Goal: Task Accomplishment & Management: Manage account settings

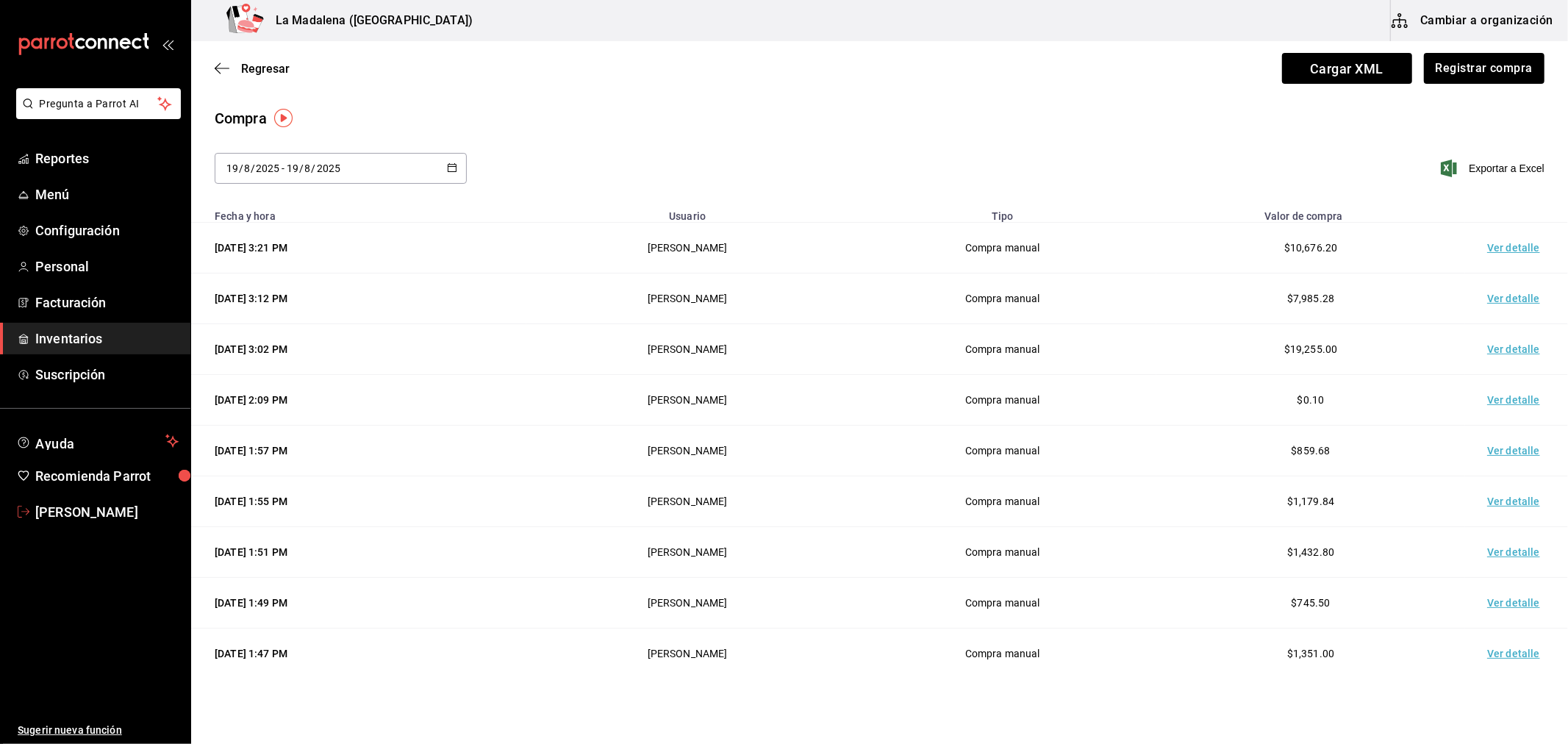
drag, startPoint x: 98, startPoint y: 514, endPoint x: 97, endPoint y: 504, distance: 10.0
click at [98, 514] on span "Samantha Kenter" at bounding box center [107, 512] width 144 height 20
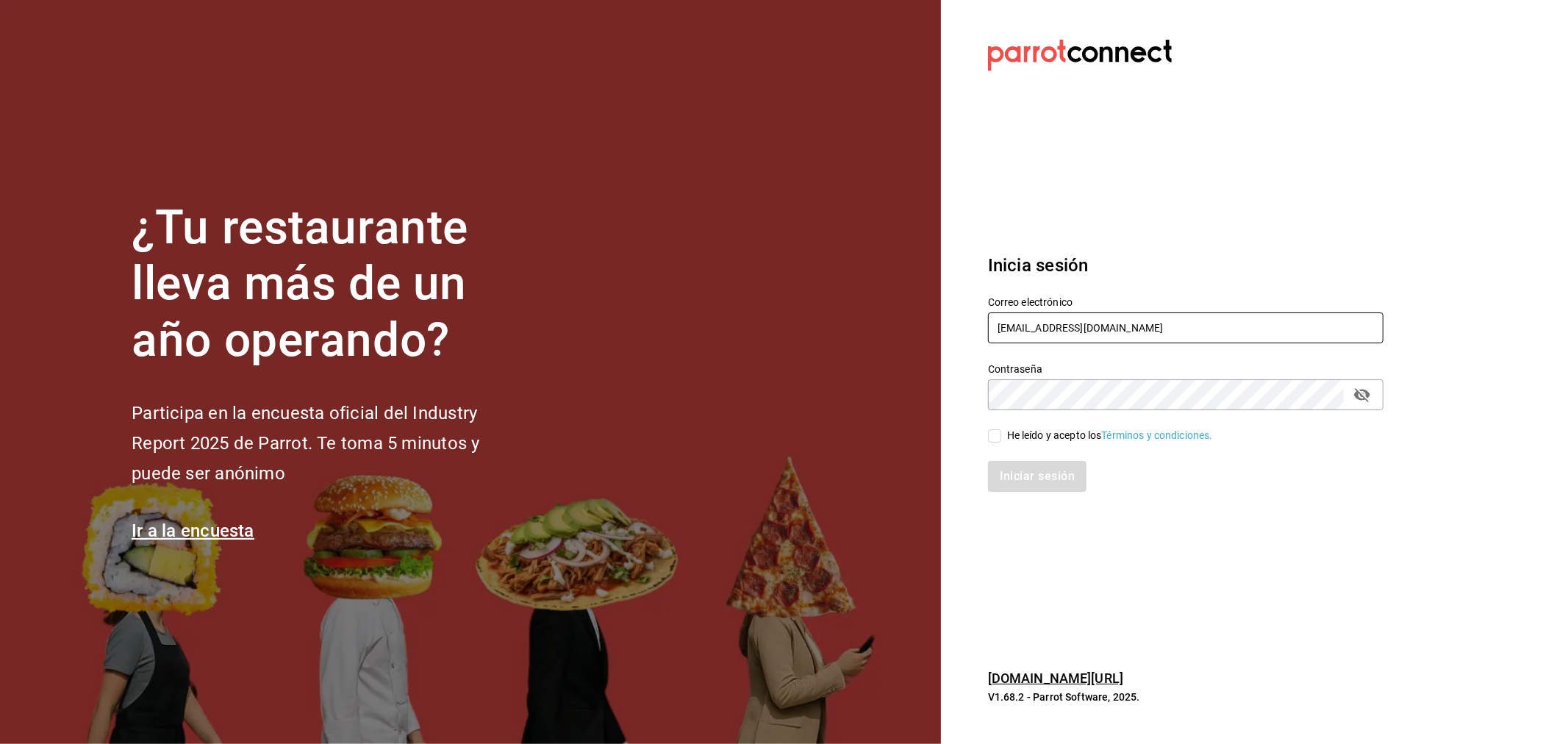
click at [1144, 319] on input "rivekasam@gmail.com" at bounding box center [1186, 328] width 396 height 31
type input "miguelfalcon2894@gmail.com"
click at [1022, 428] on div "He leído y acepto los Términos y condiciones." at bounding box center [1110, 435] width 205 height 16
click at [1001, 429] on input "He leído y acepto los Términos y condiciones." at bounding box center [995, 436] width 13 height 13
checkbox input "true"
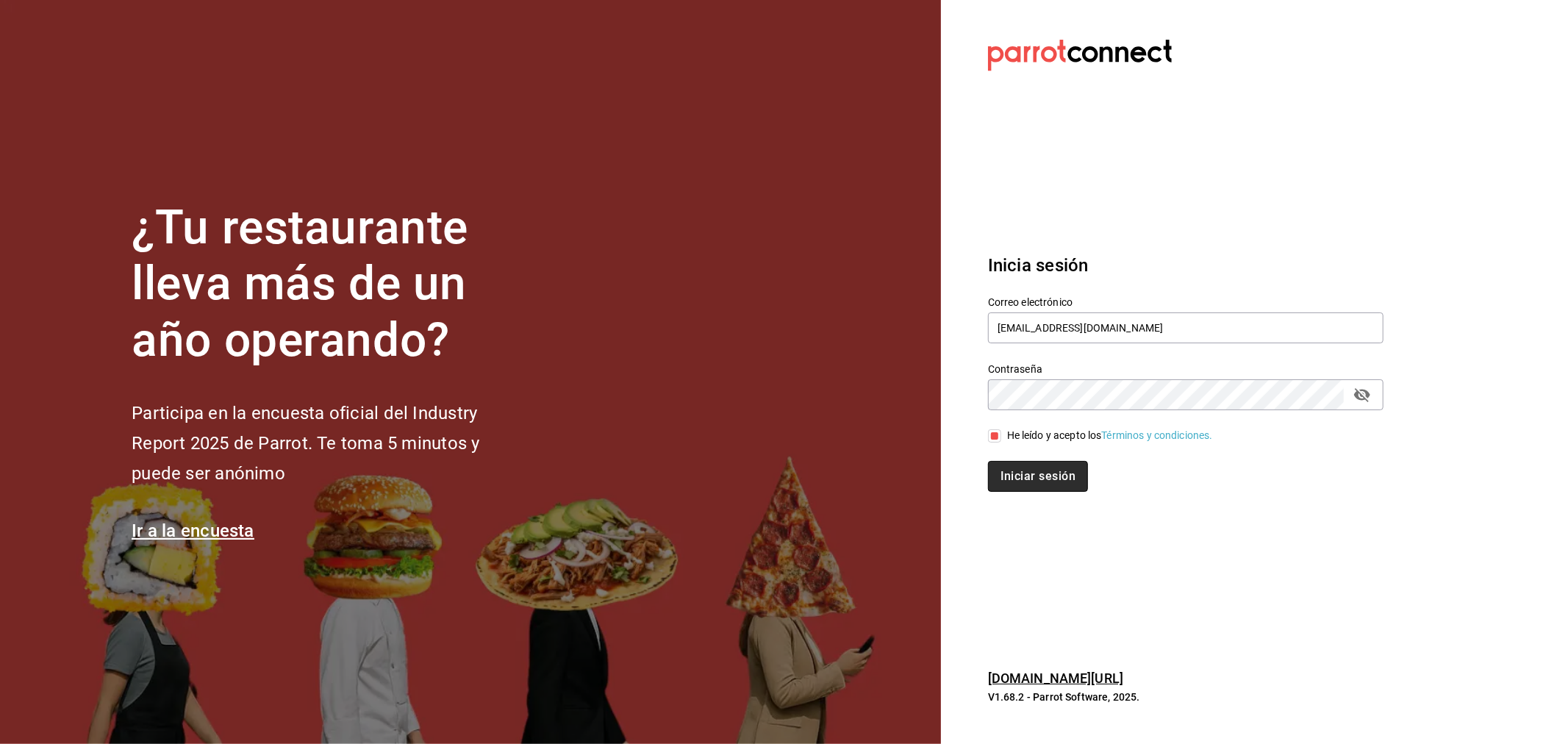
click at [1004, 471] on button "Iniciar sesión" at bounding box center [1038, 476] width 100 height 31
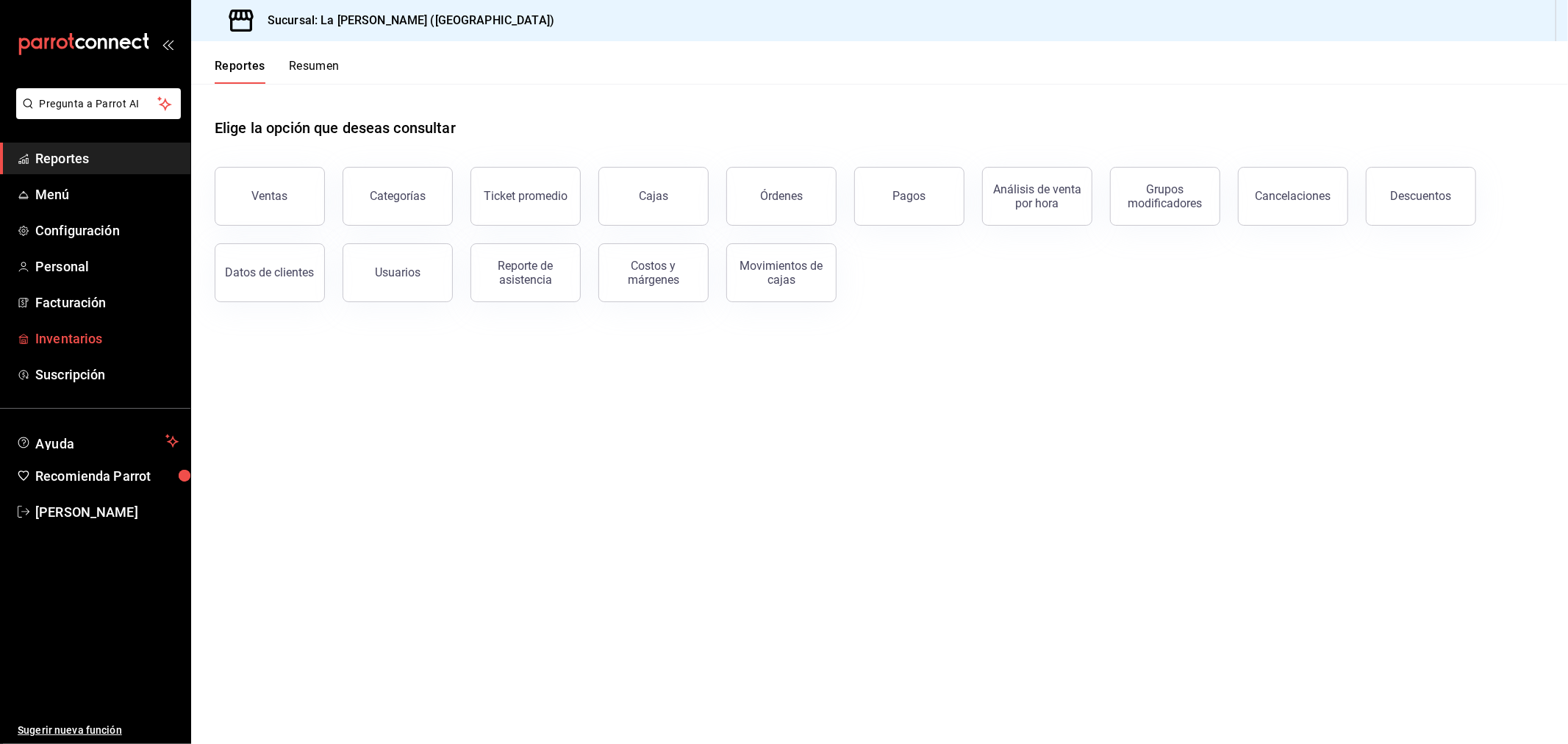
click at [47, 344] on span "Inventarios" at bounding box center [107, 338] width 144 height 20
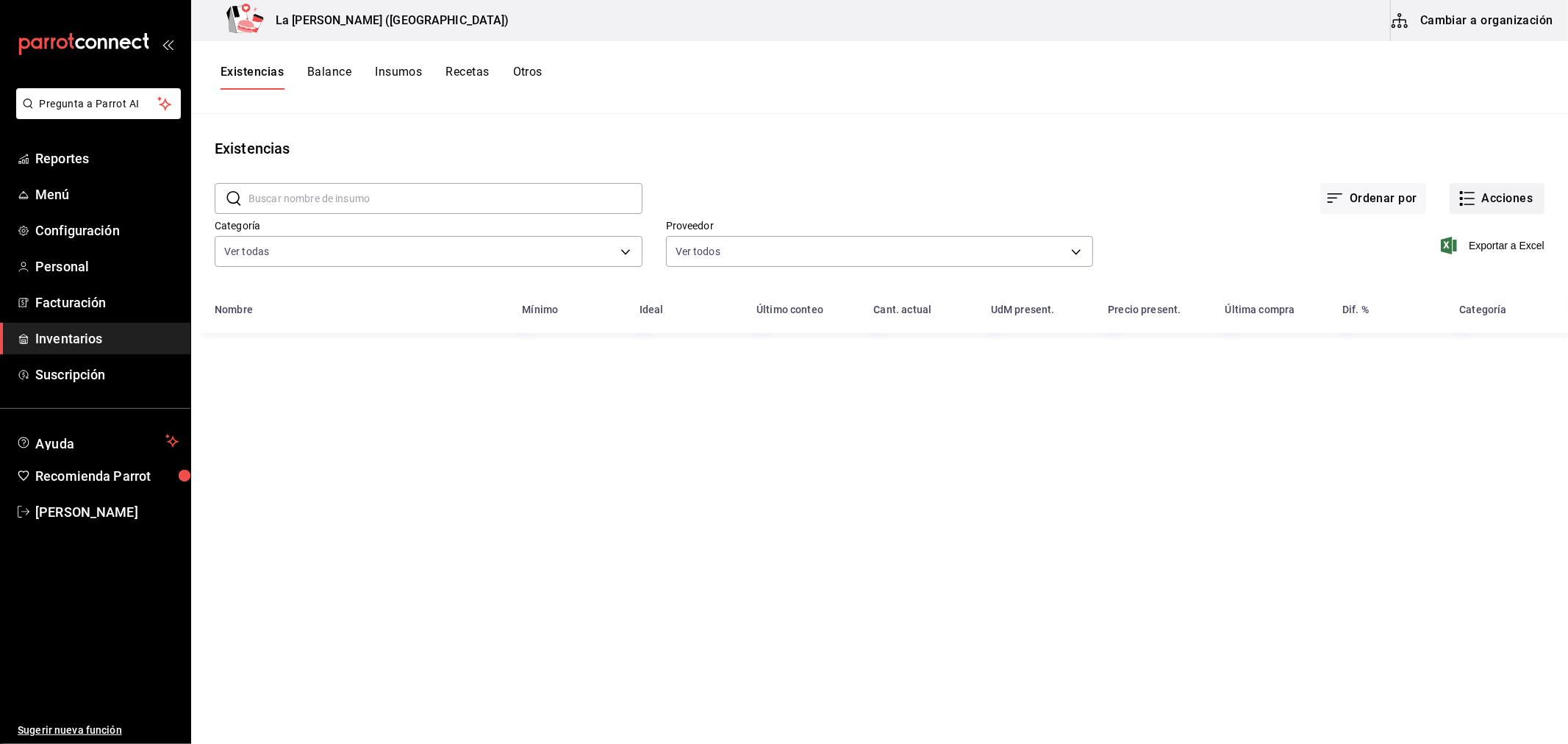
click at [1474, 196] on icon "button" at bounding box center [1467, 198] width 18 height 18
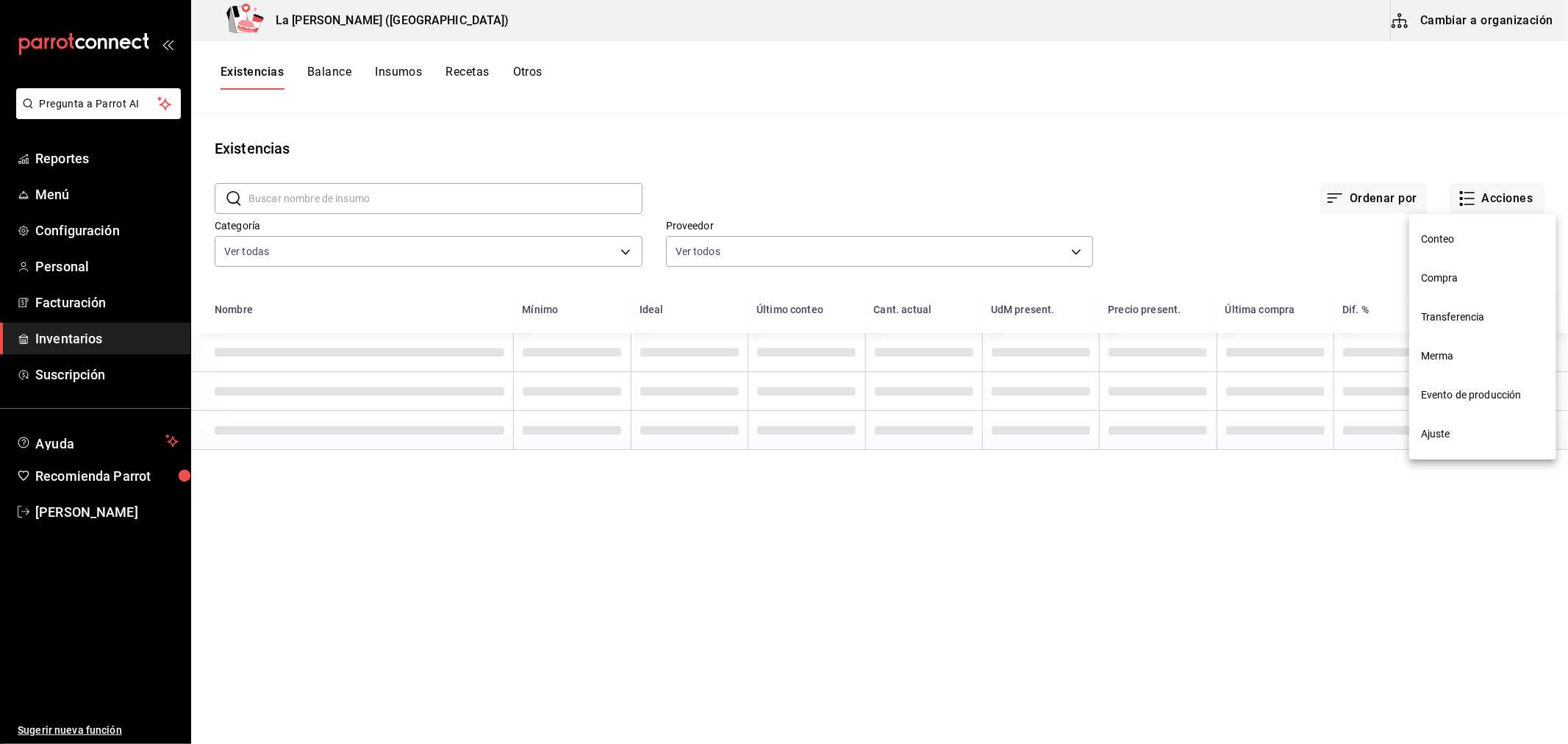
click at [1453, 265] on li "Compra" at bounding box center [1482, 278] width 147 height 39
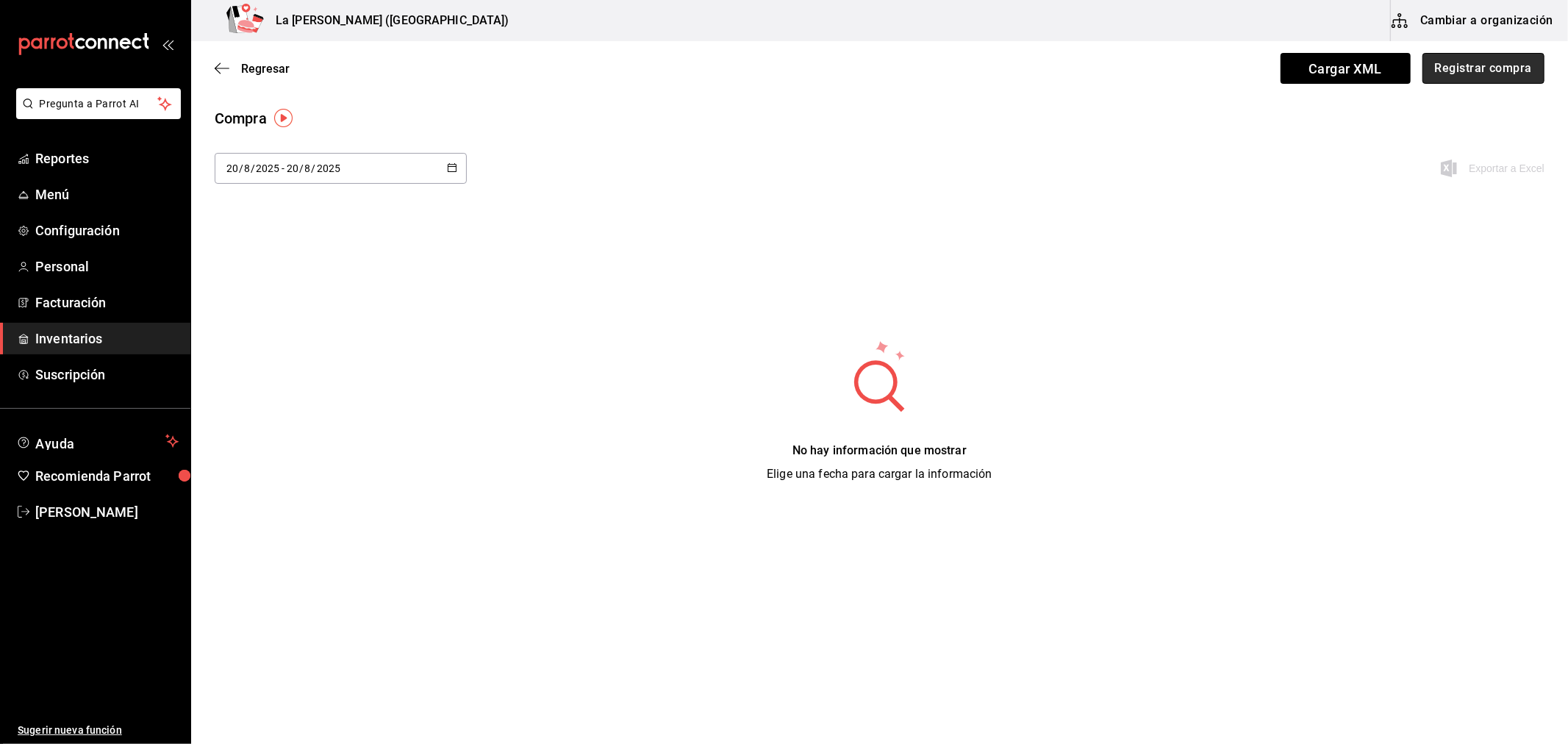
click at [1462, 63] on button "Registrar compra" at bounding box center [1483, 68] width 122 height 31
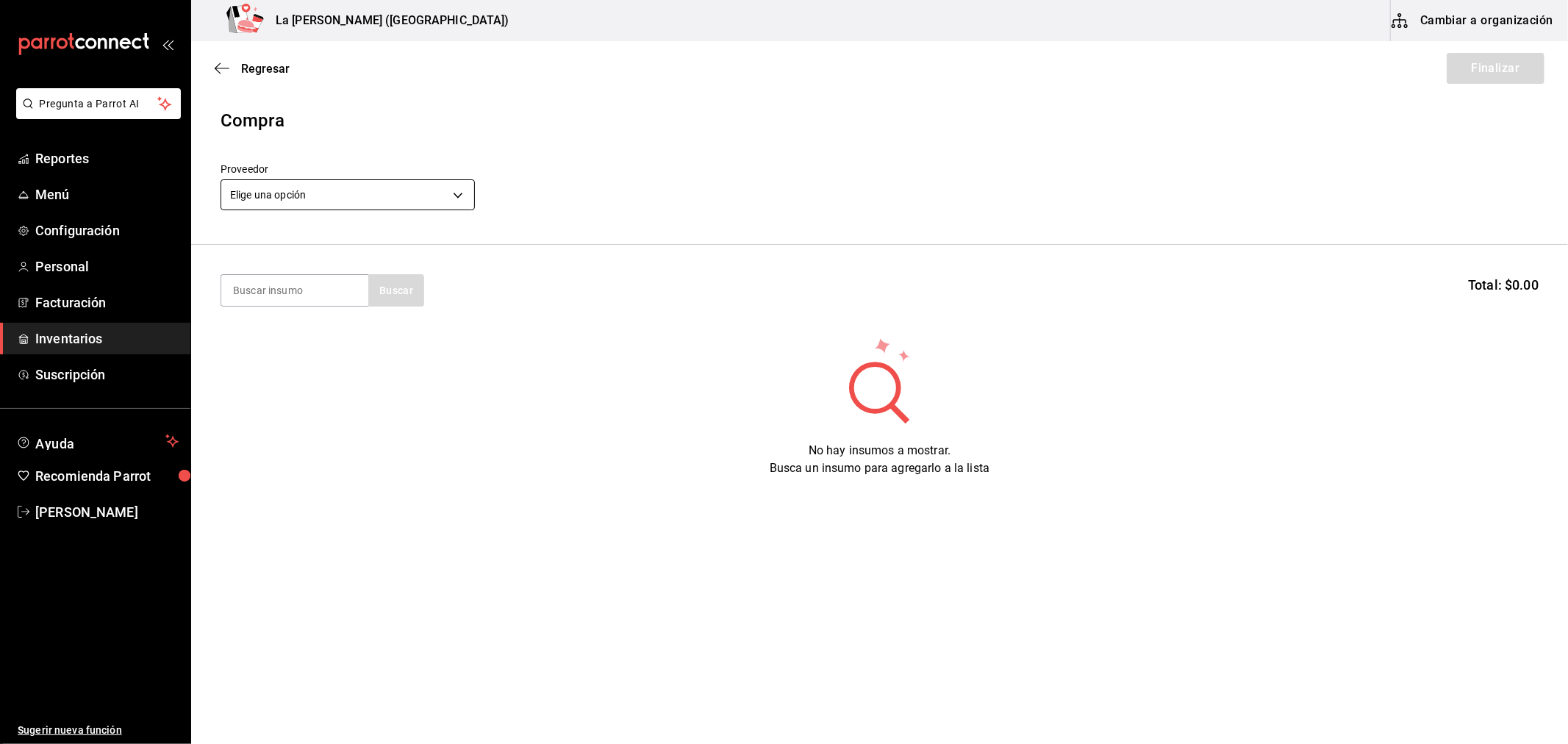
click at [398, 193] on body "Pregunta a Parrot AI Reportes Menú Configuración Personal Facturación Inventari…" at bounding box center [784, 330] width 1568 height 661
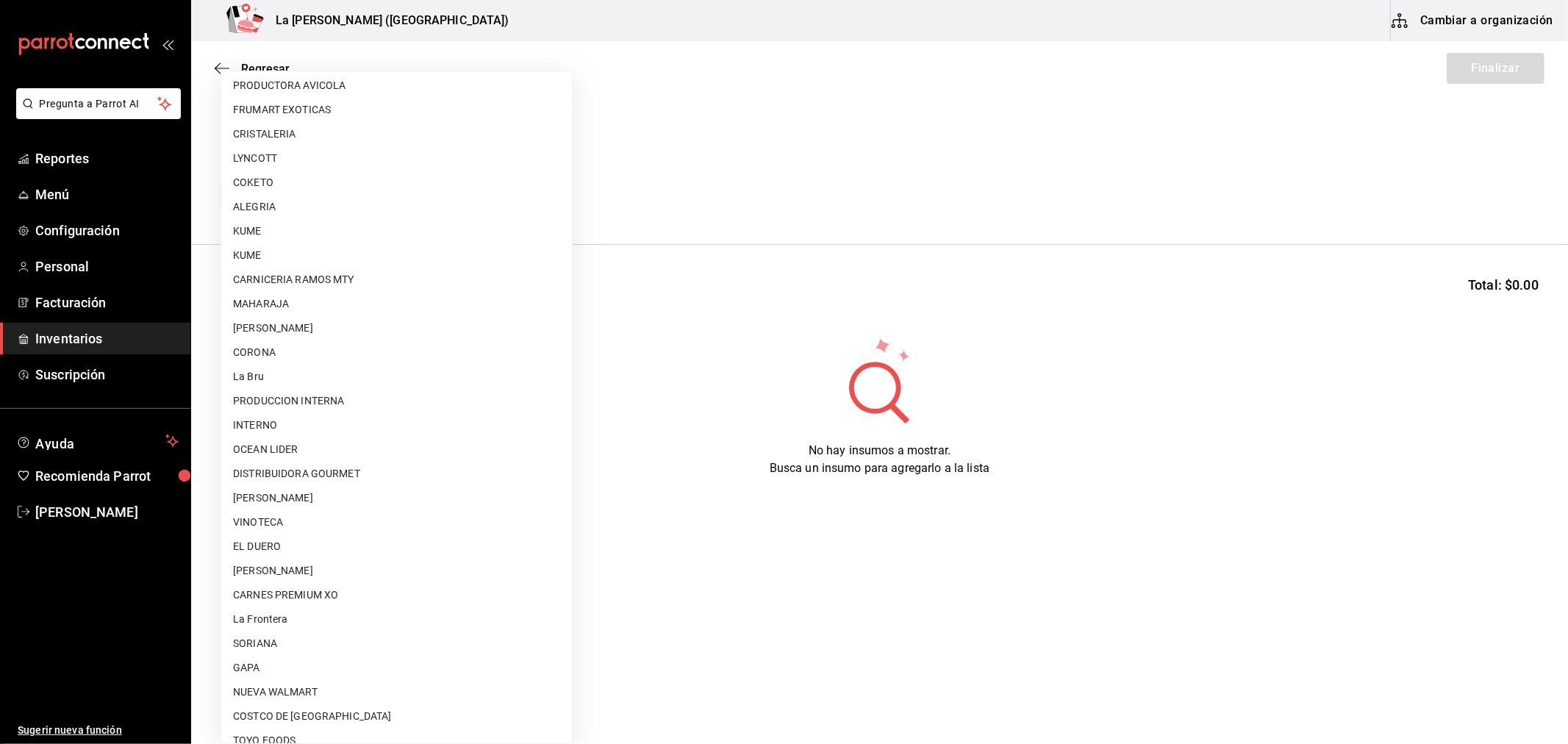
scroll to position [938, 0]
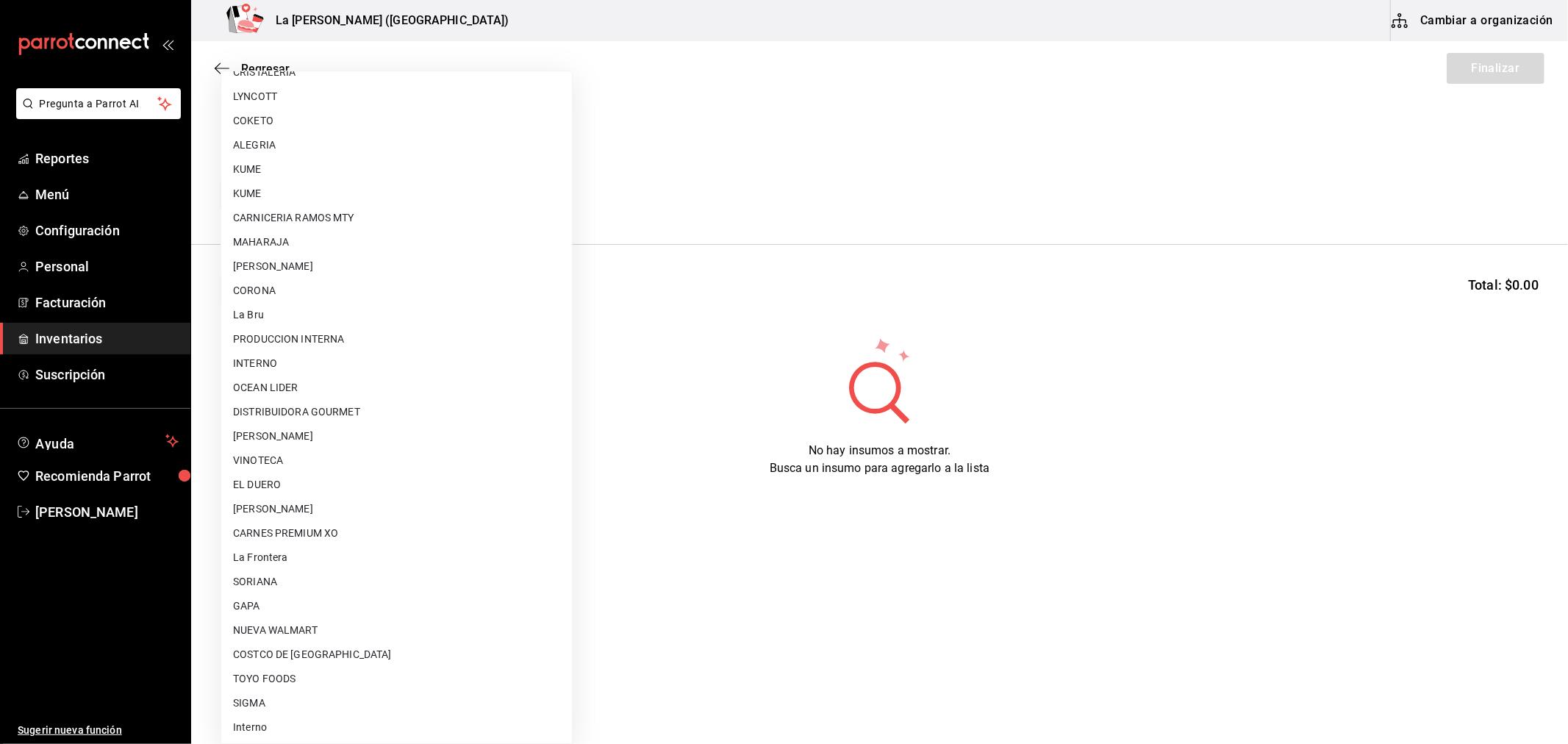
click at [261, 458] on li "VINOTECA" at bounding box center [397, 460] width 351 height 24
type input "279ca8b8-df49-4780-925d-2d047f51830f"
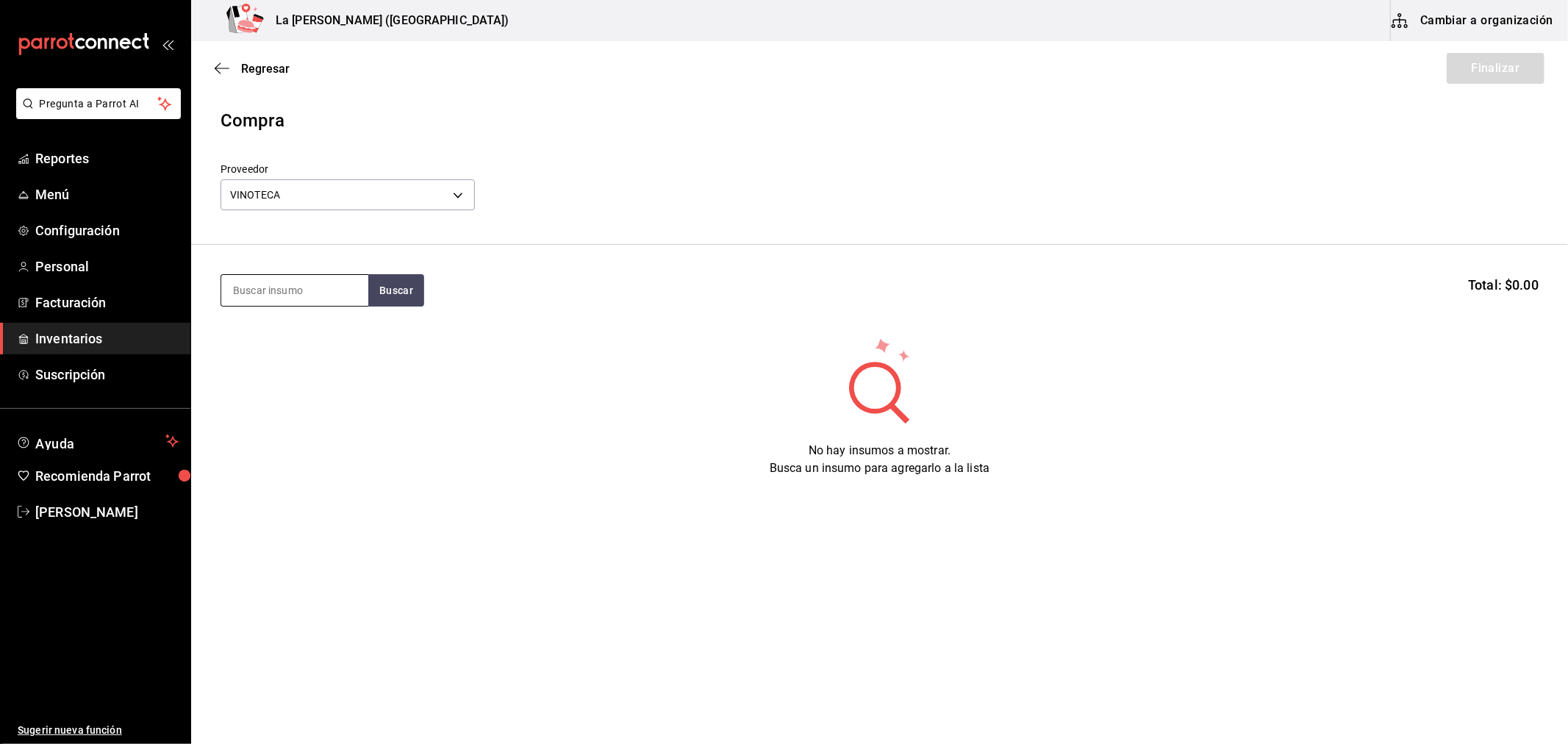
click at [305, 302] on input at bounding box center [294, 289] width 147 height 31
type input "AGUA"
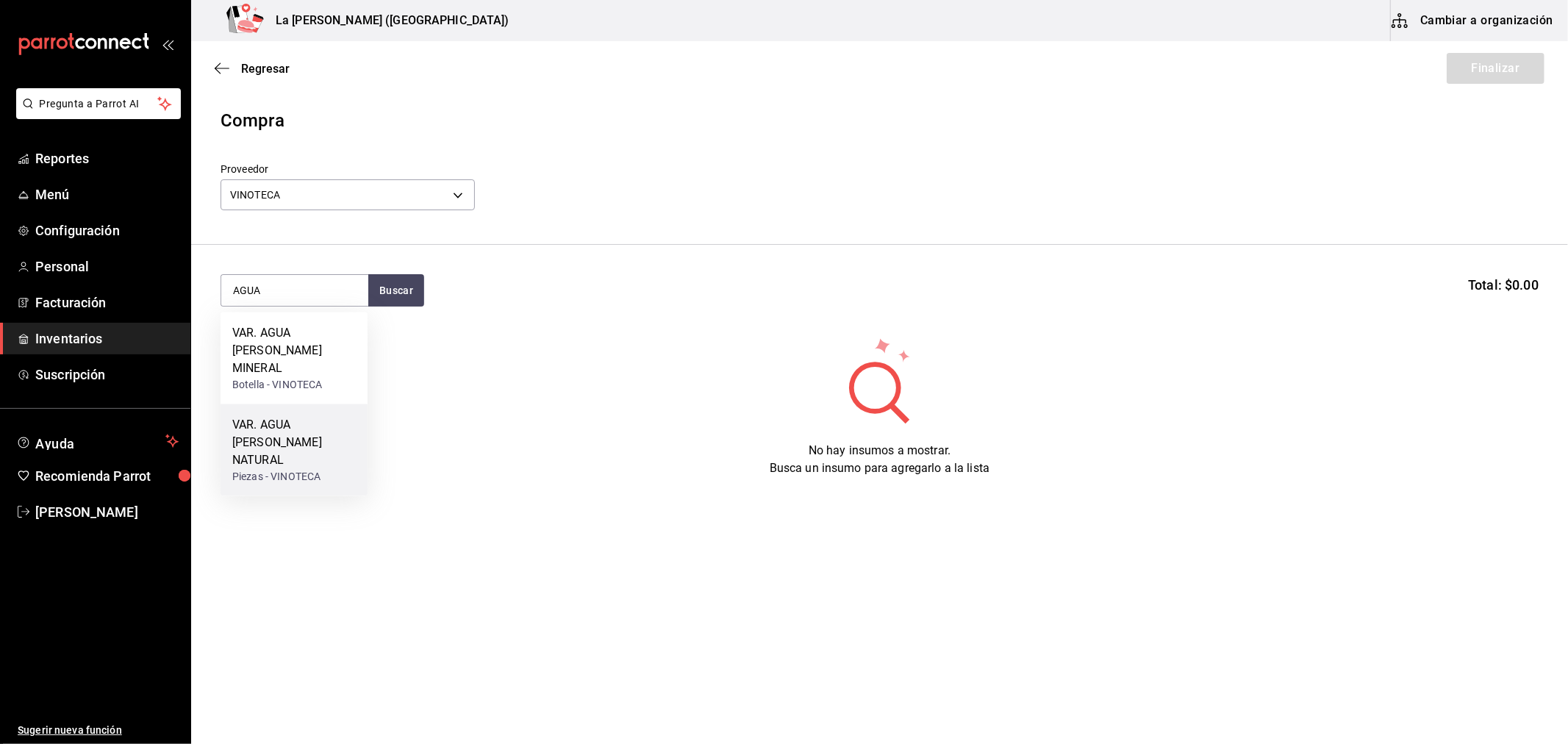
click at [319, 427] on div "VAR. AGUA [PERSON_NAME] NATURAL" at bounding box center [294, 442] width 123 height 53
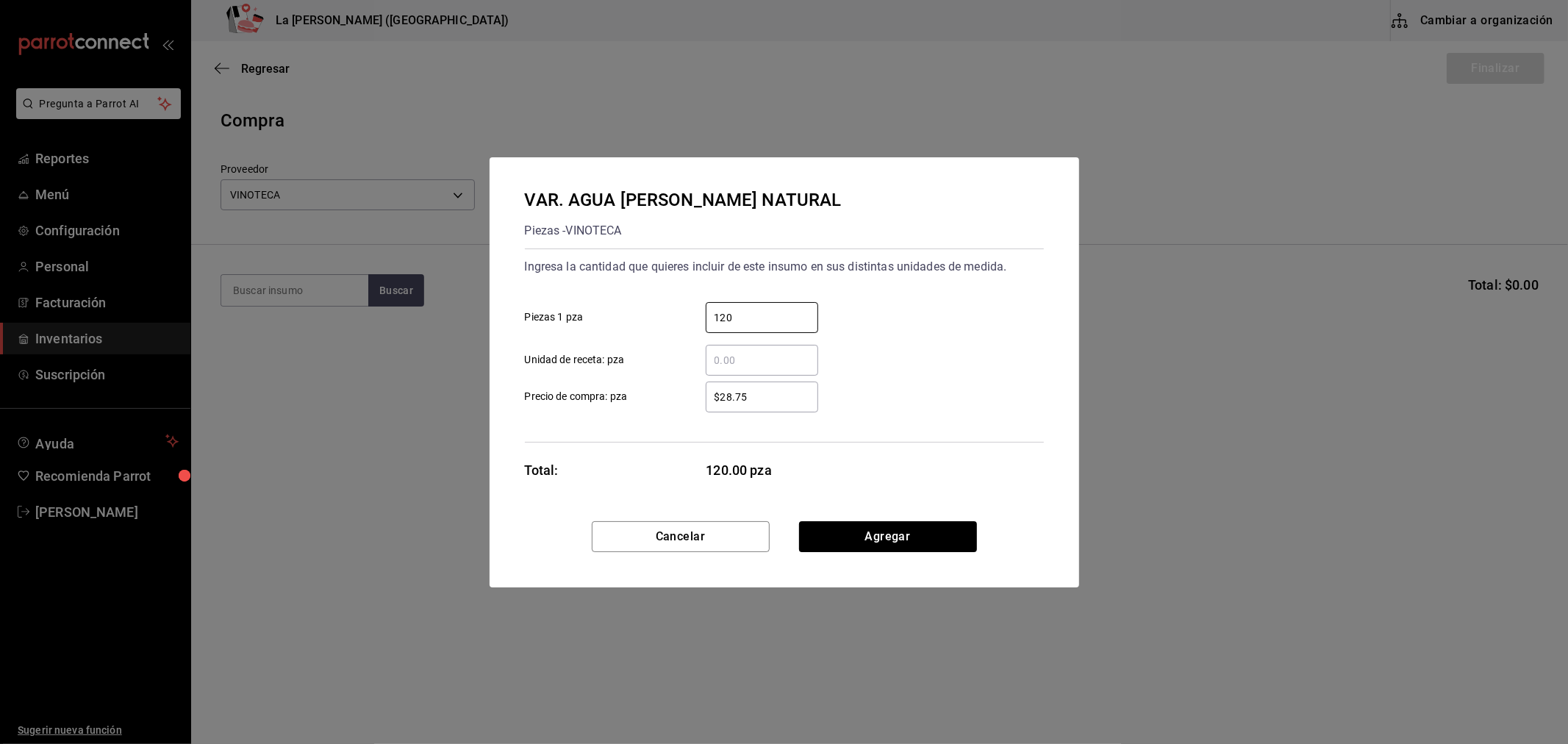
type input "120"
click button "Agregar" at bounding box center [888, 536] width 178 height 31
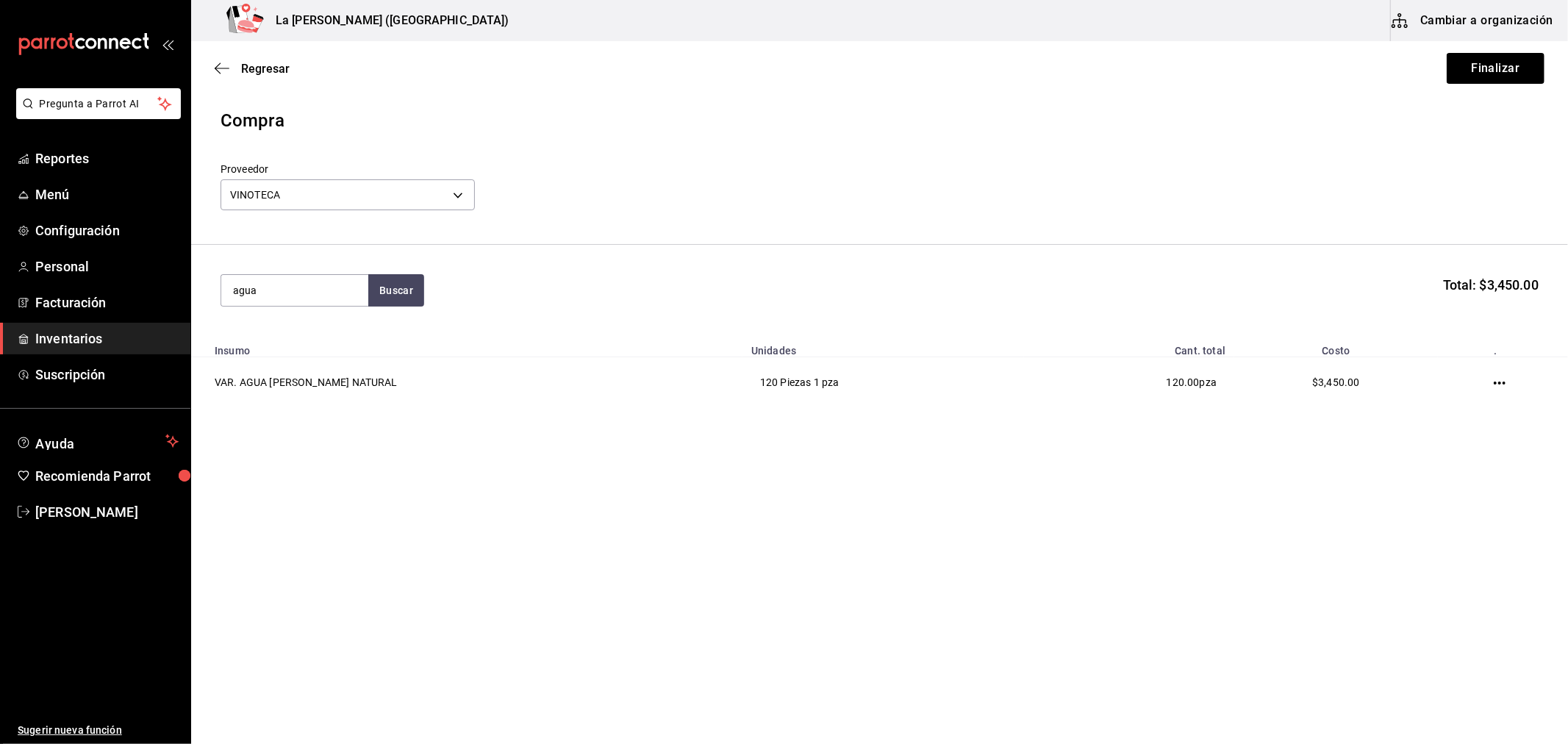
type input "agua"
click at [340, 377] on div "Botella - VINOTECA" at bounding box center [294, 385] width 123 height 16
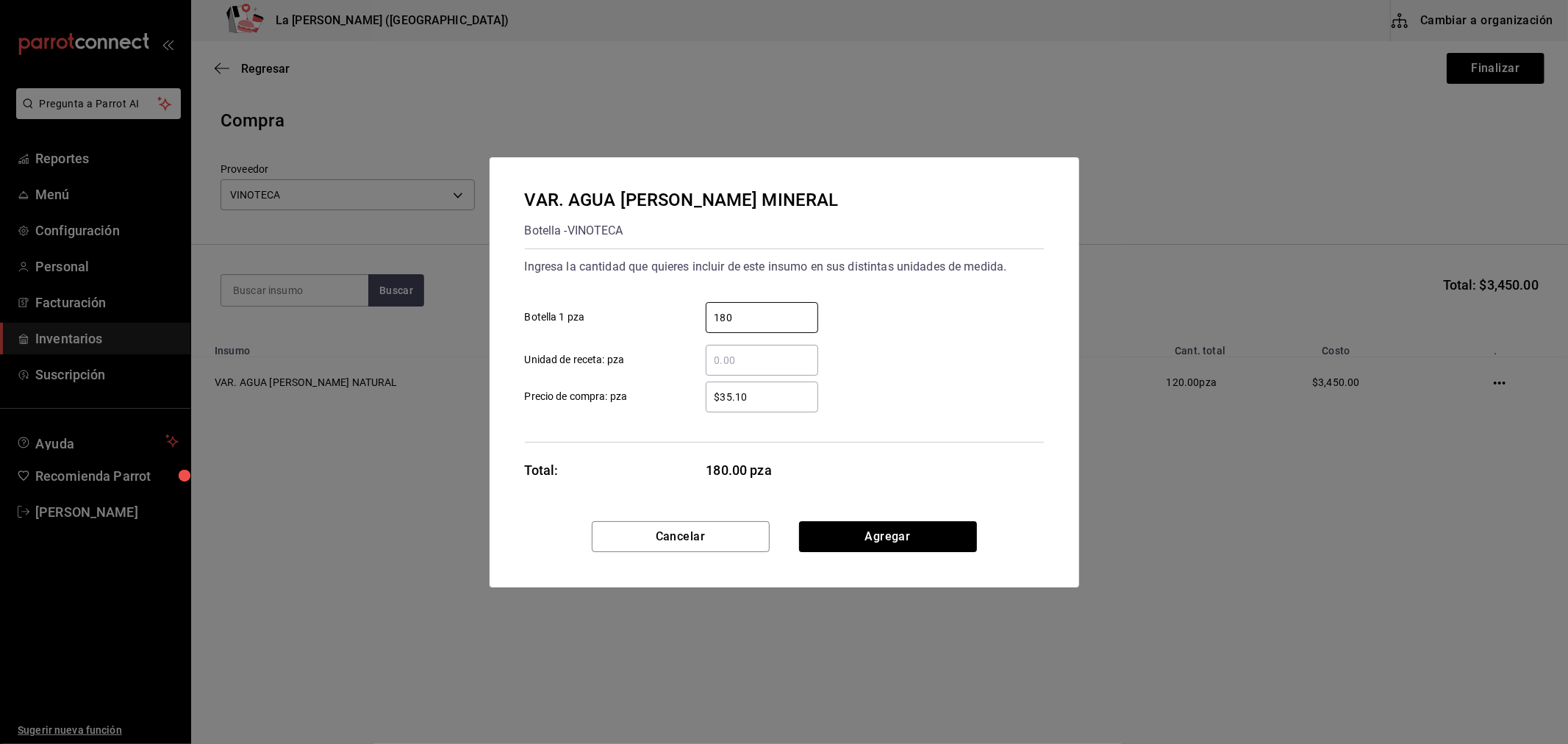
type input "180"
click button "Agregar" at bounding box center [888, 536] width 178 height 31
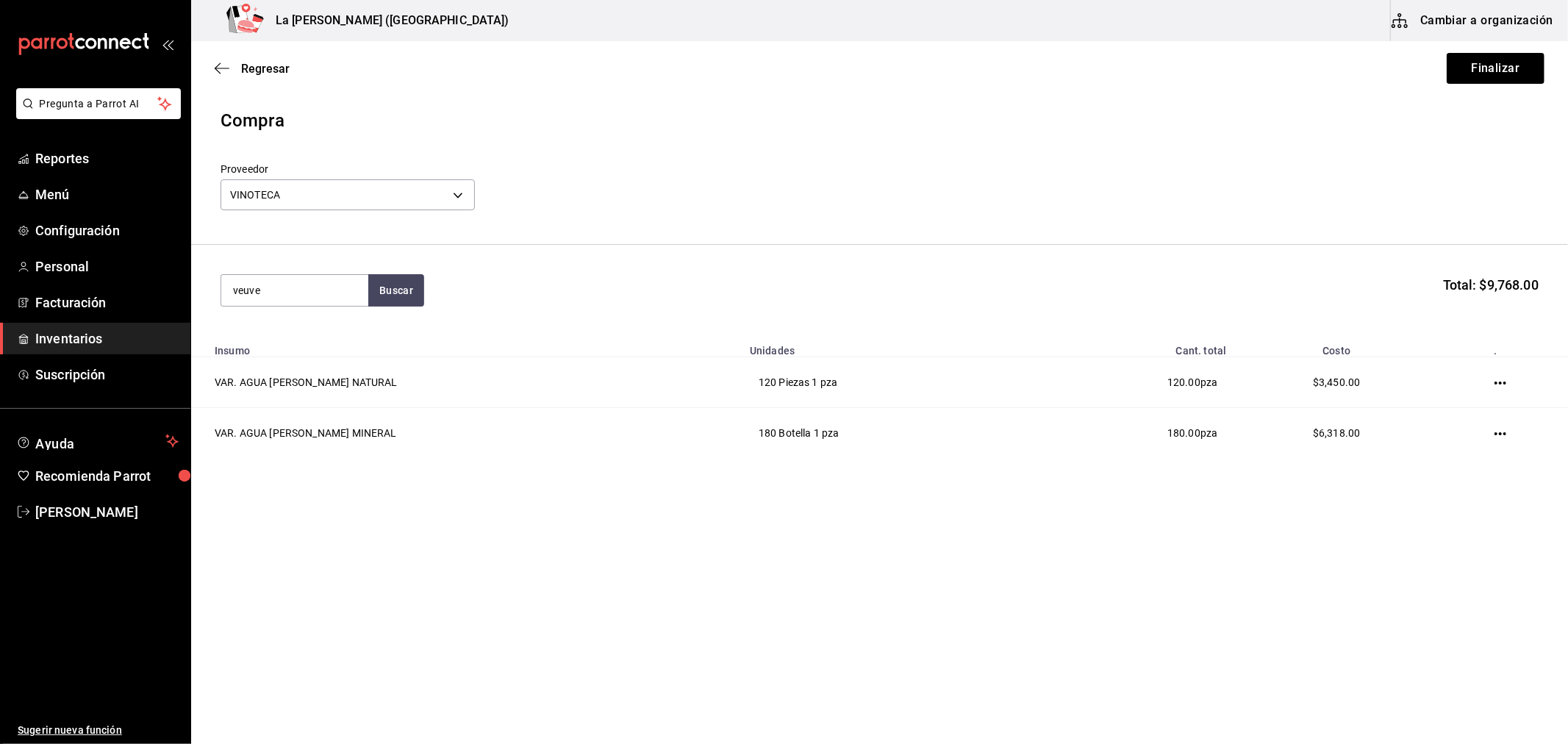
type input "veuve"
click at [332, 353] on div "CHA. VEUVE DE CLICQUOT BRUT 750 ML" at bounding box center [294, 350] width 123 height 53
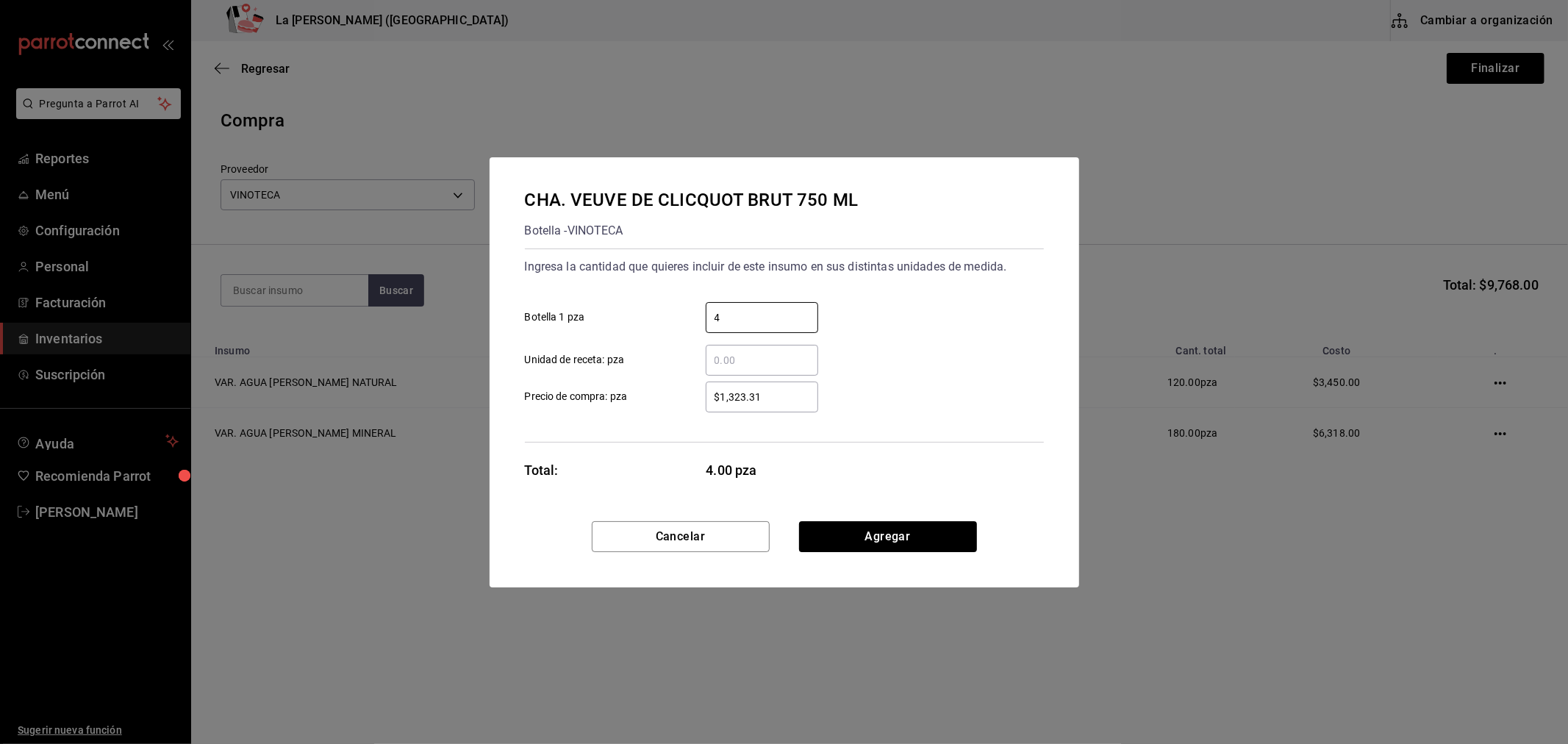
type input "4"
type input "$1,323.31"
click button "Agregar" at bounding box center [888, 536] width 178 height 31
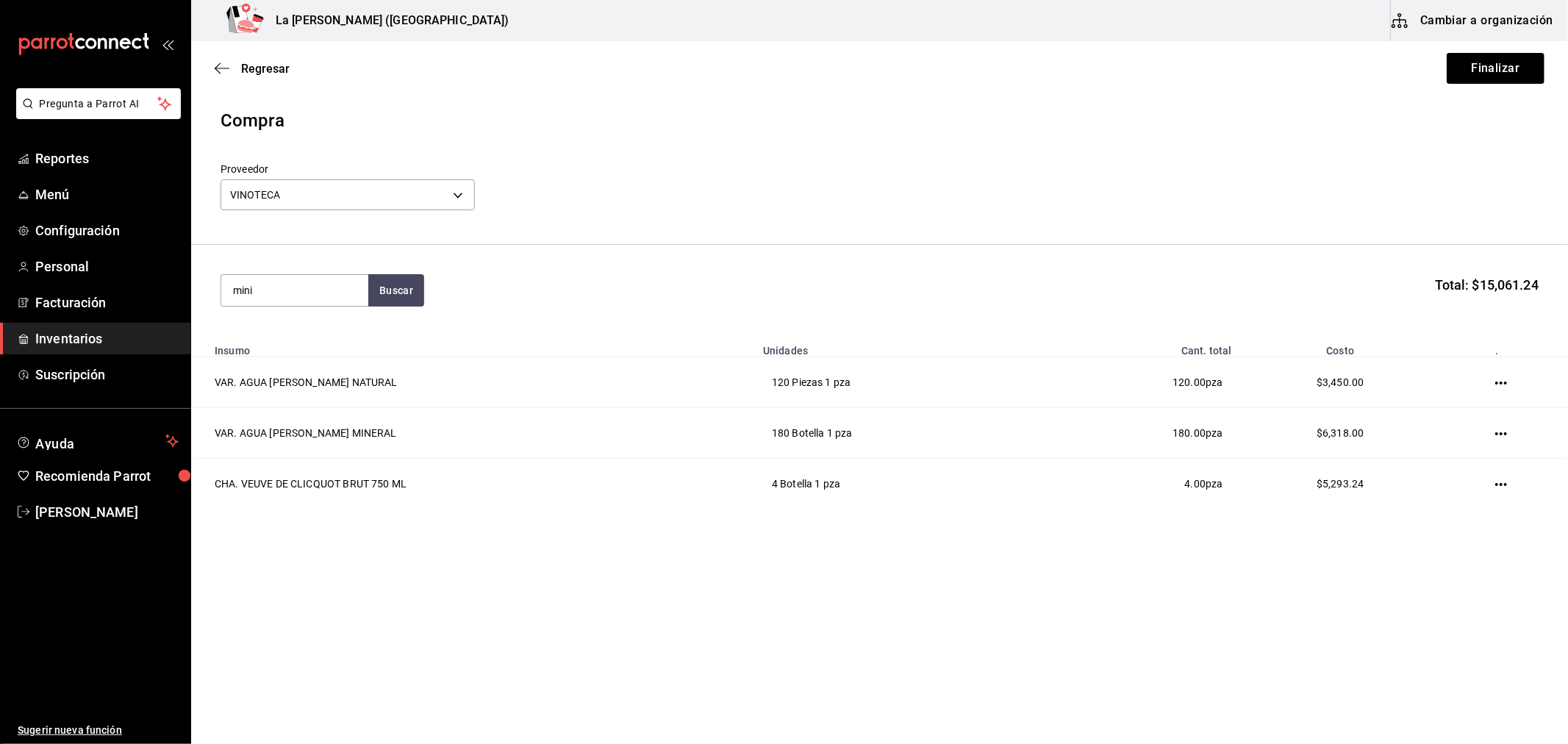
type input "mini"
click at [332, 353] on div "CHA. MOET MINI 200 ML" at bounding box center [294, 342] width 123 height 35
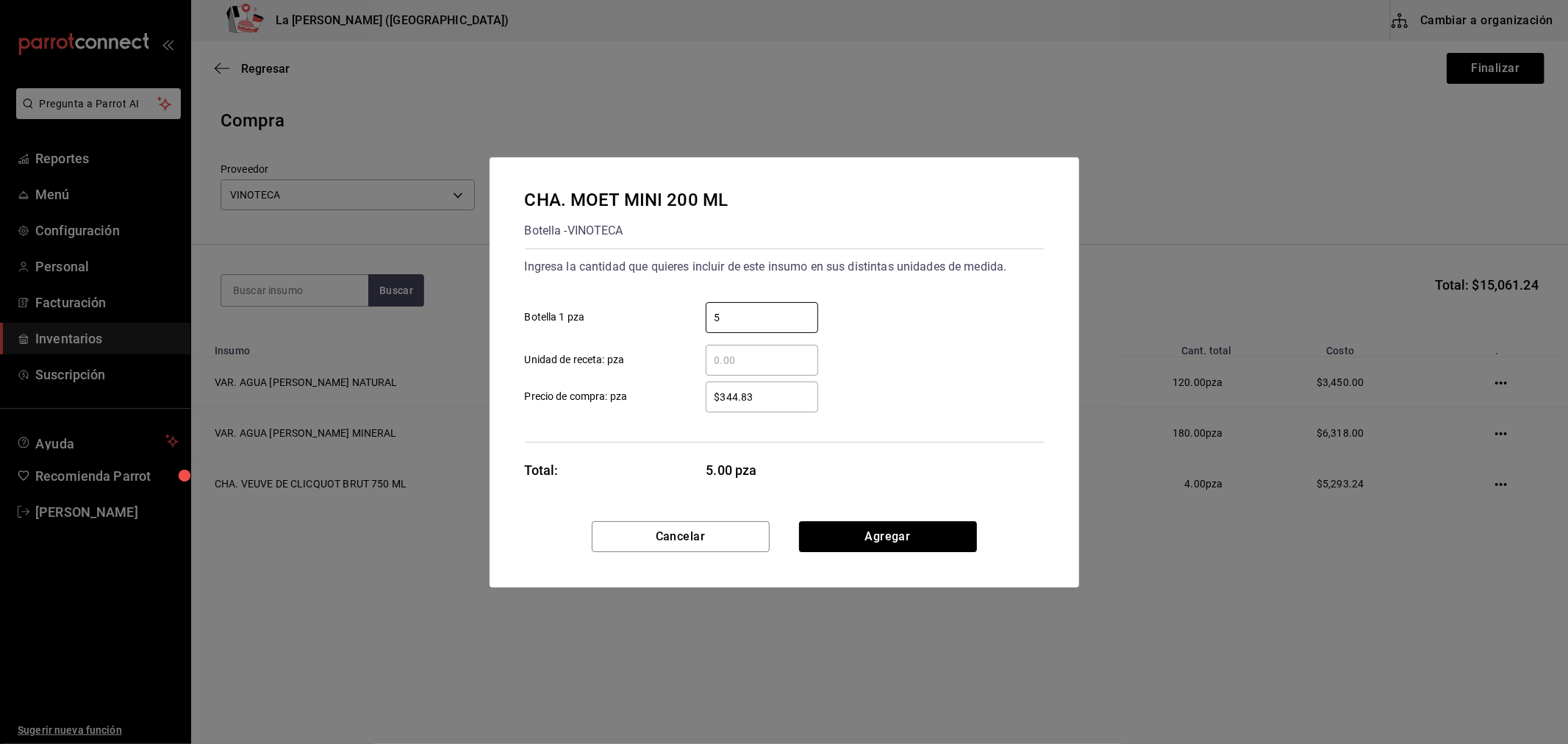
type input "5"
click button "Agregar" at bounding box center [888, 536] width 178 height 31
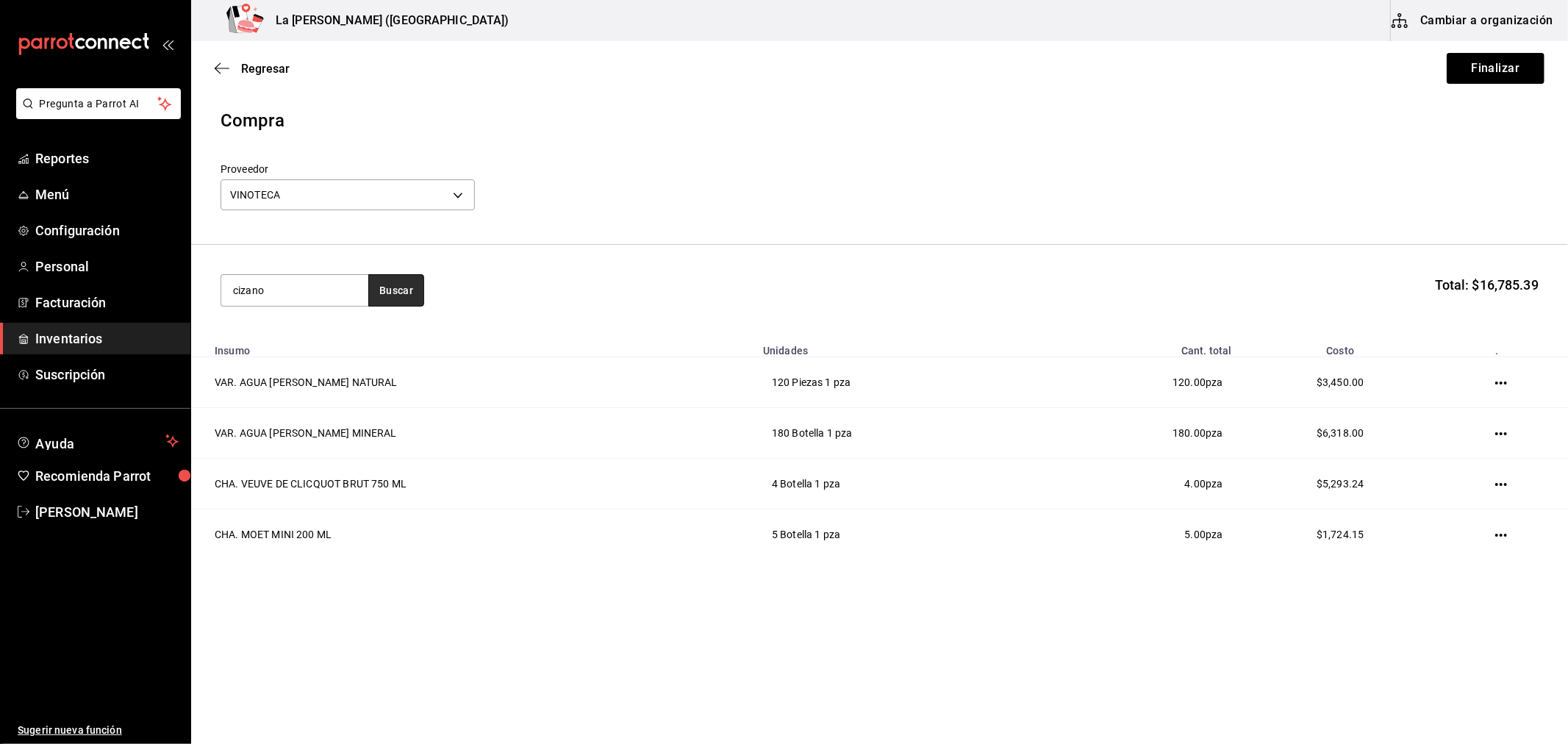
click at [371, 302] on button "Buscar" at bounding box center [396, 290] width 56 height 33
click at [380, 285] on button "Buscar" at bounding box center [396, 290] width 56 height 33
type input "cinza"
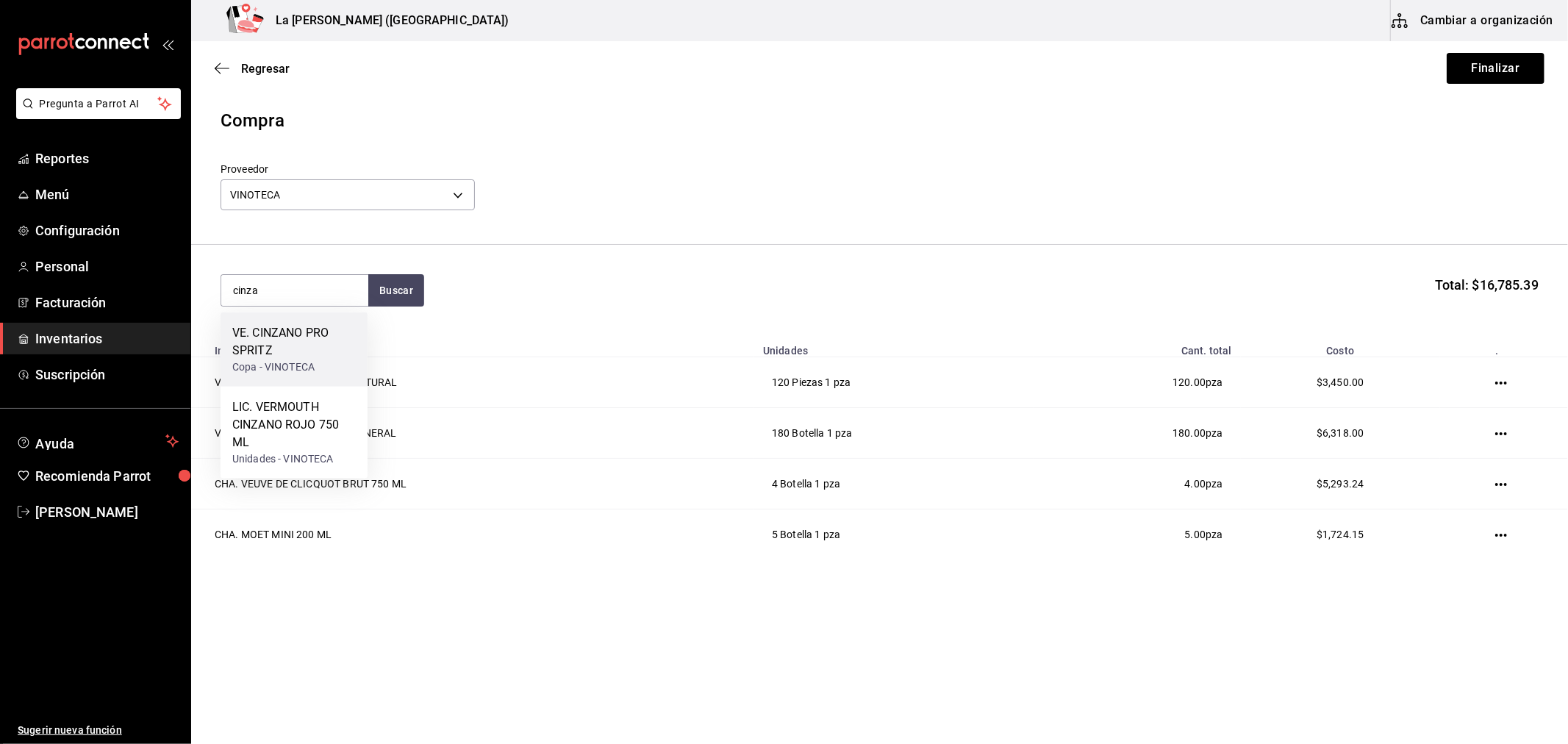
click at [344, 331] on div "VE. CINZANO PRO SPRITZ" at bounding box center [294, 342] width 123 height 35
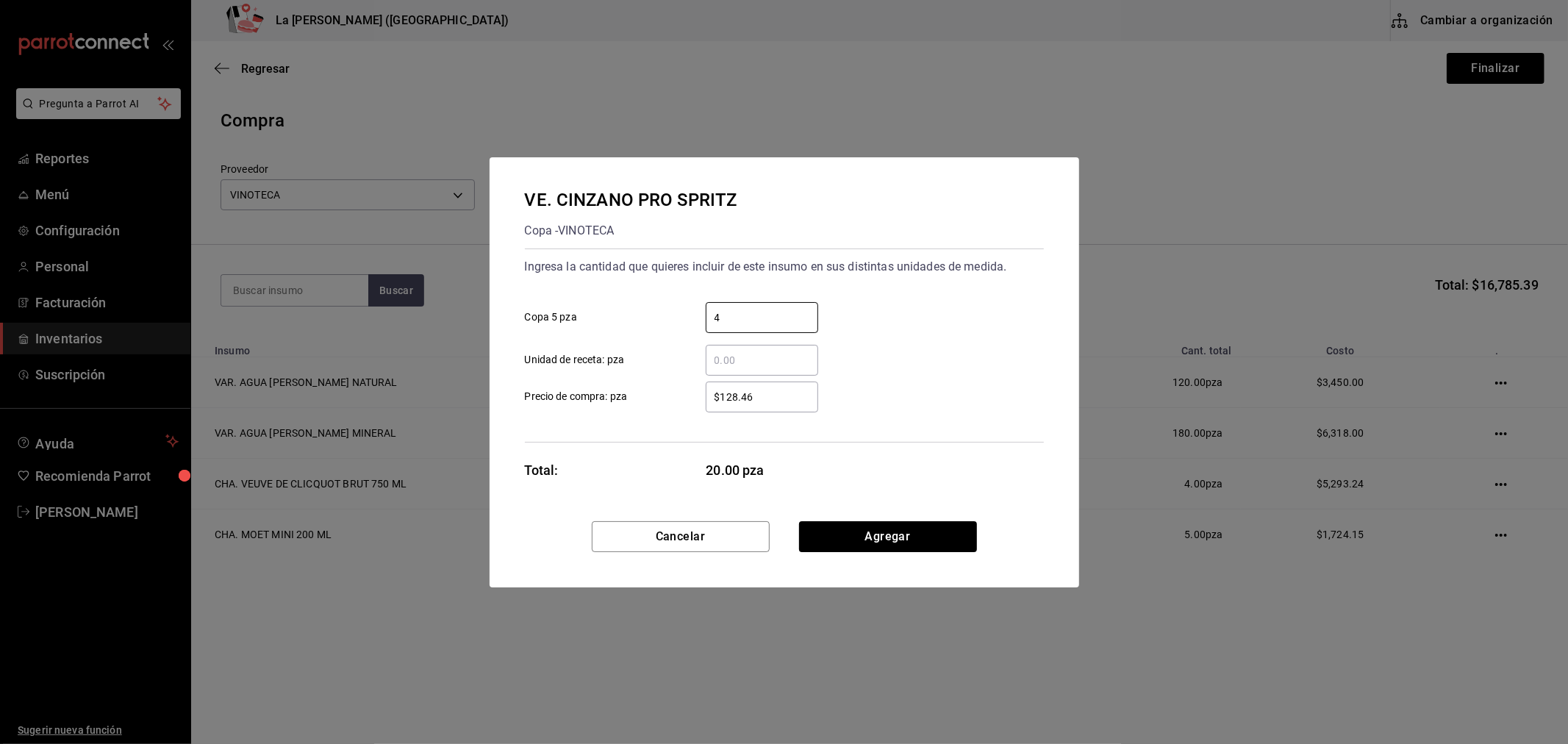
type input "4"
type input "$144.14"
click button "Agregar" at bounding box center [888, 536] width 178 height 31
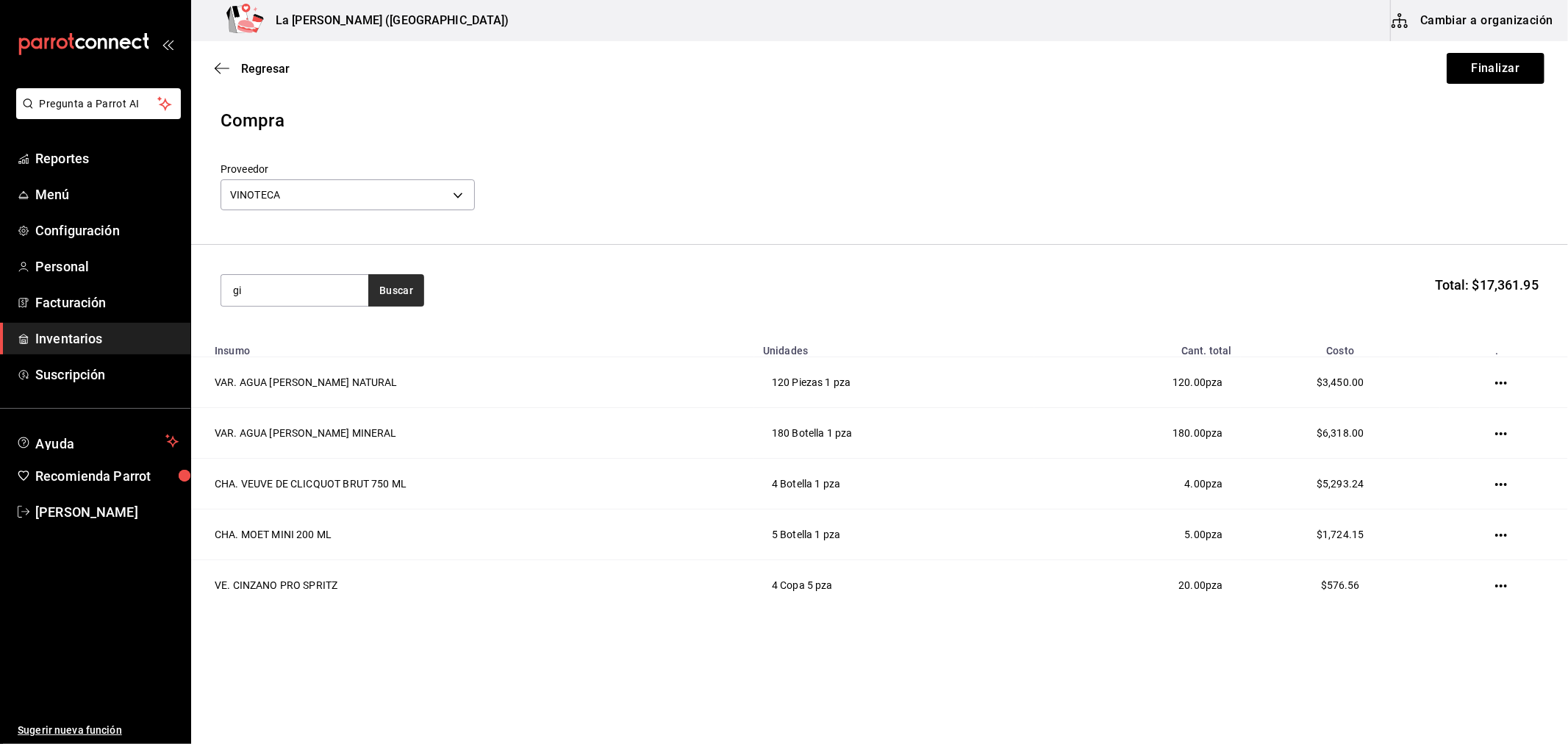
type input "g"
type input "tanque"
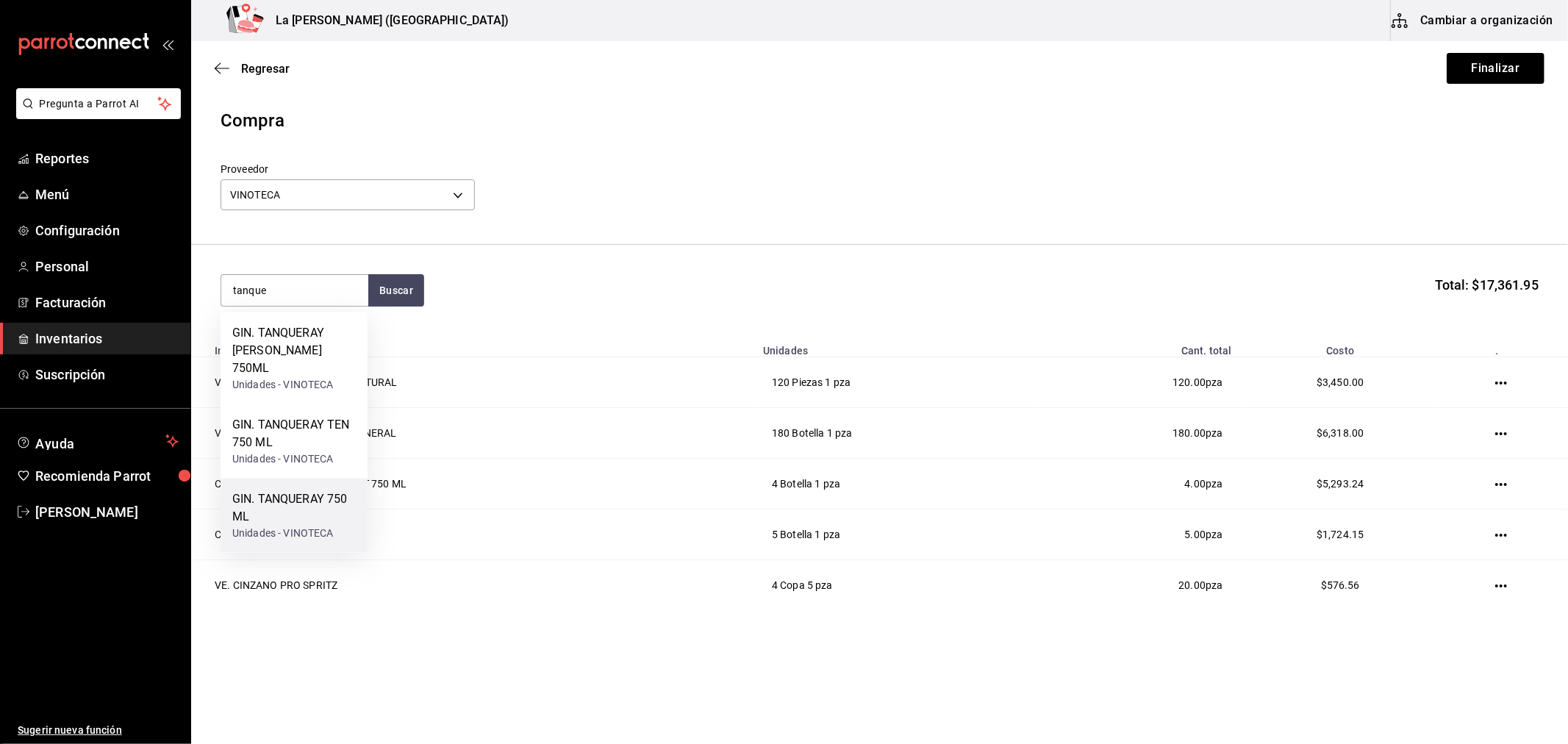
click at [335, 547] on div "GIN. TANQUERAY 750 ML Unidades - VINOTECA" at bounding box center [293, 515] width 147 height 75
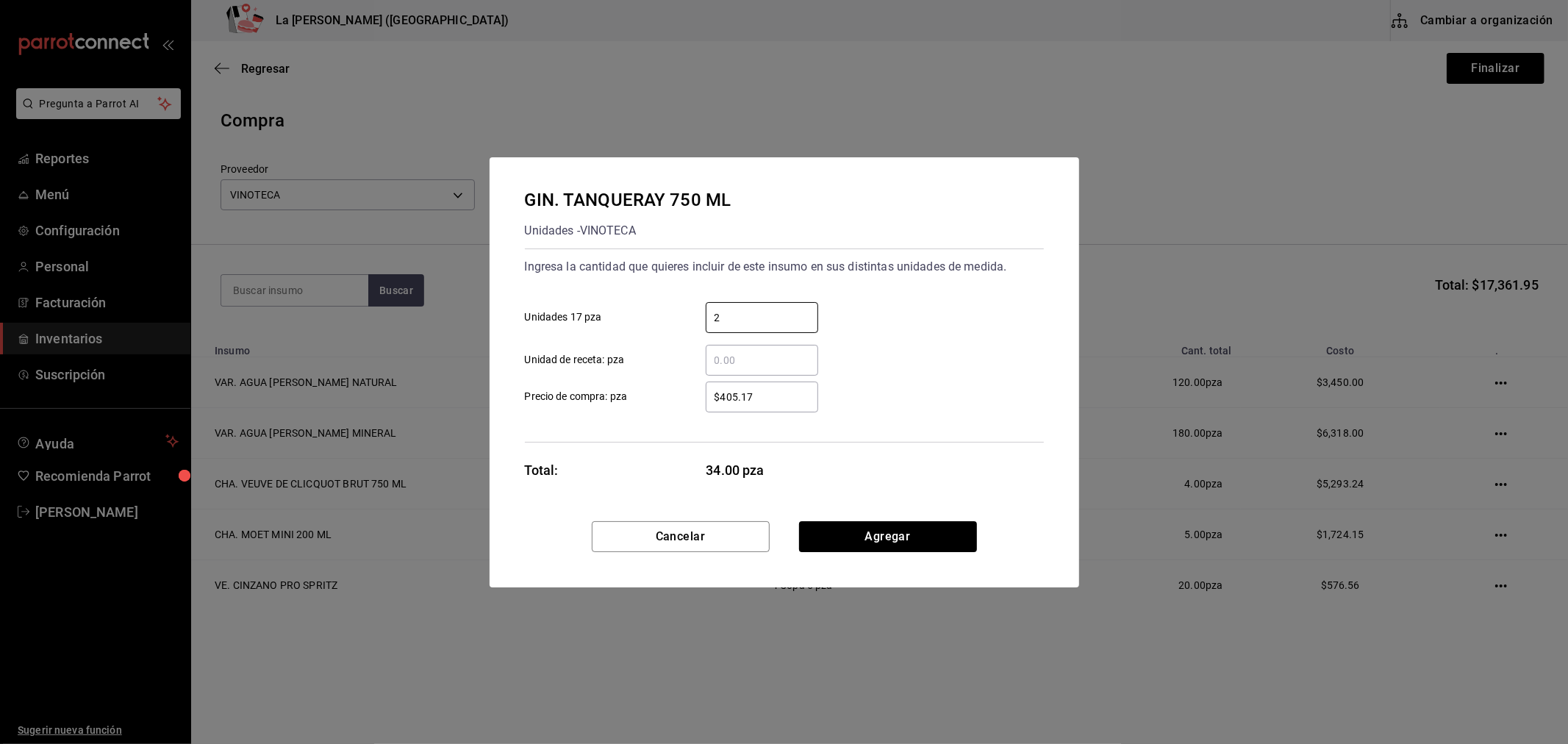
type input "2"
type input "$405.17"
click button "Agregar" at bounding box center [888, 536] width 178 height 31
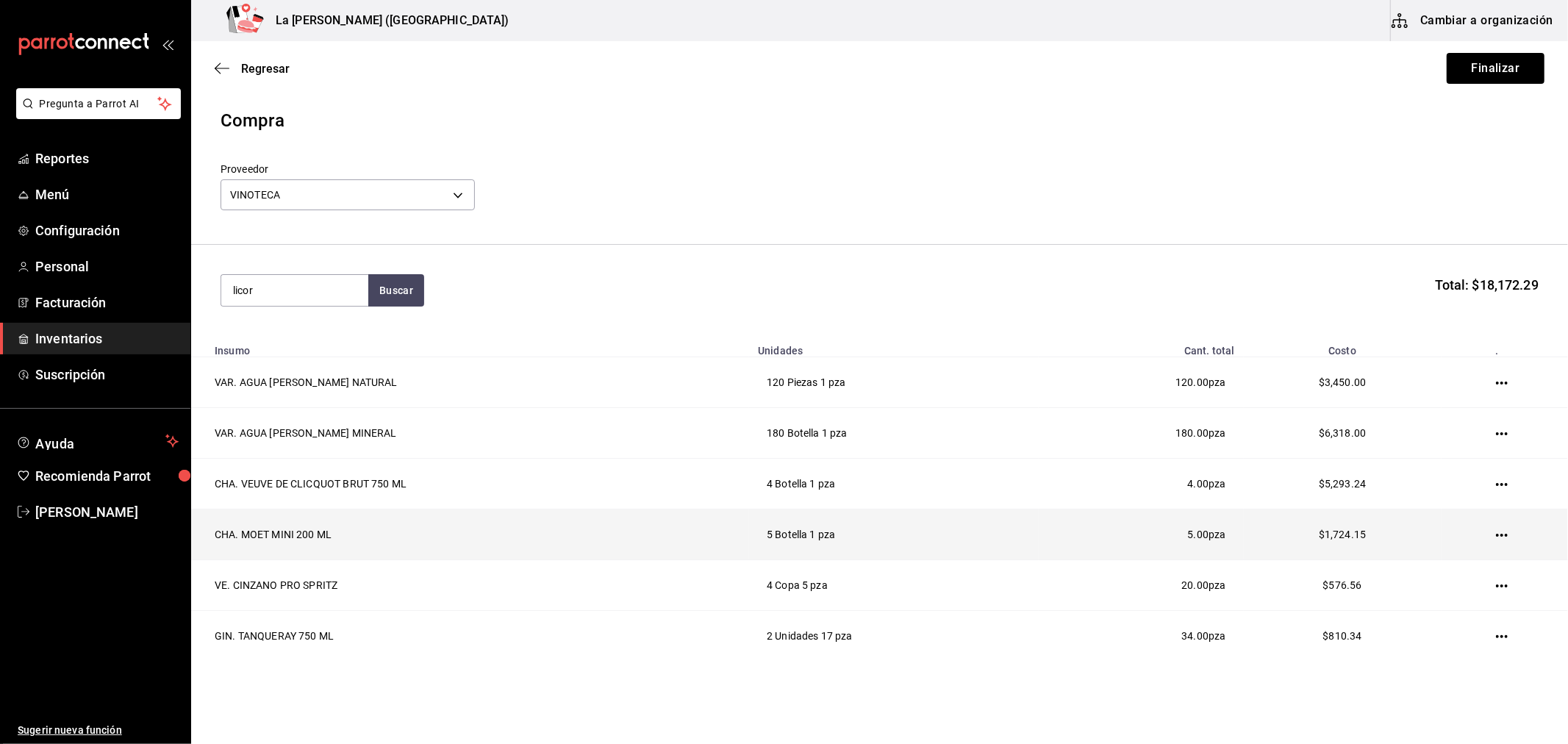
type input "licor"
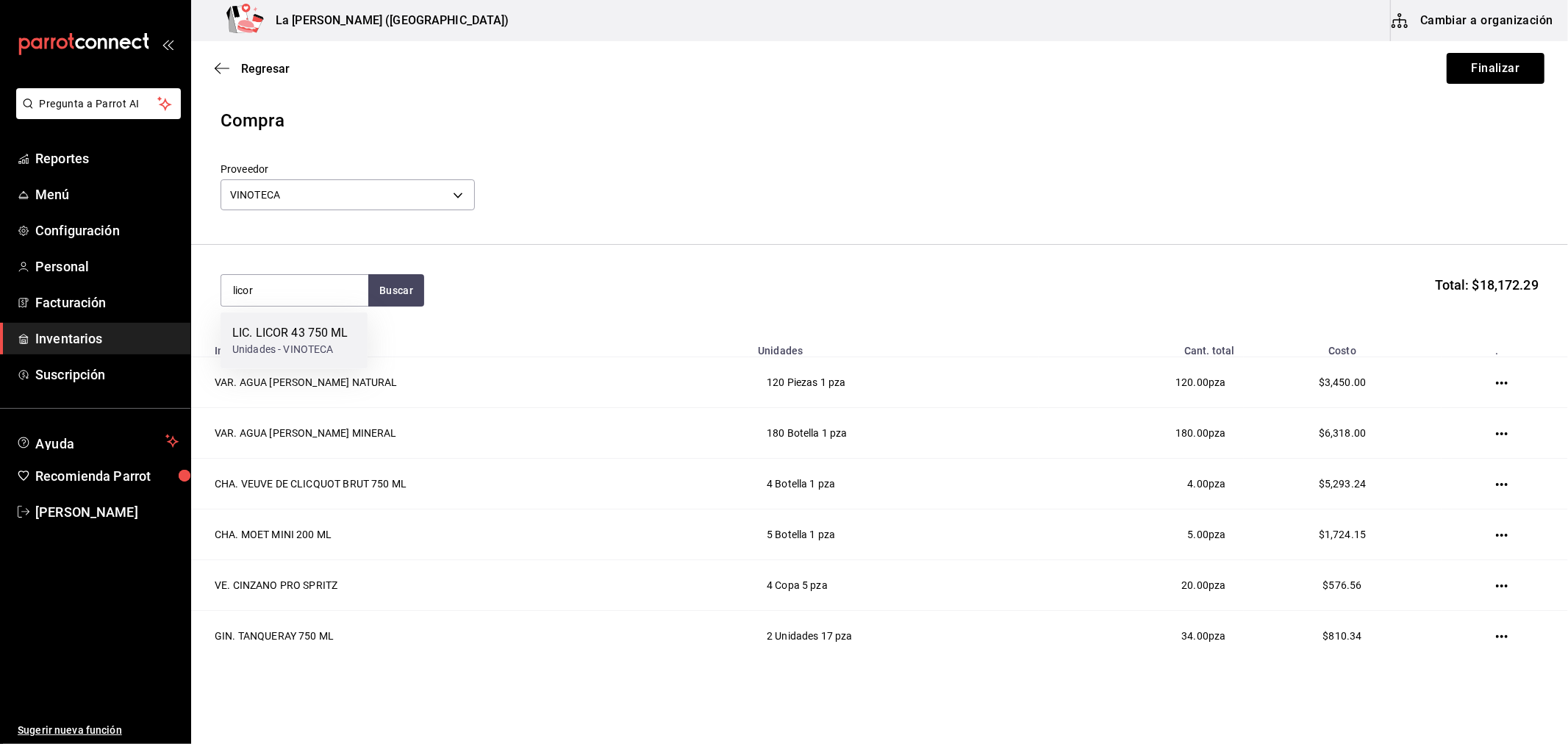
click at [291, 349] on div "Unidades - VINOTECA" at bounding box center [290, 349] width 116 height 16
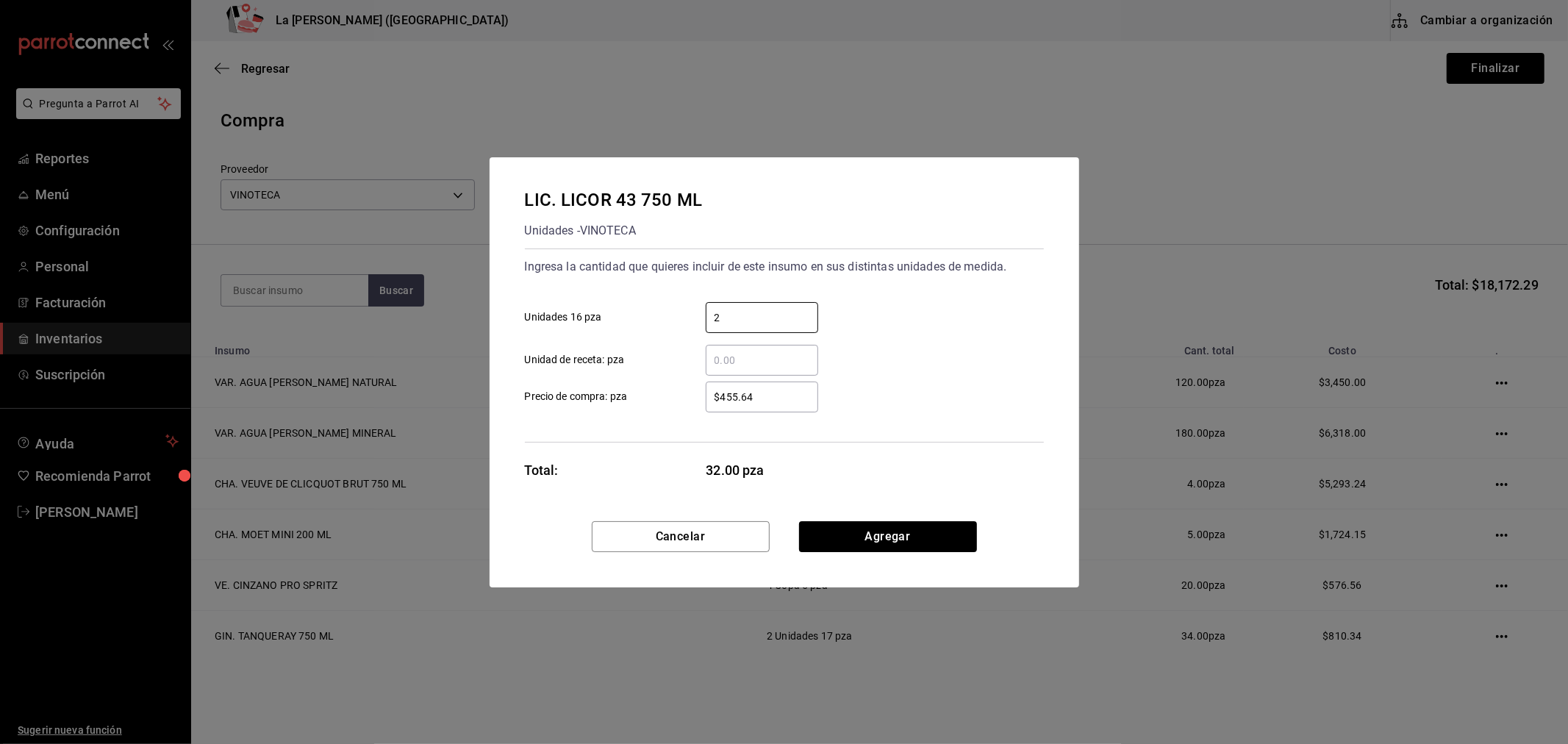
type input "2"
type input "$352.59"
click button "Agregar" at bounding box center [888, 536] width 178 height 31
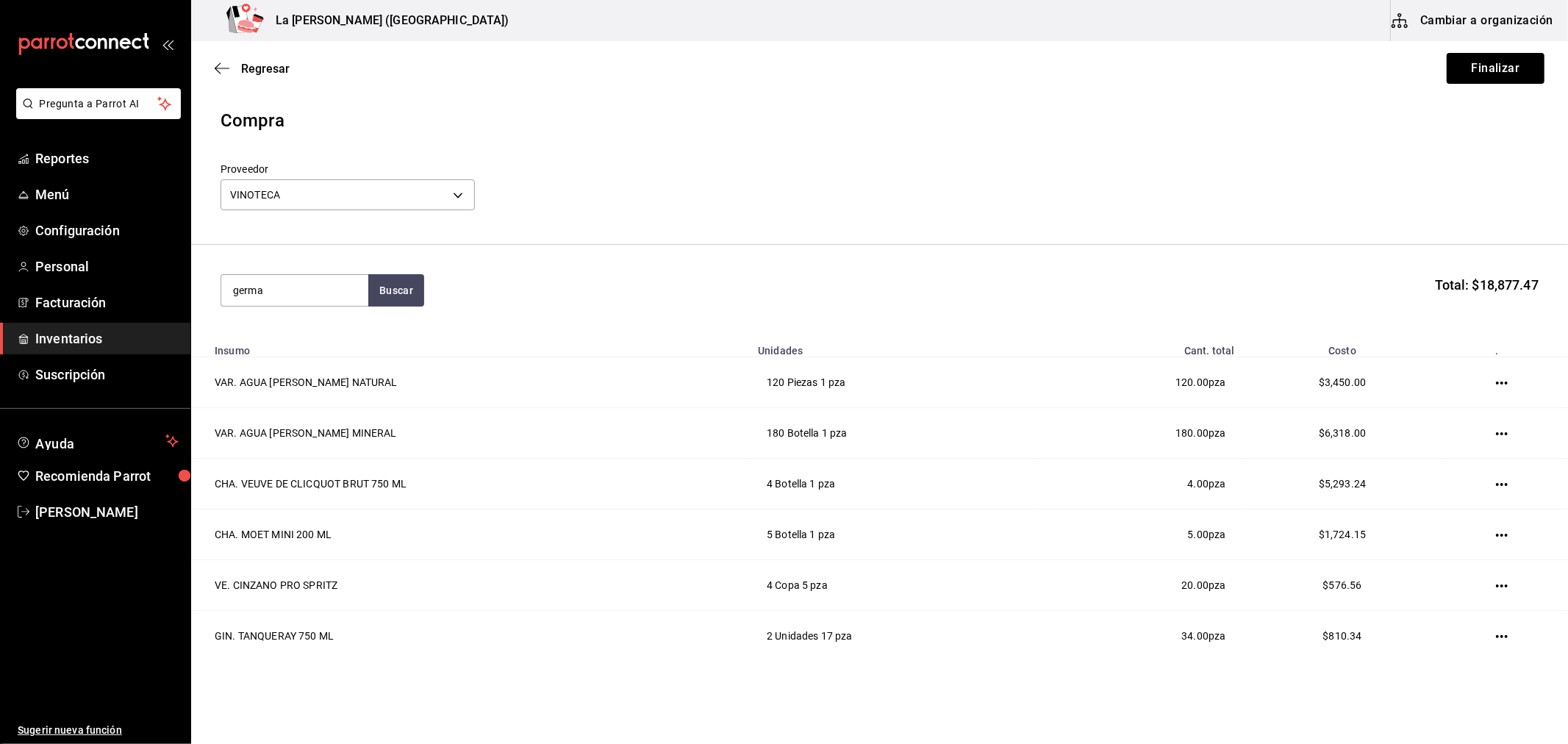
type input "germa"
click at [291, 349] on div "LIC. [GEOGRAPHIC_DATA][PERSON_NAME] 750ML." at bounding box center [294, 359] width 123 height 71
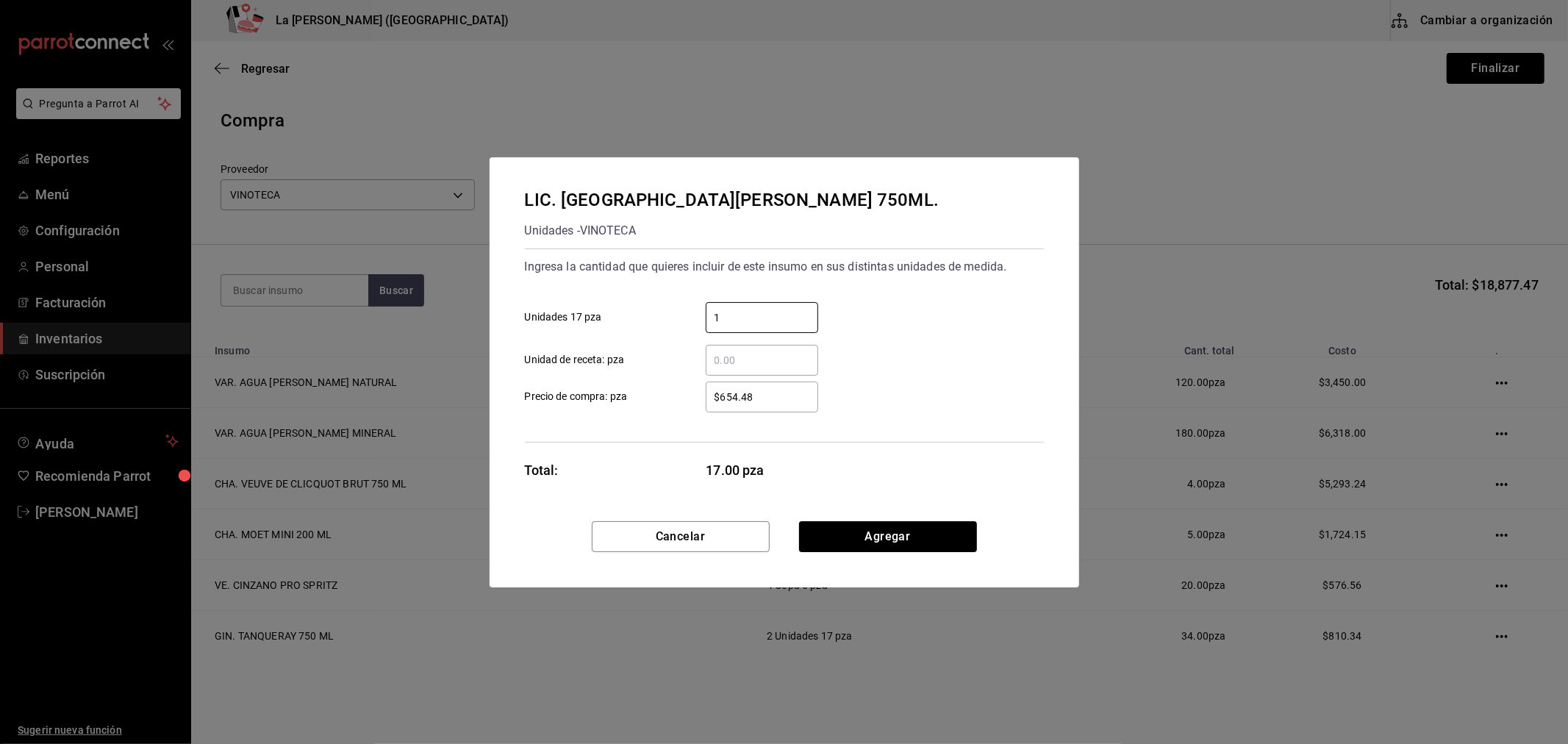
type input "1"
click button "Agregar" at bounding box center [888, 536] width 178 height 31
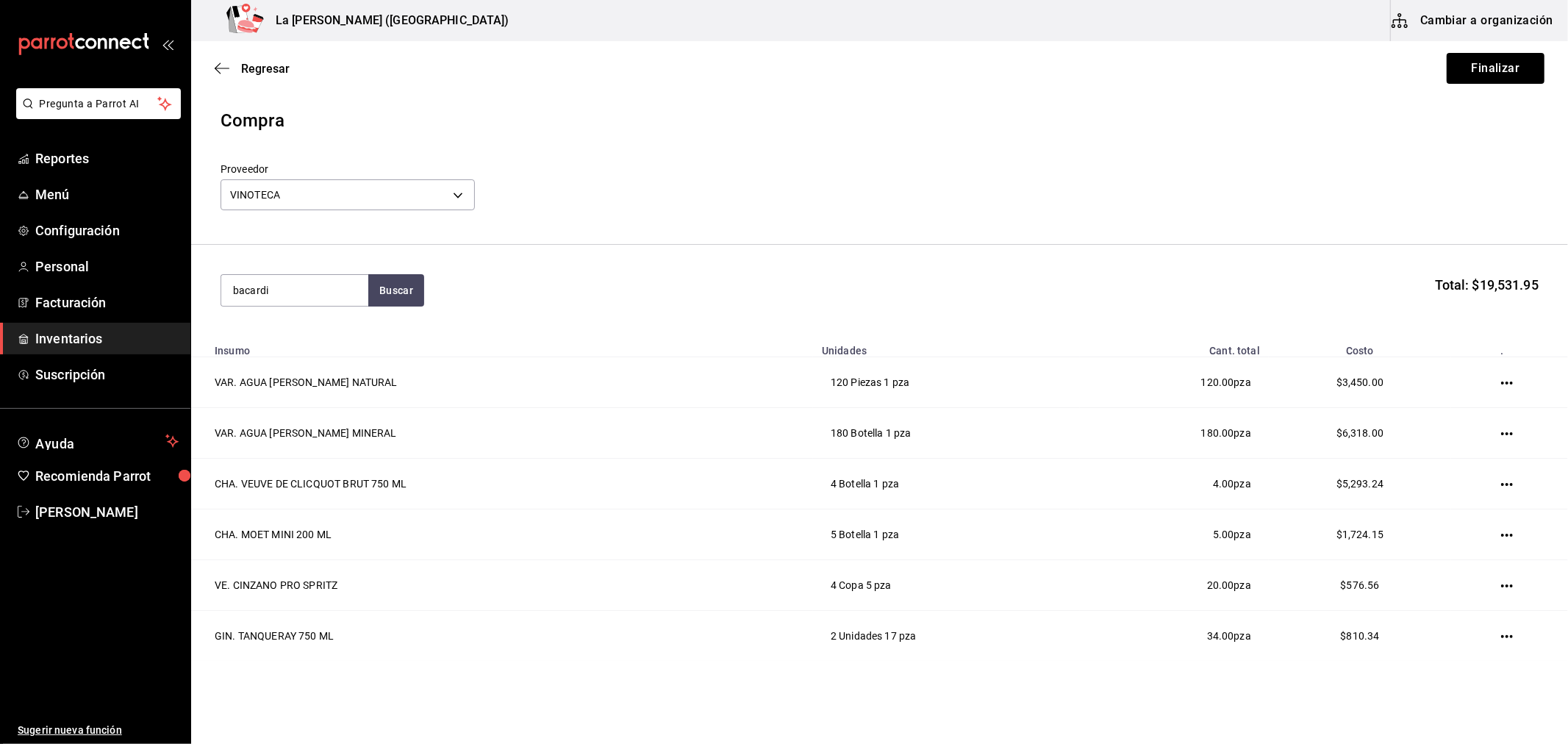
type input "bacardi"
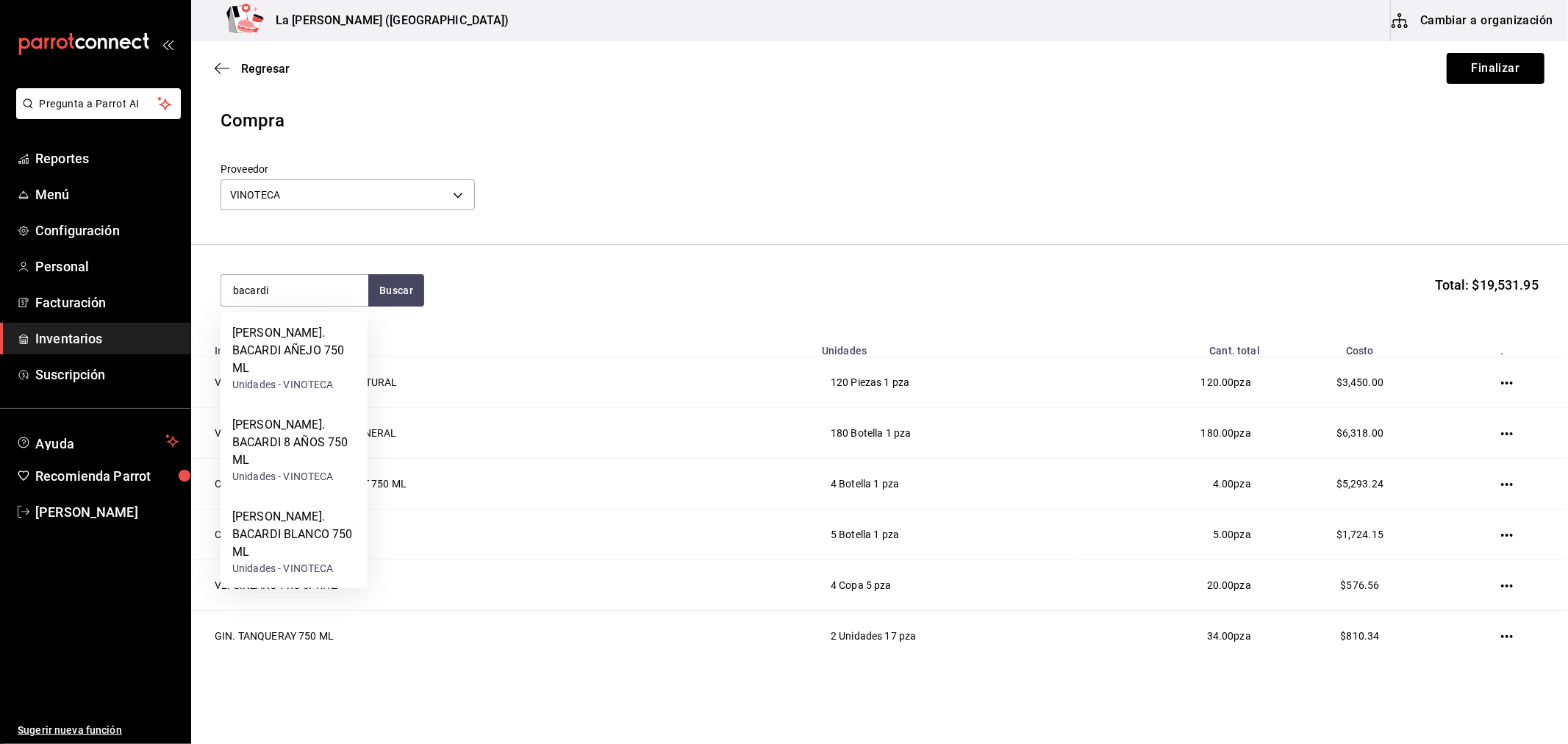
click at [291, 349] on div "[PERSON_NAME]. BACARDI AÑEJO 750 ML" at bounding box center [294, 350] width 123 height 53
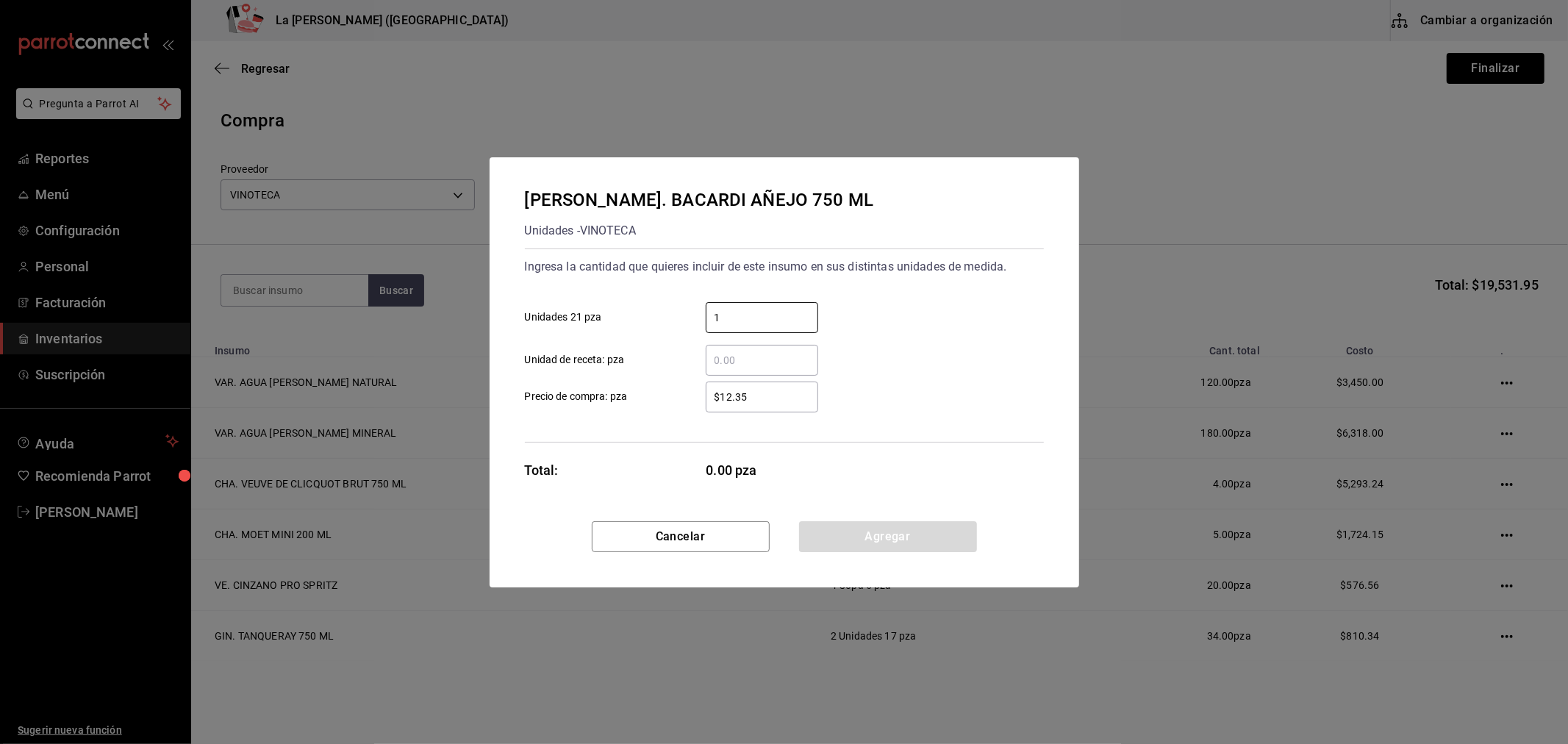
type input "1"
type input "$352.59"
click button "Agregar" at bounding box center [888, 536] width 178 height 31
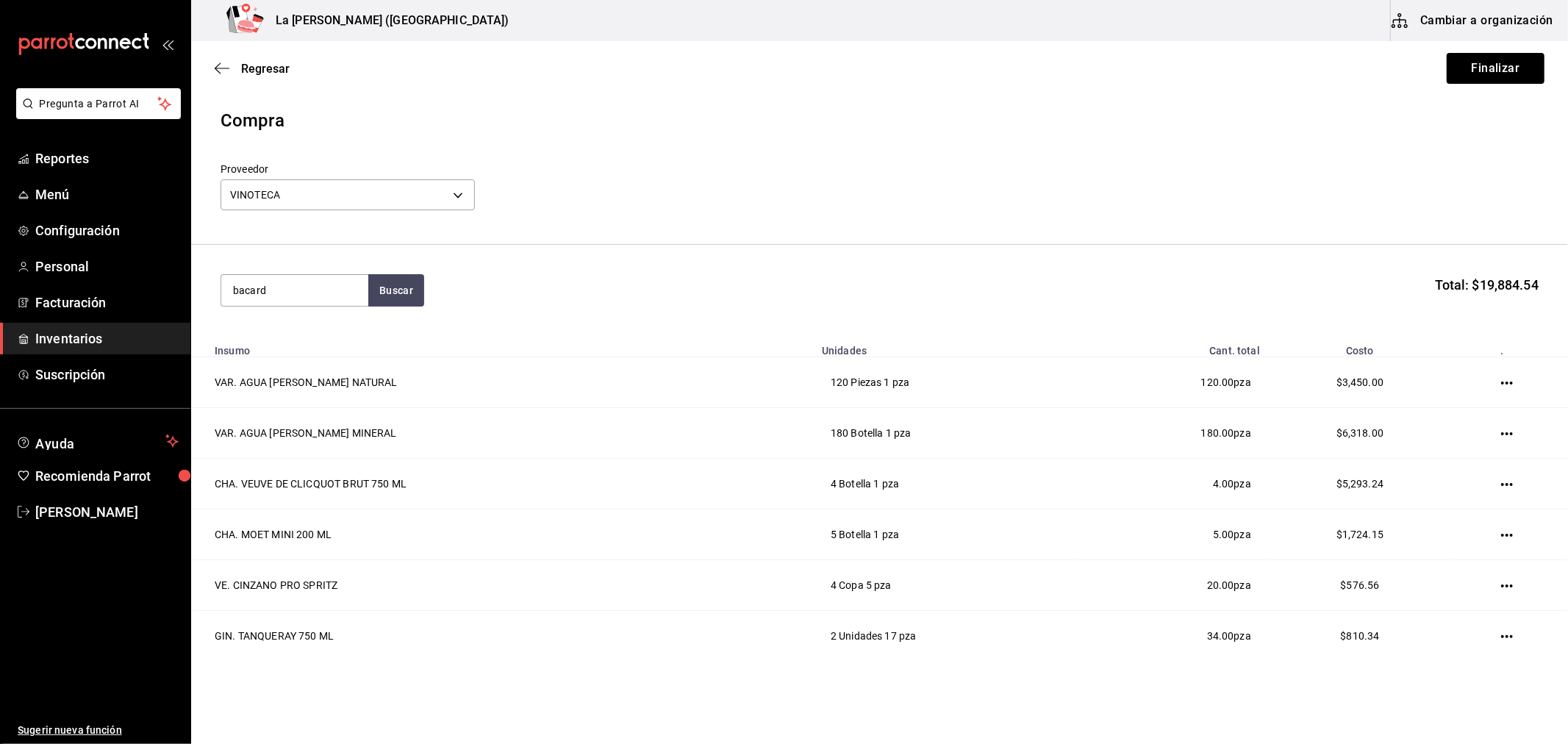
type input "bacard"
click at [287, 416] on div "[PERSON_NAME]. BACARDI BLANCO 750 ML" at bounding box center [294, 442] width 123 height 53
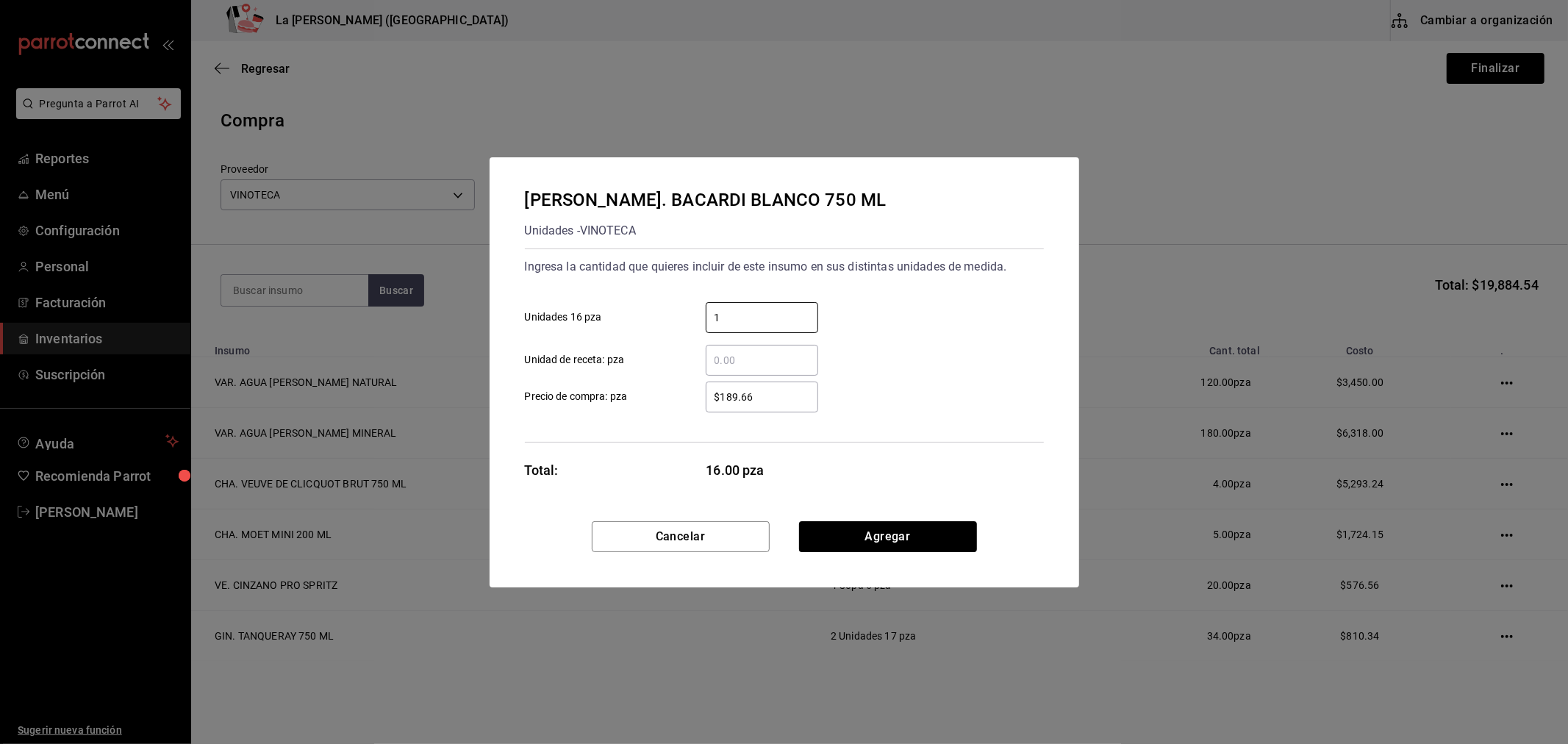
type input "1"
click button "Agregar" at bounding box center [888, 536] width 178 height 31
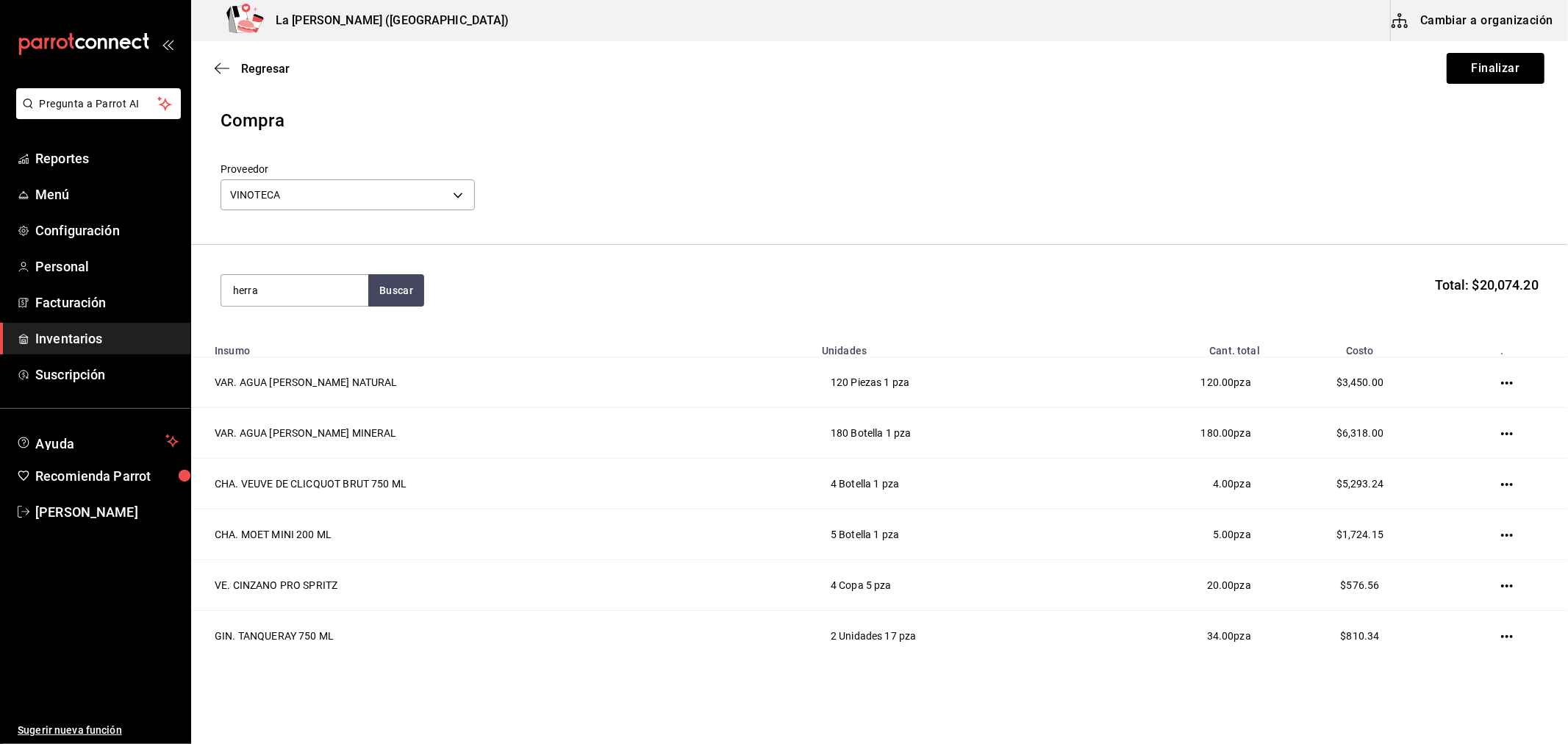
type input "herra"
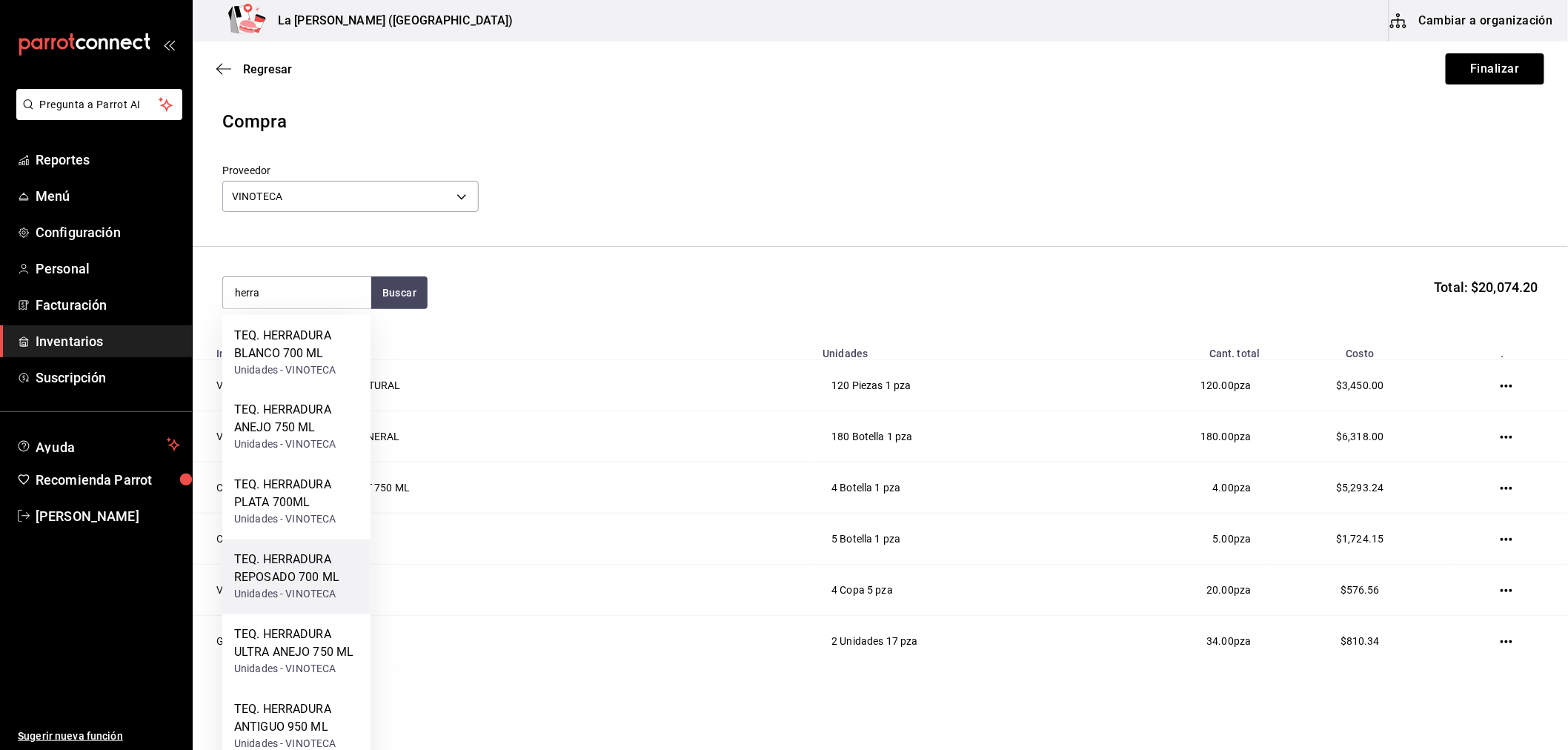
click at [295, 564] on div "TEQ. HERRADURA REPOSADO 700 ML" at bounding box center [296, 569] width 124 height 36
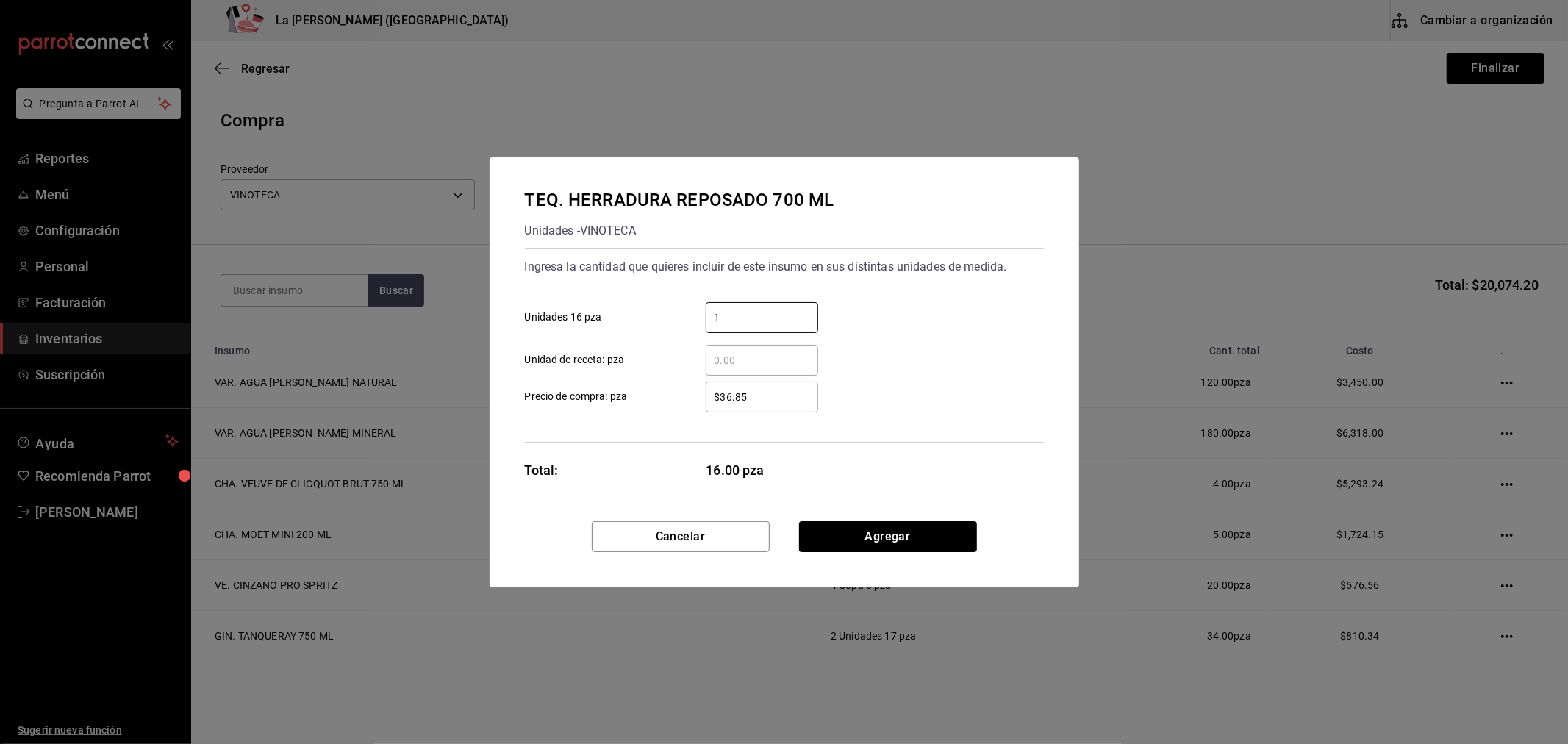
type input "1"
type input "$558.62"
click button "Agregar" at bounding box center [888, 536] width 178 height 31
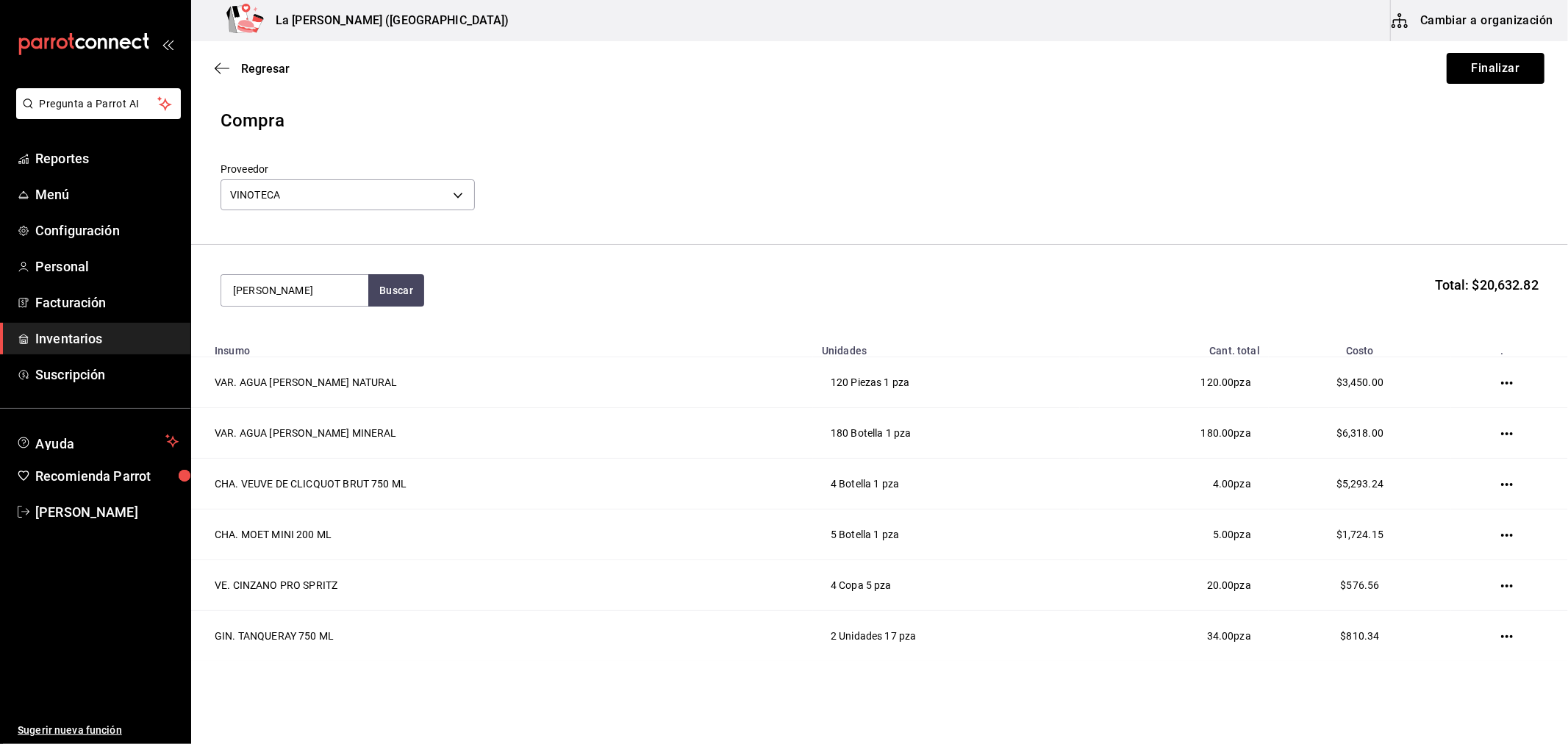
type input "[PERSON_NAME]"
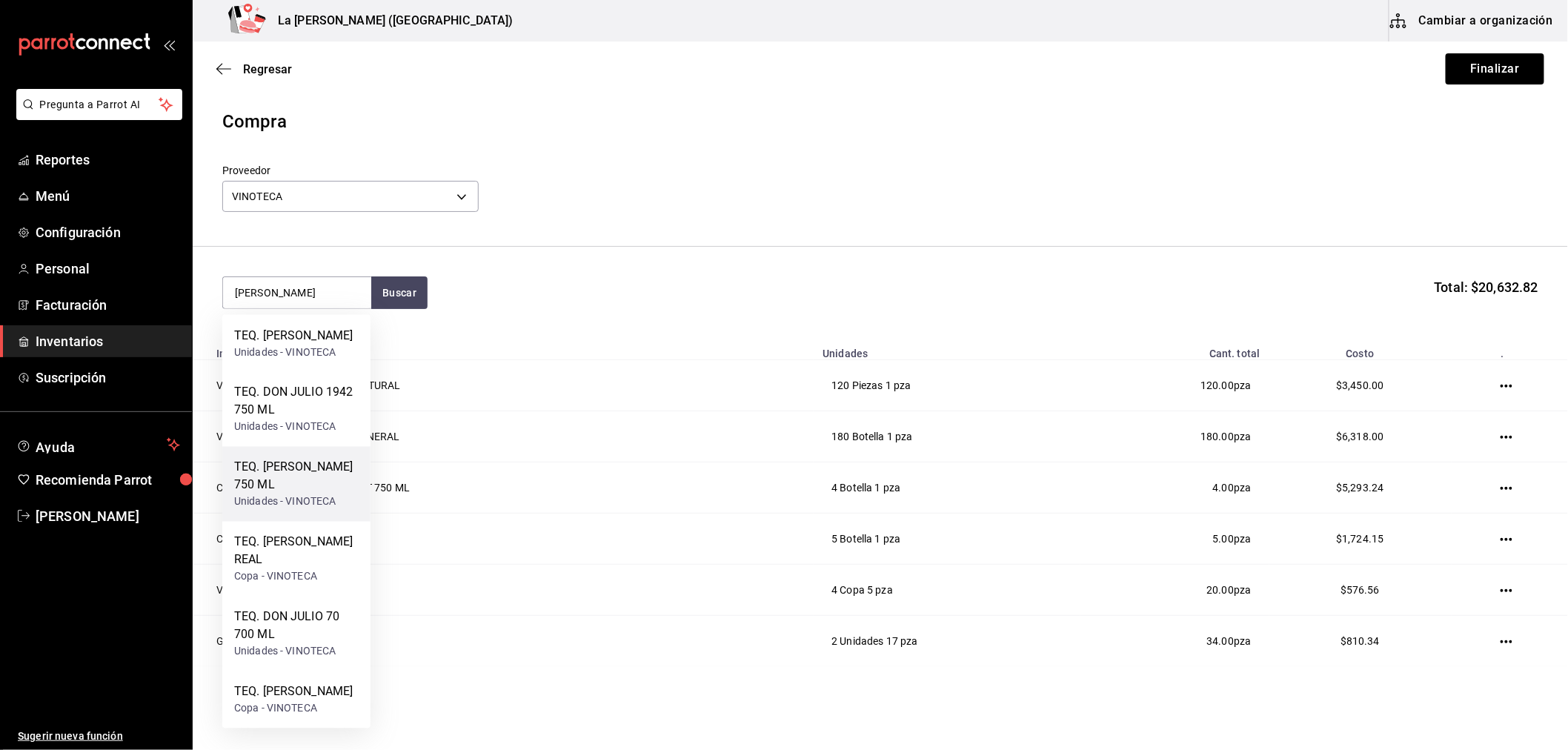
click at [310, 492] on div "TEQ. [PERSON_NAME] 750 ML" at bounding box center [296, 476] width 124 height 36
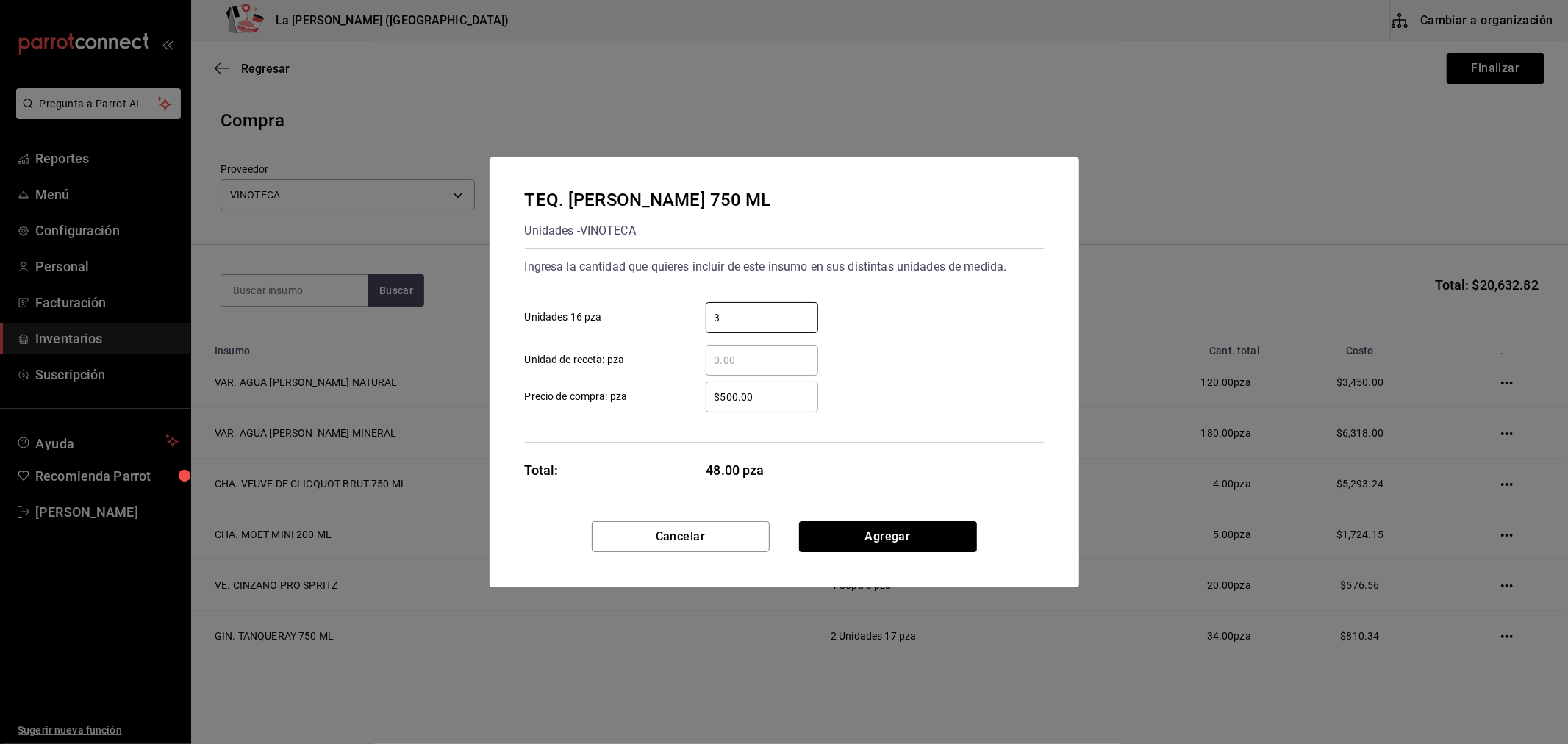
type input "3"
click button "Agregar" at bounding box center [888, 536] width 178 height 31
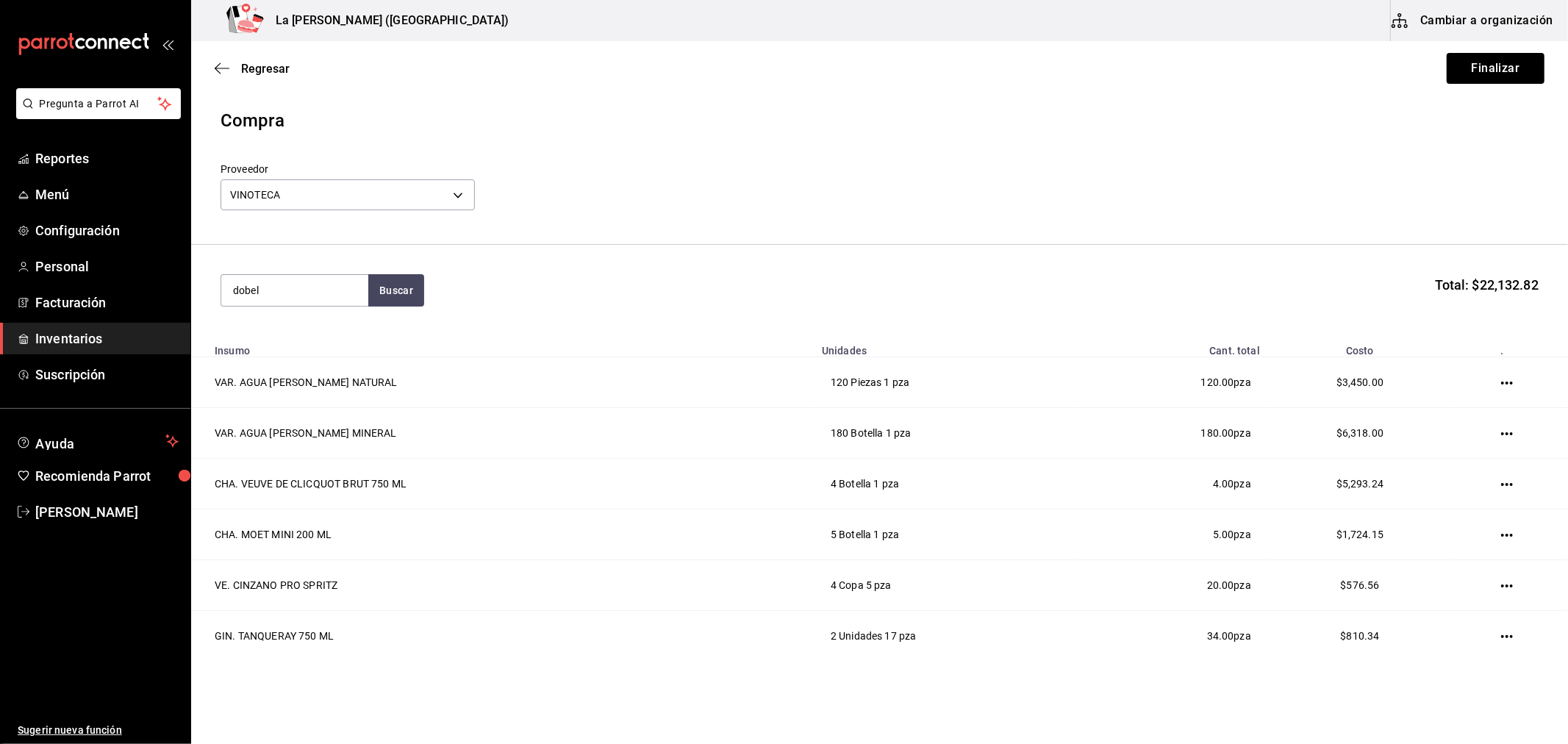
type input "dobel"
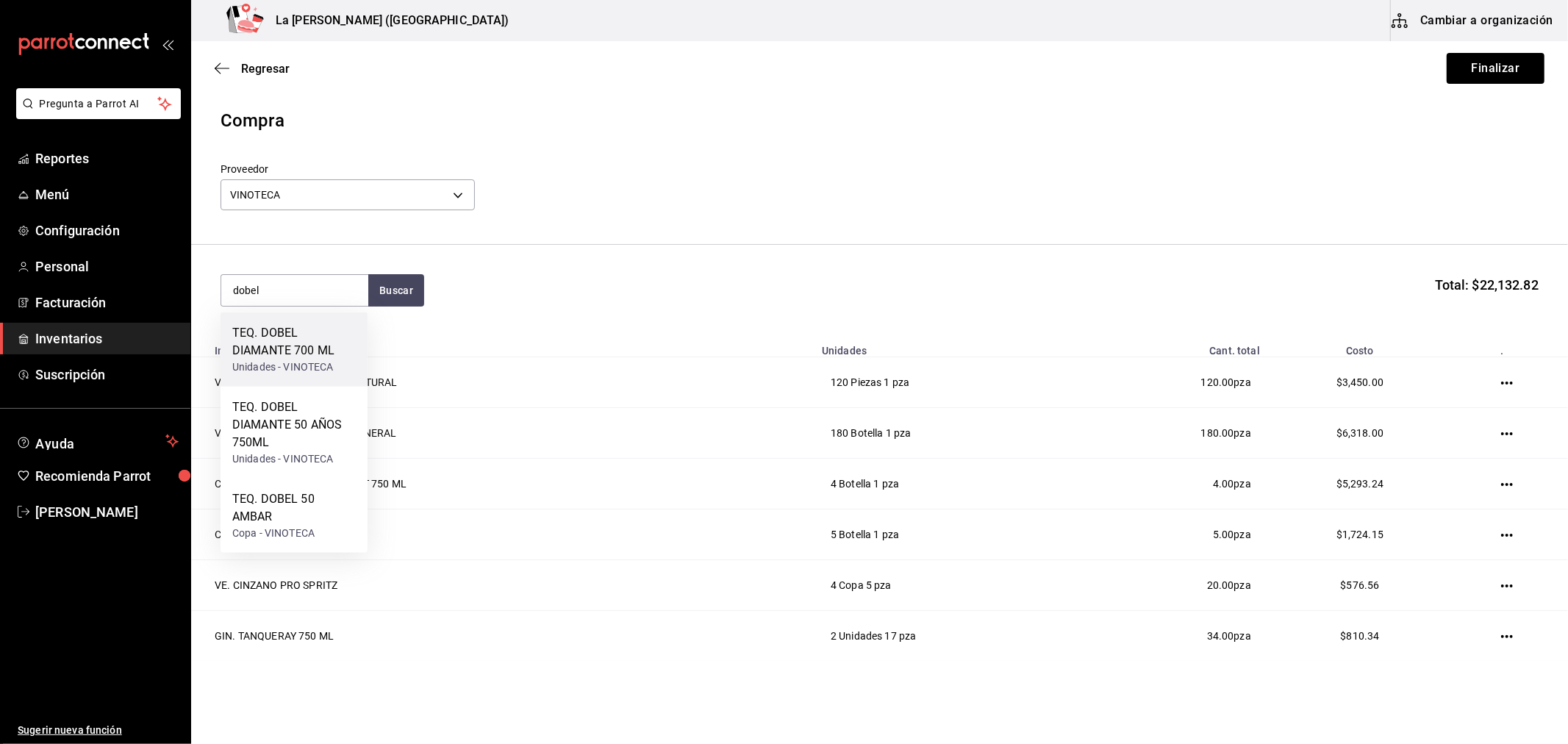
click at [319, 349] on div "TEQ. DOBEL DIAMANTE 700 ML" at bounding box center [294, 342] width 123 height 35
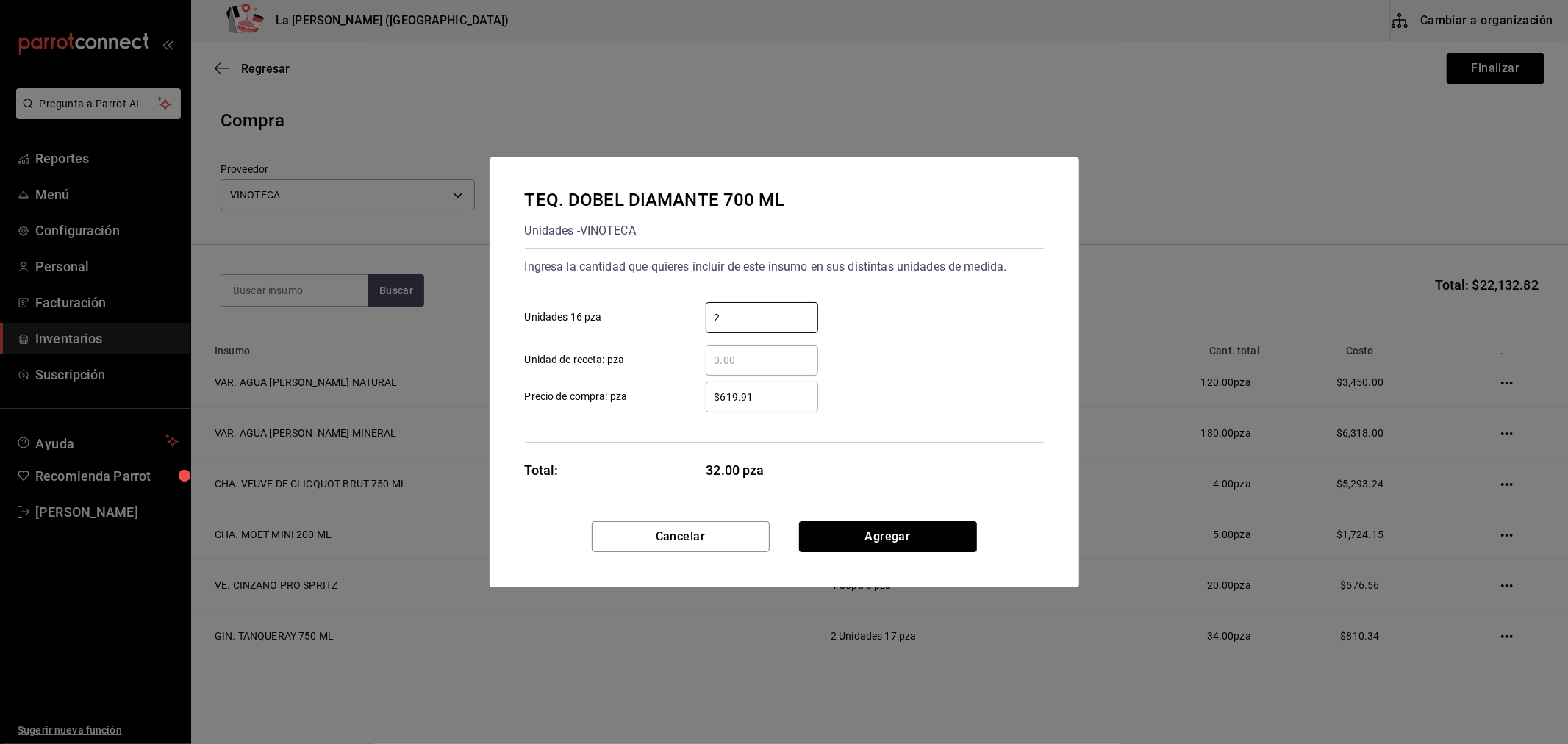
type input "2"
type input "$513.40"
click button "Agregar" at bounding box center [888, 536] width 178 height 31
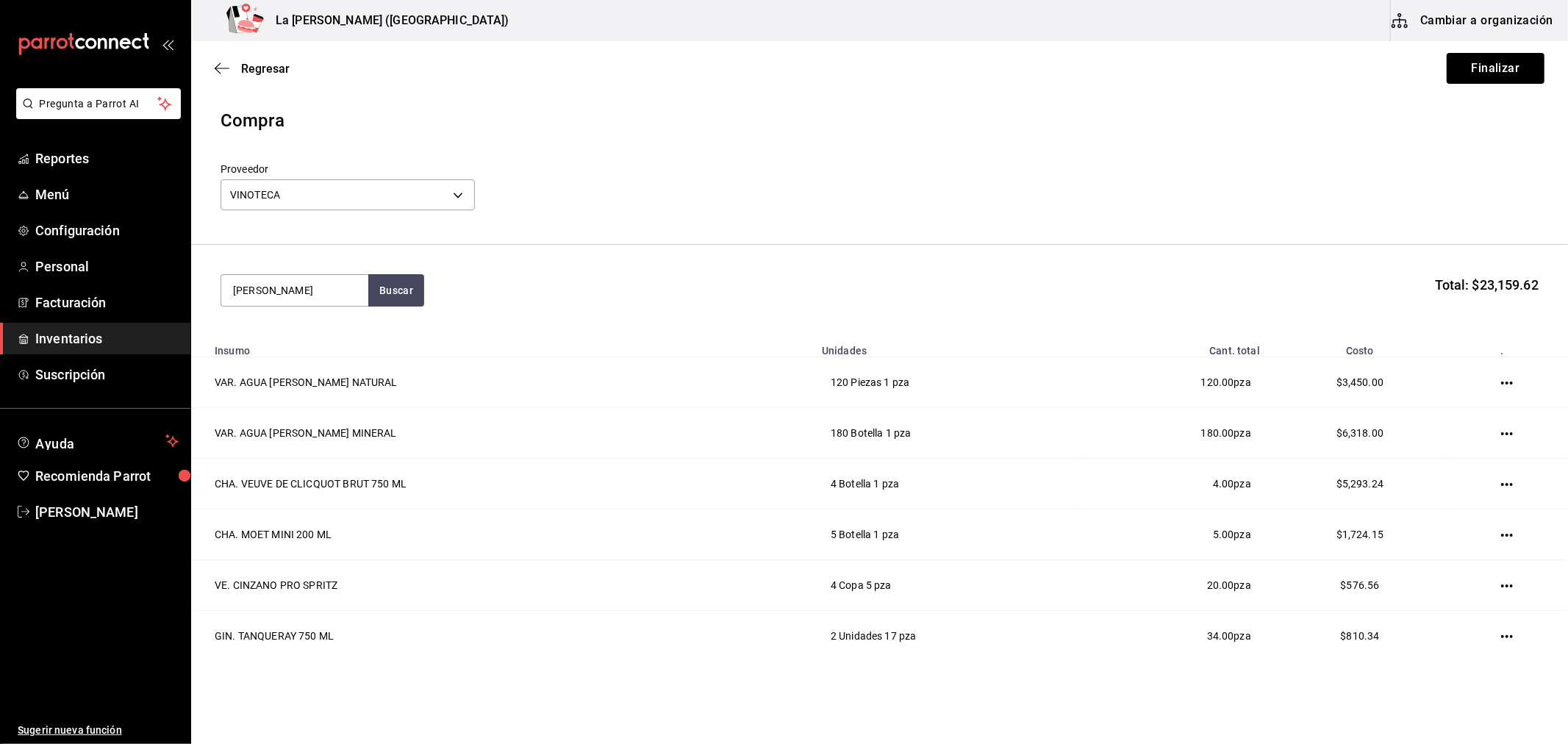
type input "[PERSON_NAME]"
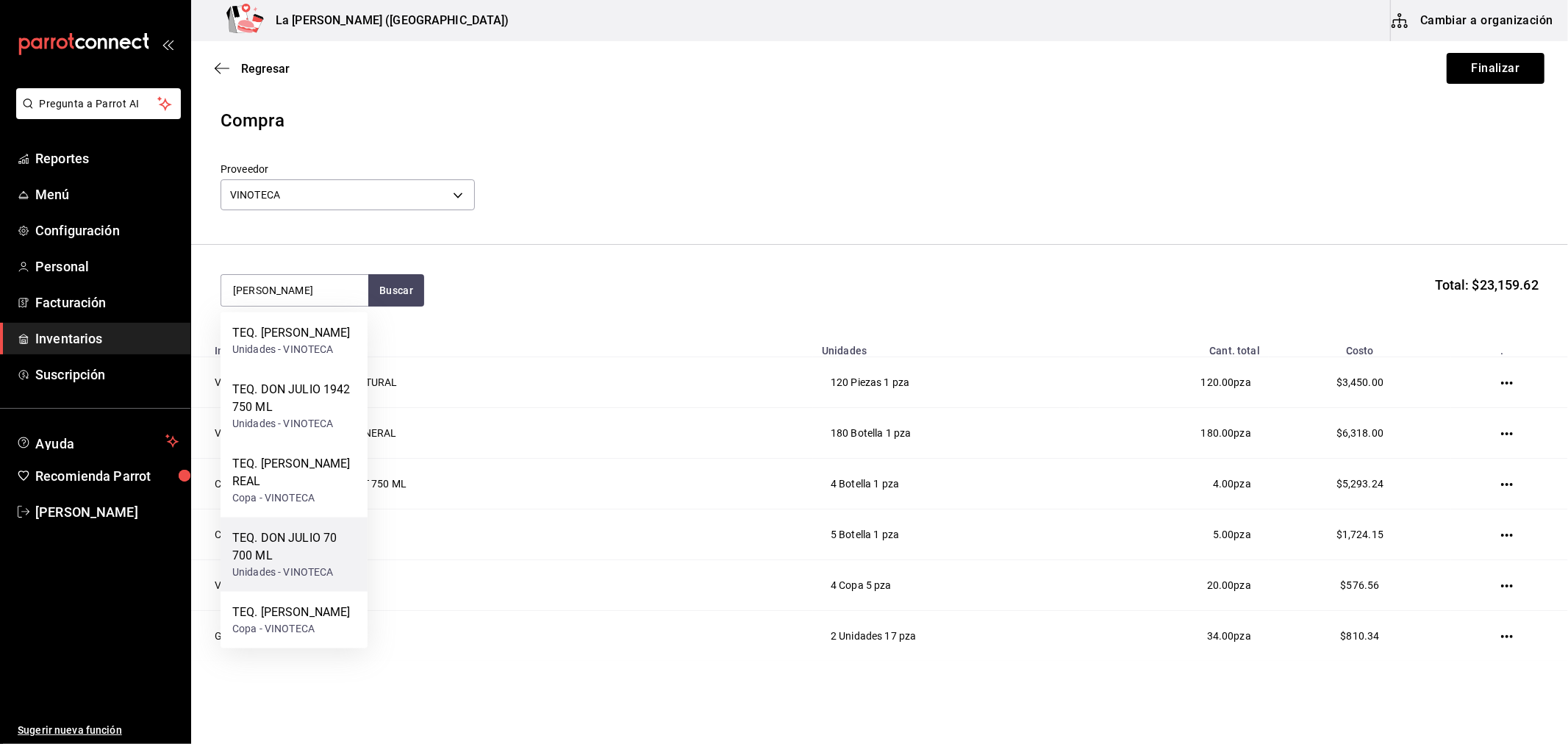
click at [309, 542] on div "TEQ. DON JULIO 70 700 ML" at bounding box center [294, 547] width 123 height 35
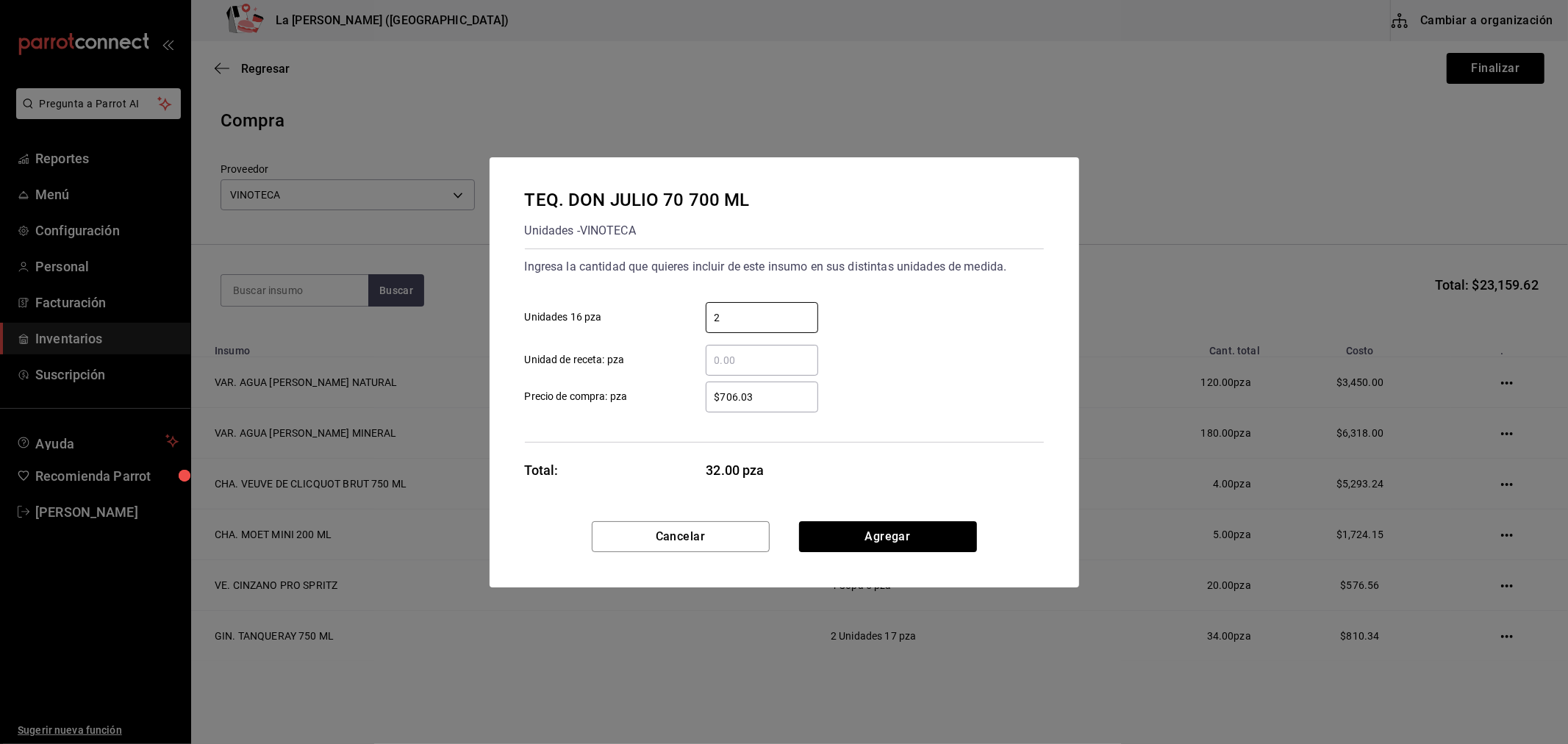
type input "2"
click button "Agregar" at bounding box center [888, 536] width 178 height 31
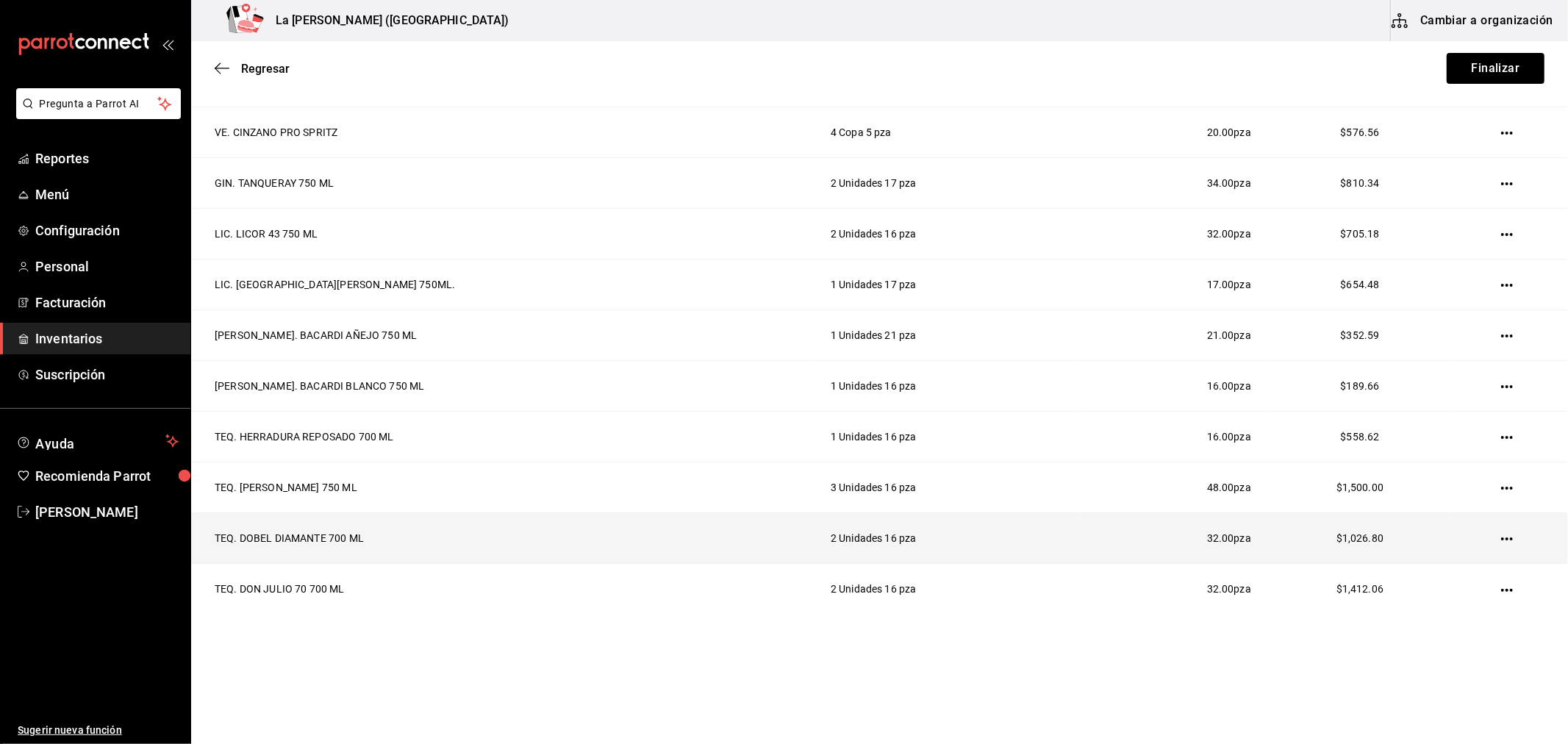
scroll to position [0, 0]
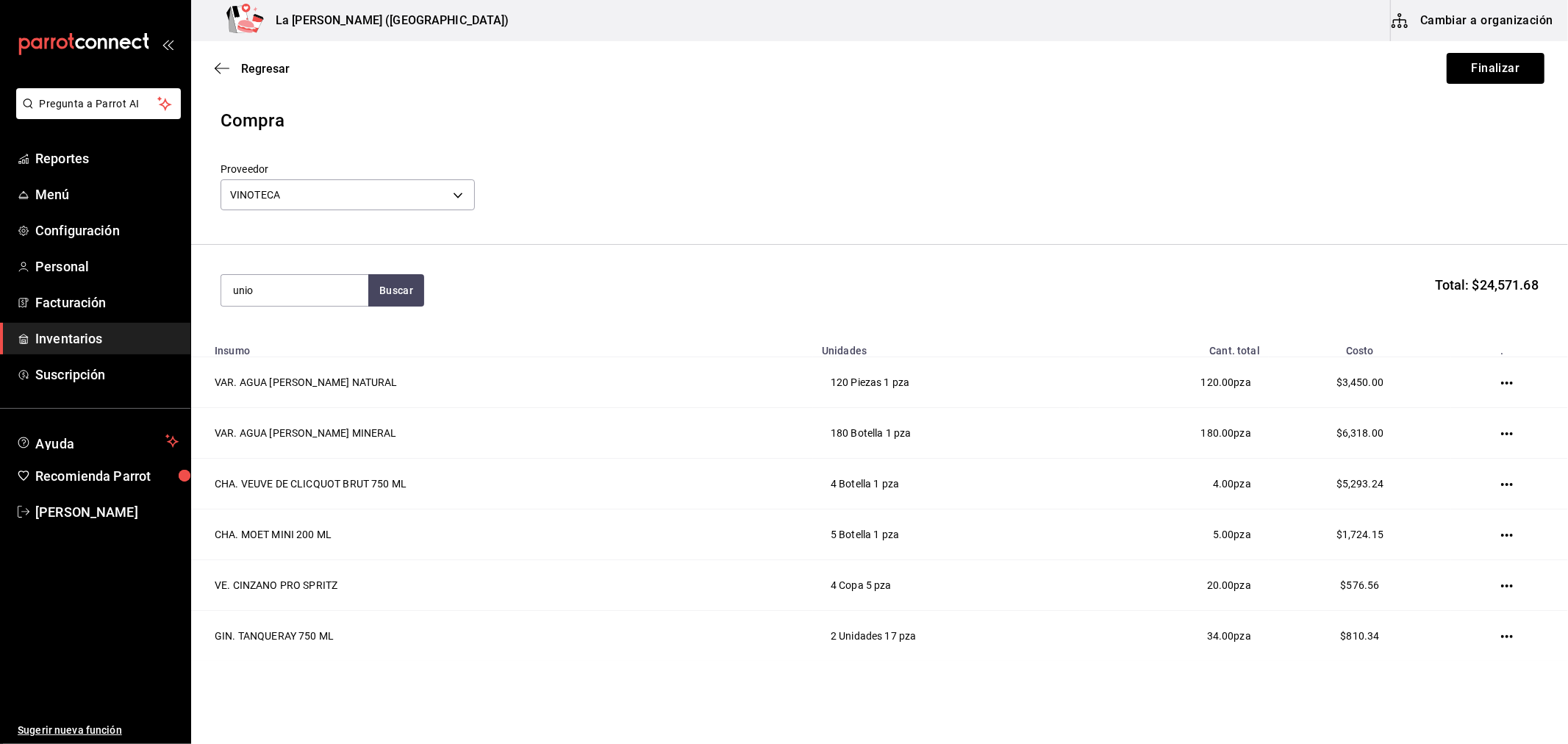
type input "unio"
click at [291, 359] on div "Unidades - VINOTECA" at bounding box center [294, 367] width 123 height 16
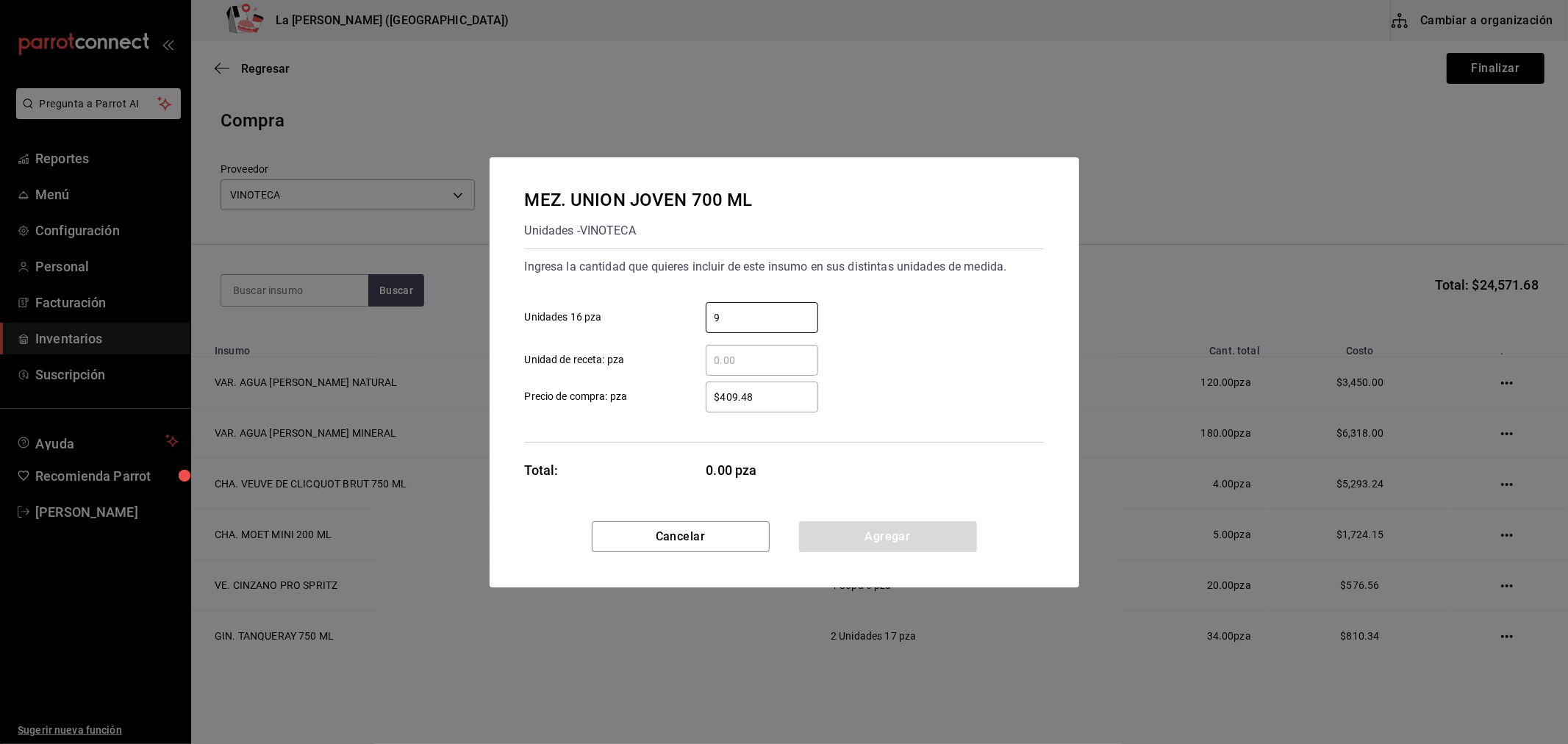
type input "9"
click button "Agregar" at bounding box center [888, 536] width 178 height 31
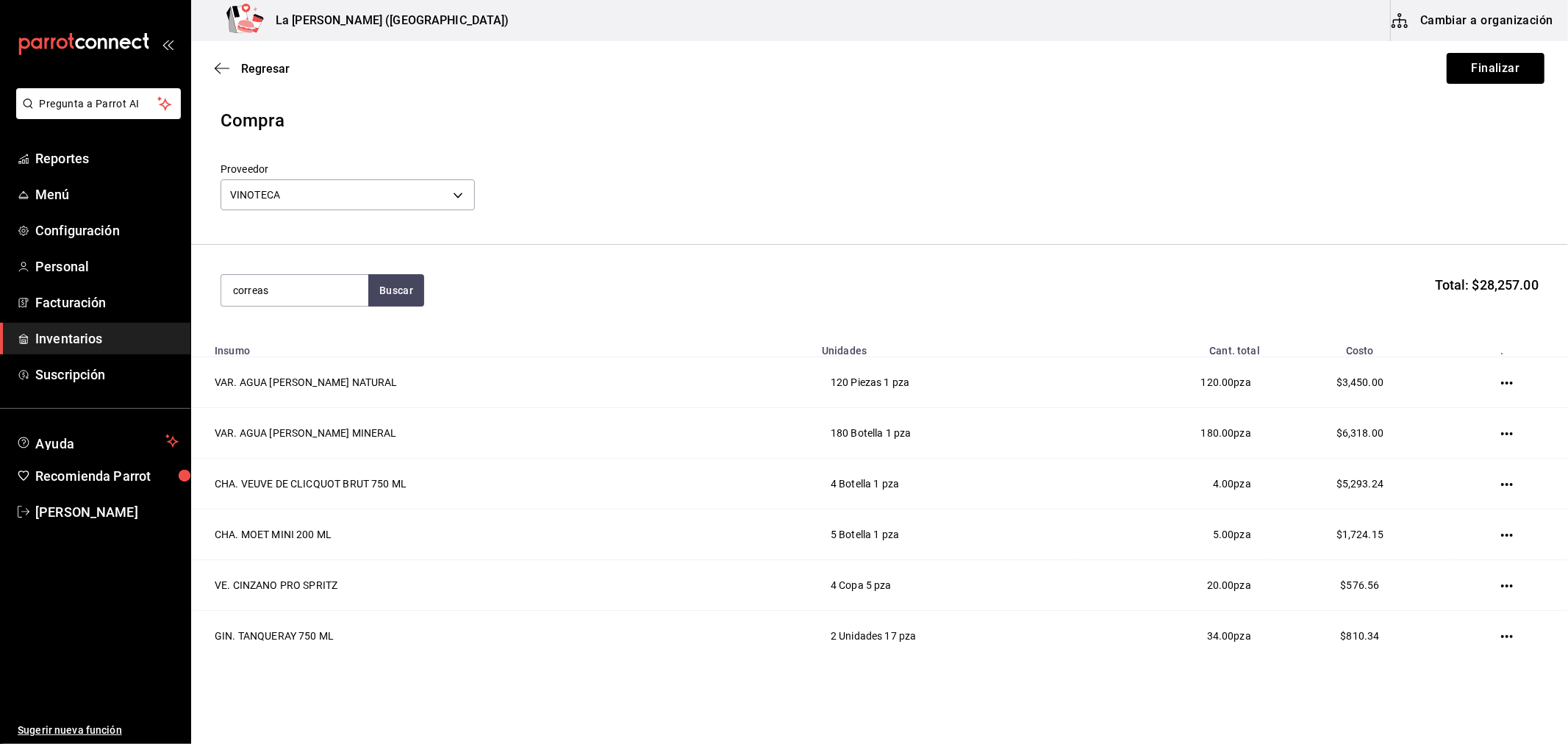
type input "correas"
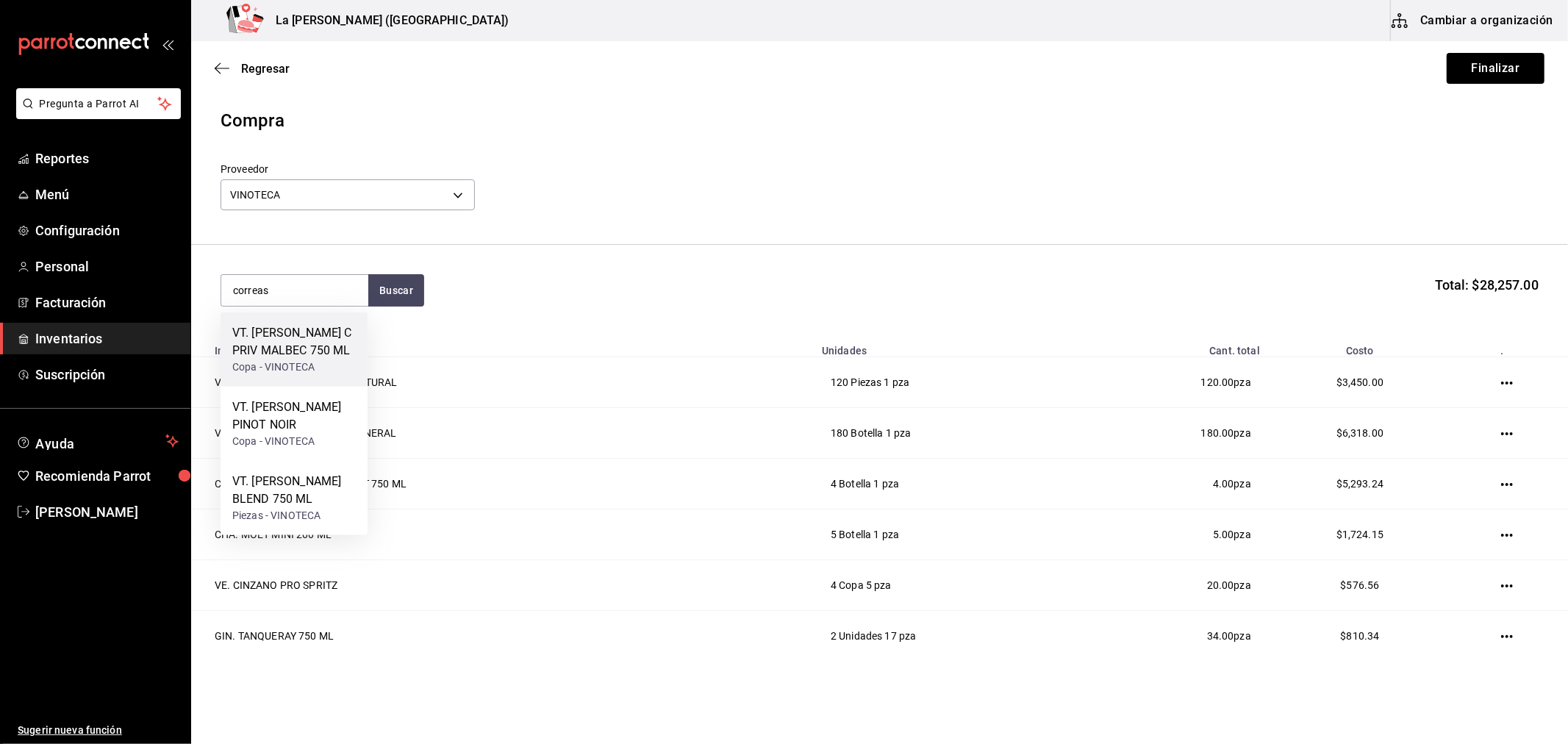
click at [334, 374] on div "Copa - VINOTECA" at bounding box center [294, 367] width 123 height 16
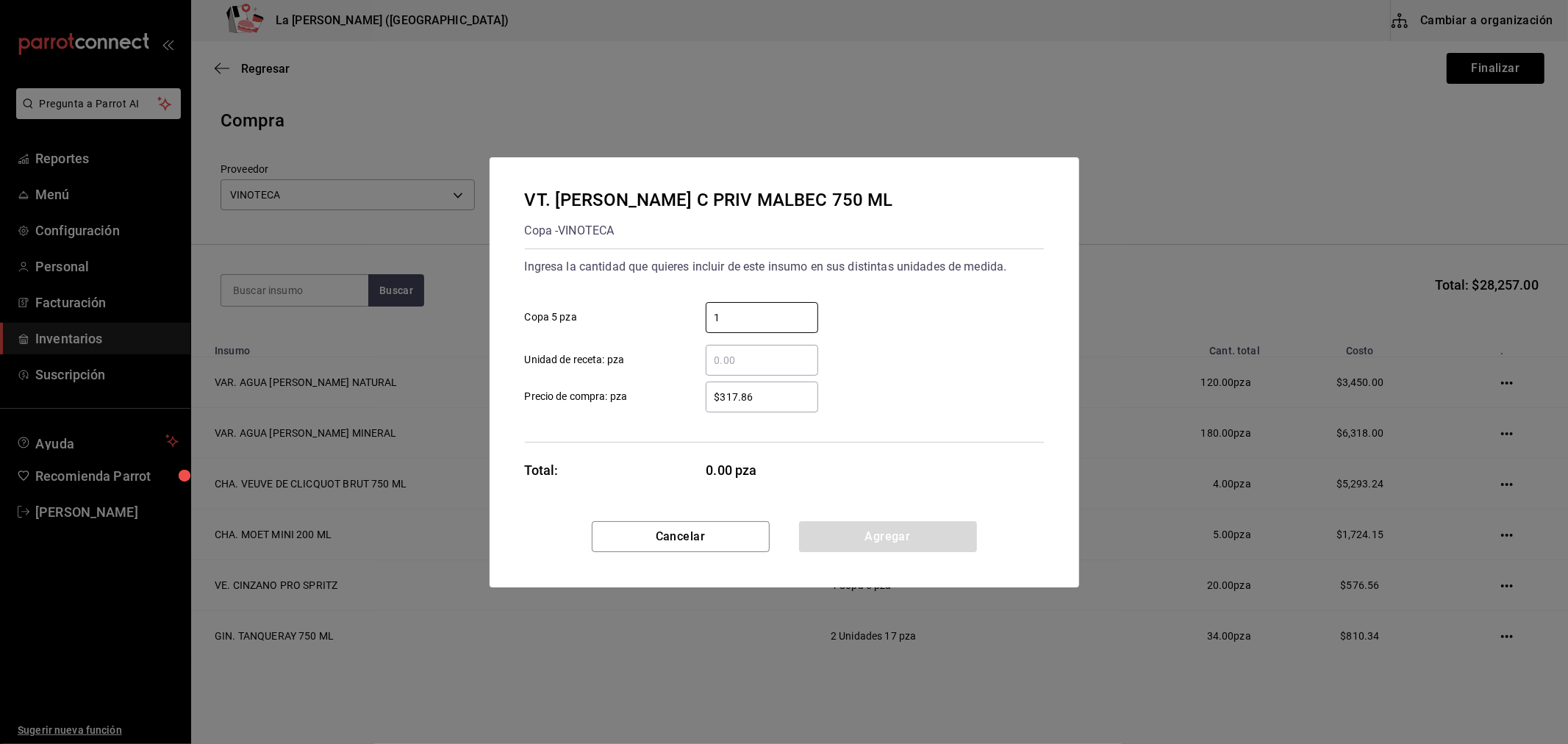
type input "1"
type input "$317.86"
click button "Agregar" at bounding box center [888, 536] width 178 height 31
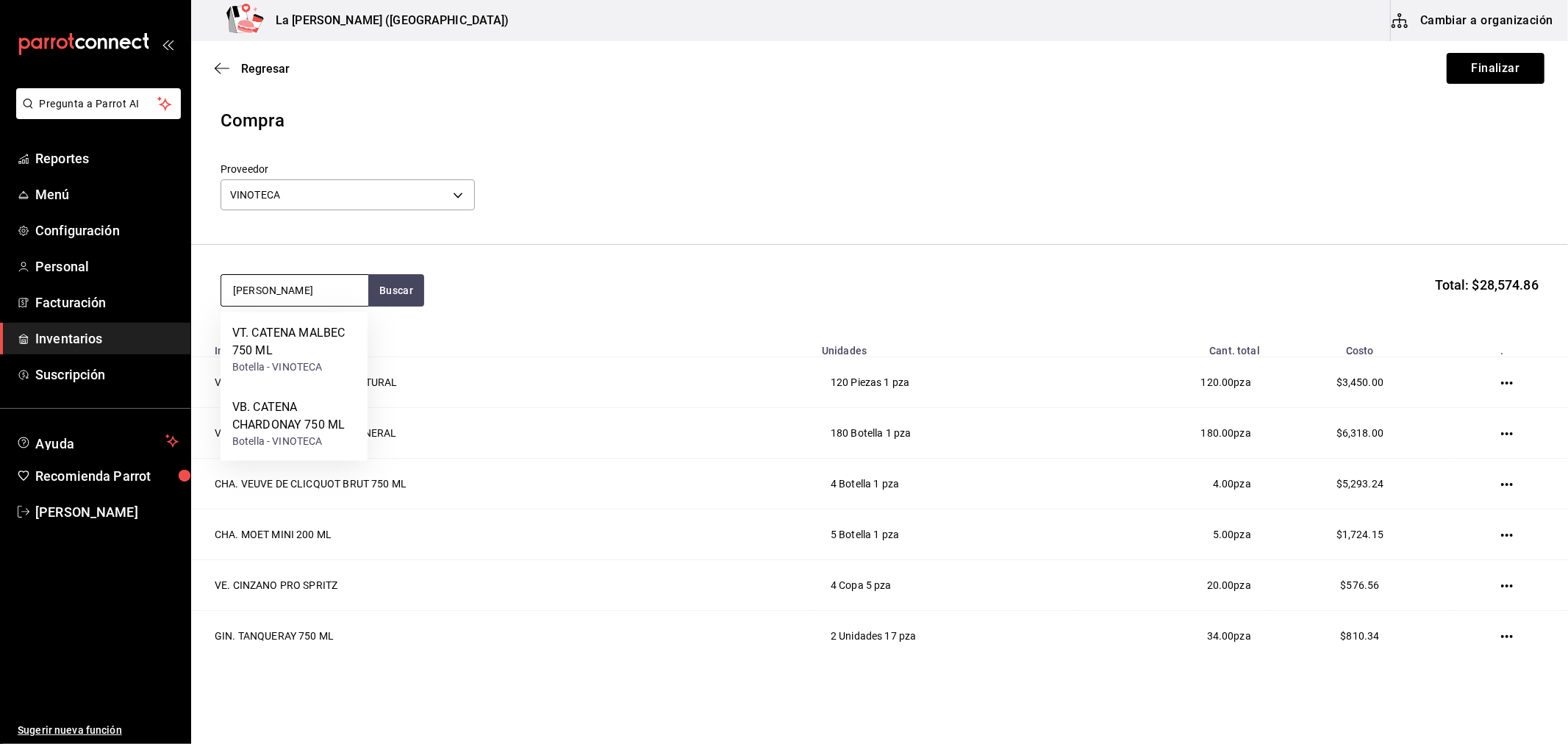
click at [321, 288] on input "[PERSON_NAME]" at bounding box center [294, 289] width 147 height 31
type input "c"
click at [307, 288] on input at bounding box center [294, 289] width 147 height 31
type input "[PERSON_NAME]"
click at [282, 340] on div "VT. CATENA MALBEC 750 ML" at bounding box center [294, 342] width 123 height 35
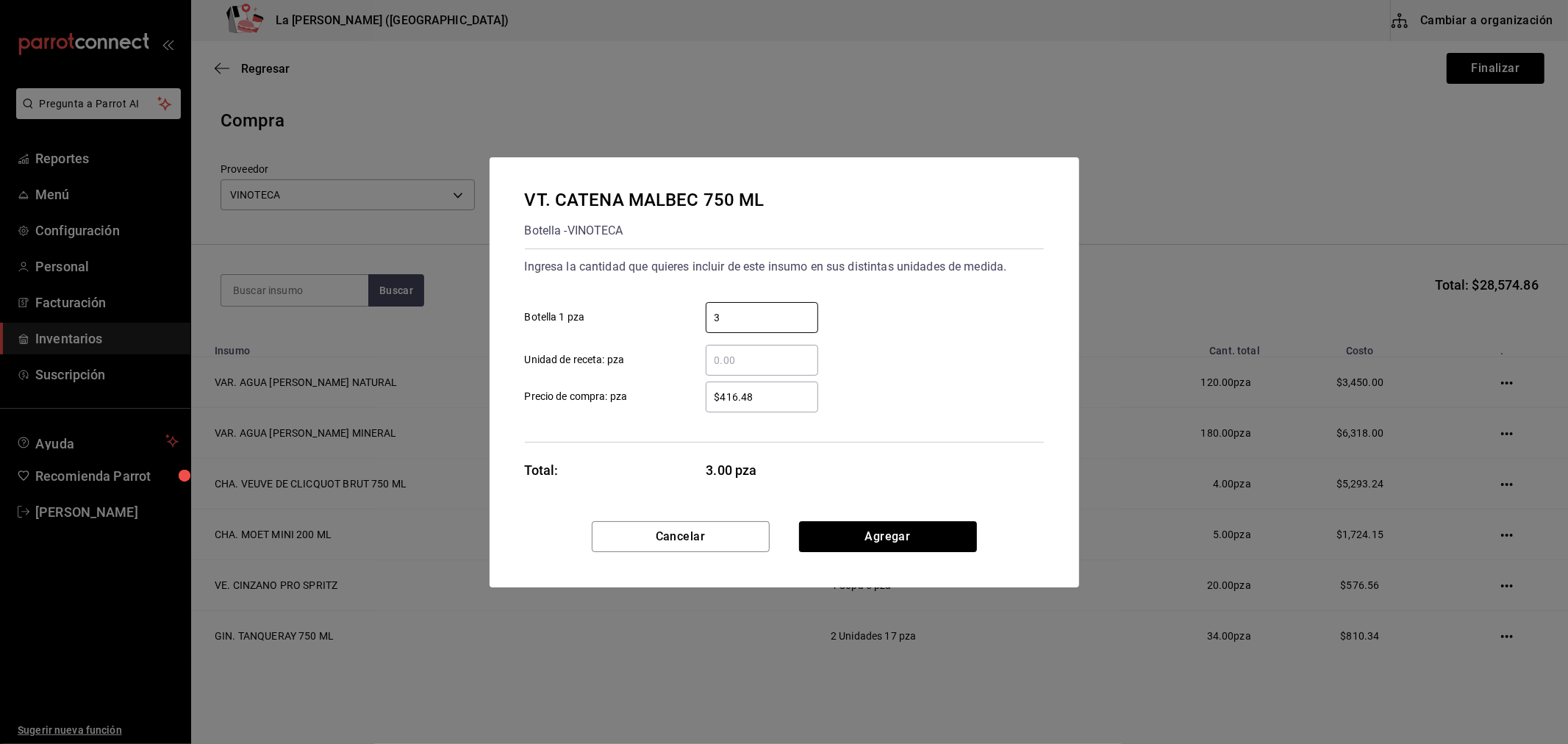
type input "3"
type input "$431.66"
click button "Agregar" at bounding box center [888, 536] width 178 height 31
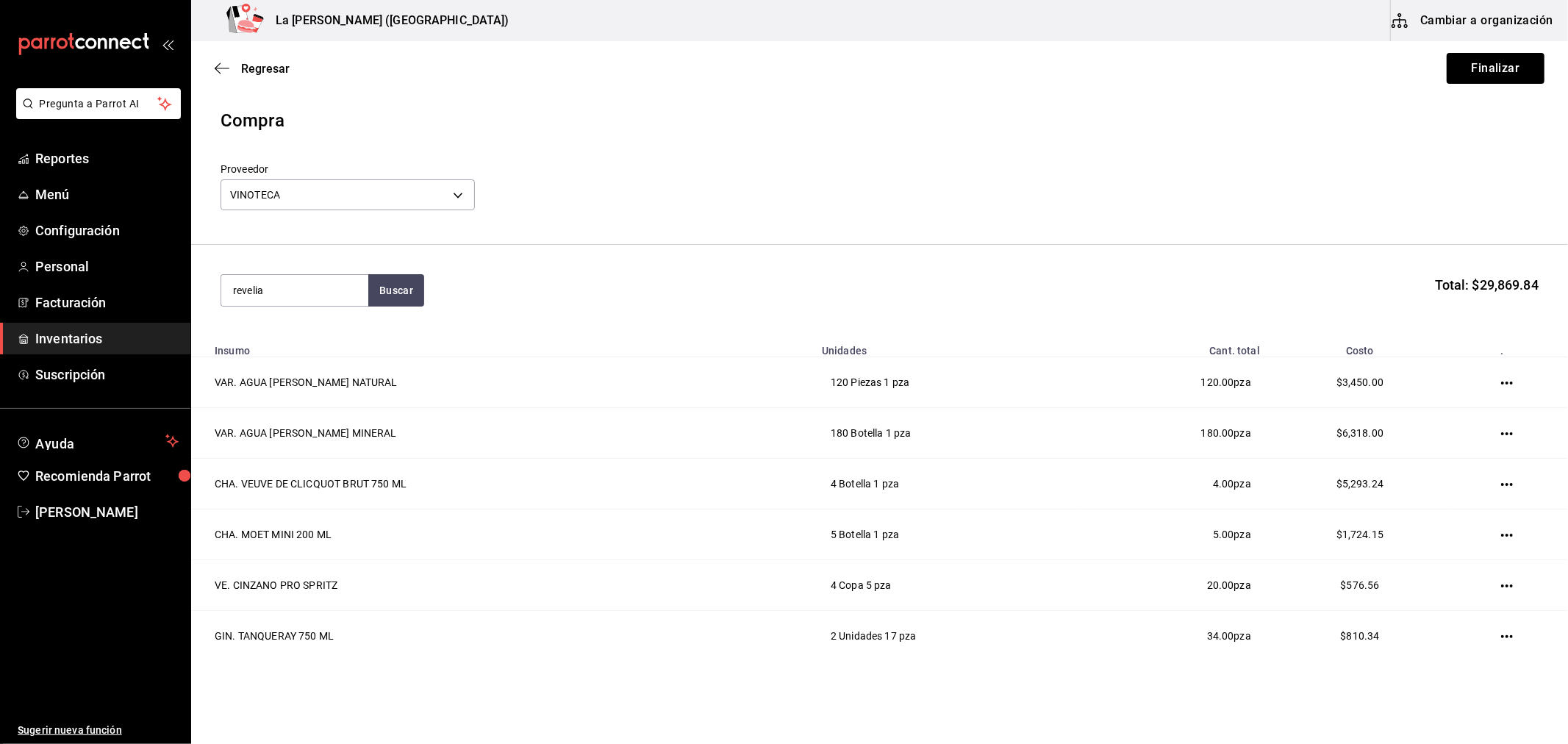
type input "revelia"
click at [282, 340] on div "VT. [PERSON_NAME]" at bounding box center [287, 332] width 109 height 18
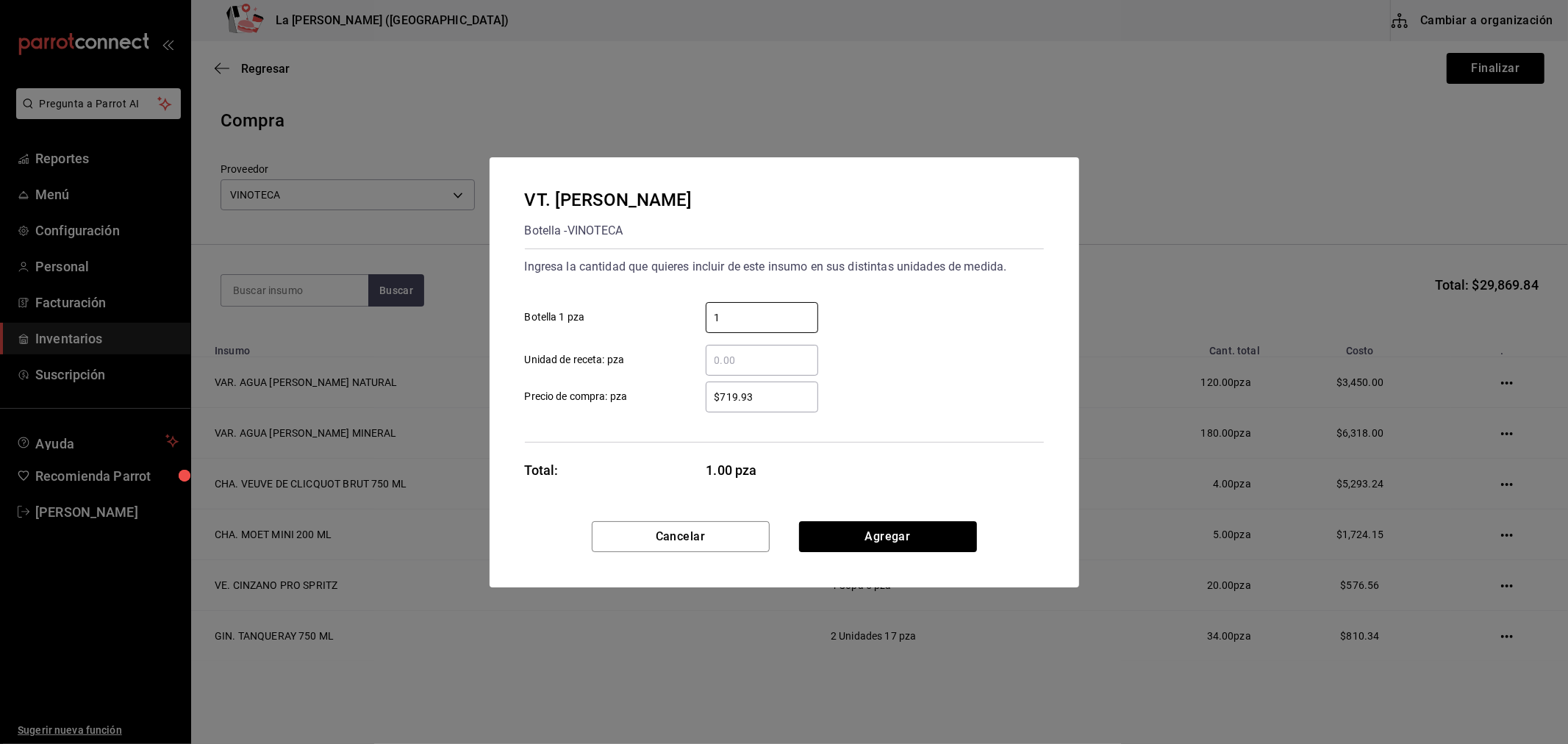
type input "1"
type input "$742.69"
click button "Agregar" at bounding box center [888, 536] width 178 height 31
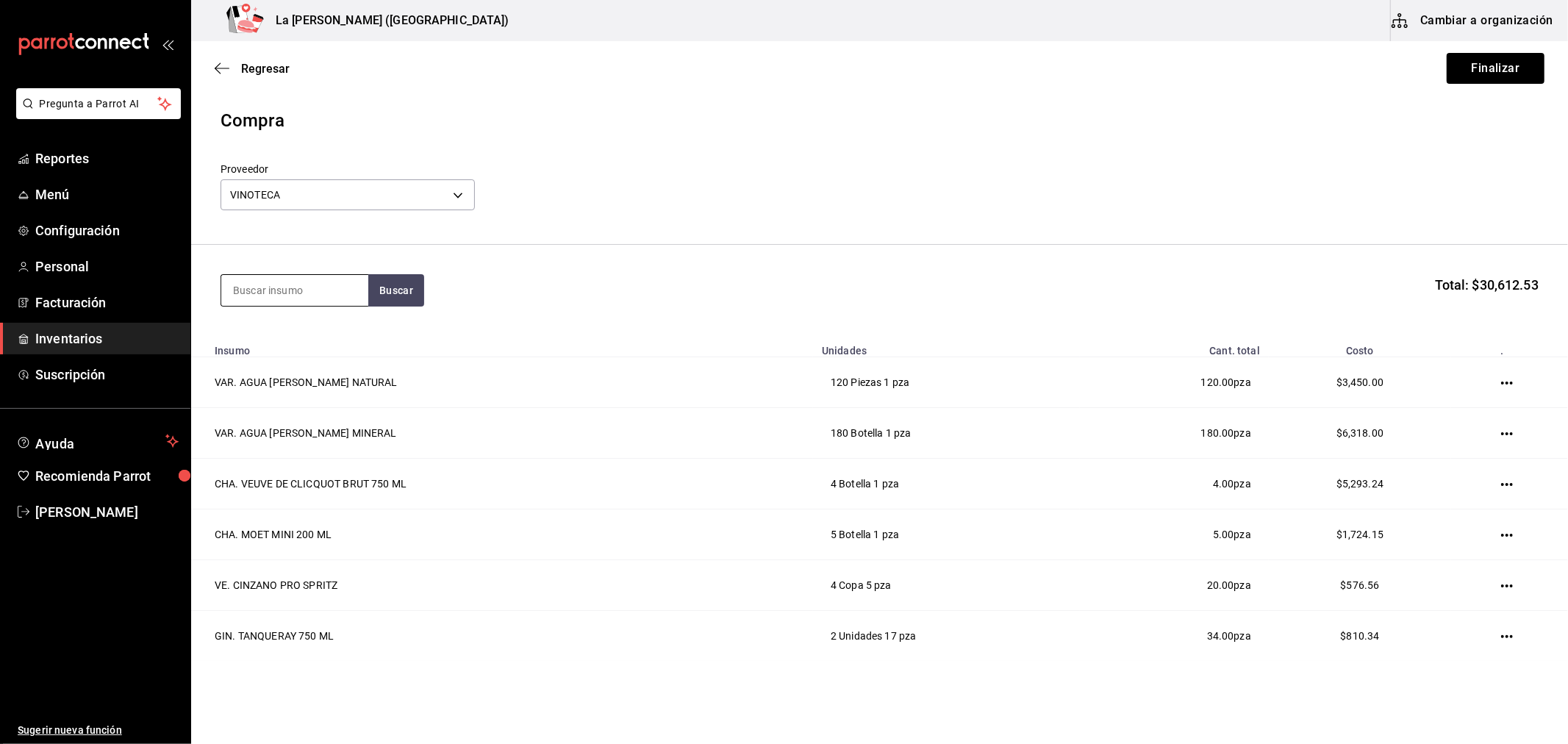
click at [324, 284] on input at bounding box center [294, 289] width 147 height 31
type input "erra"
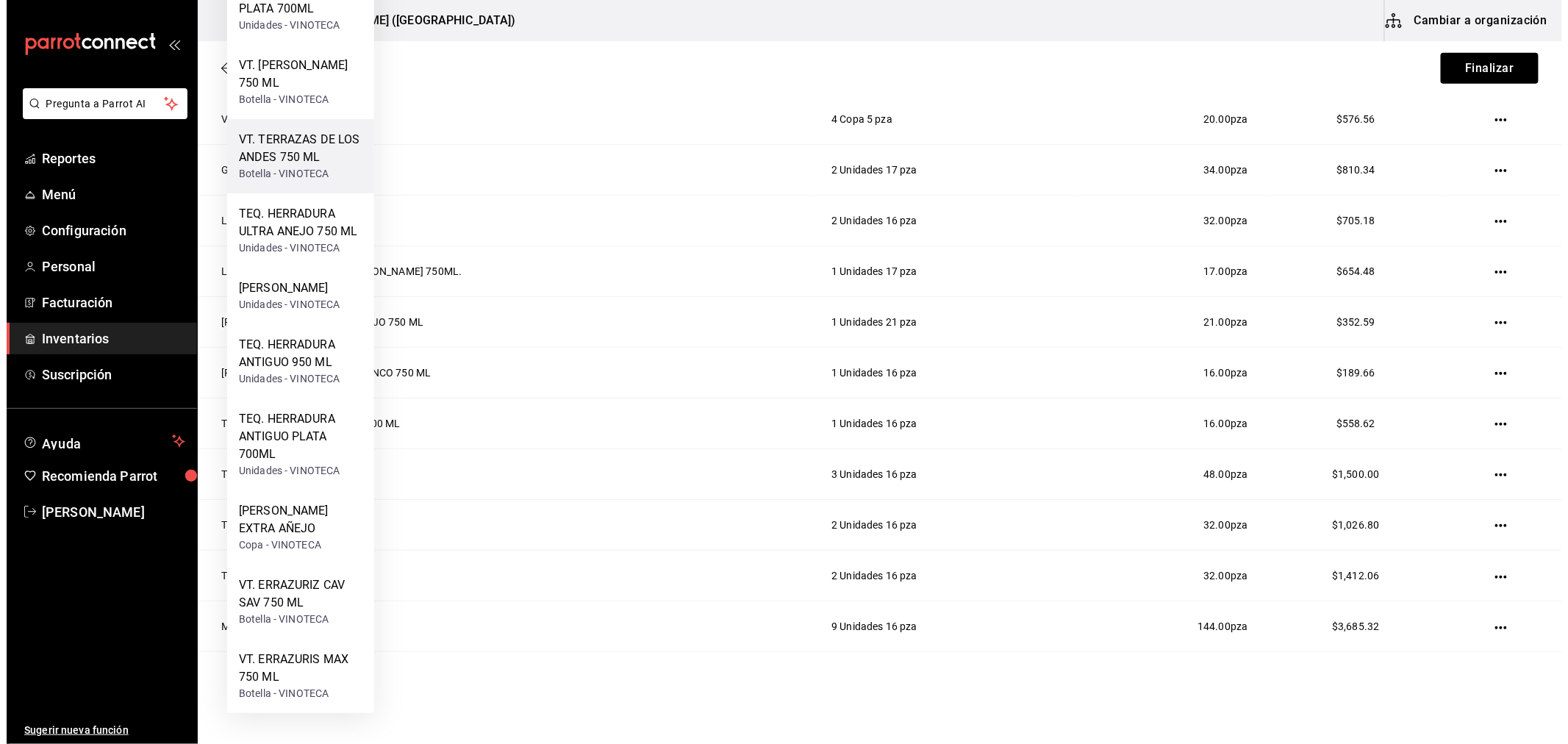
scroll to position [489, 0]
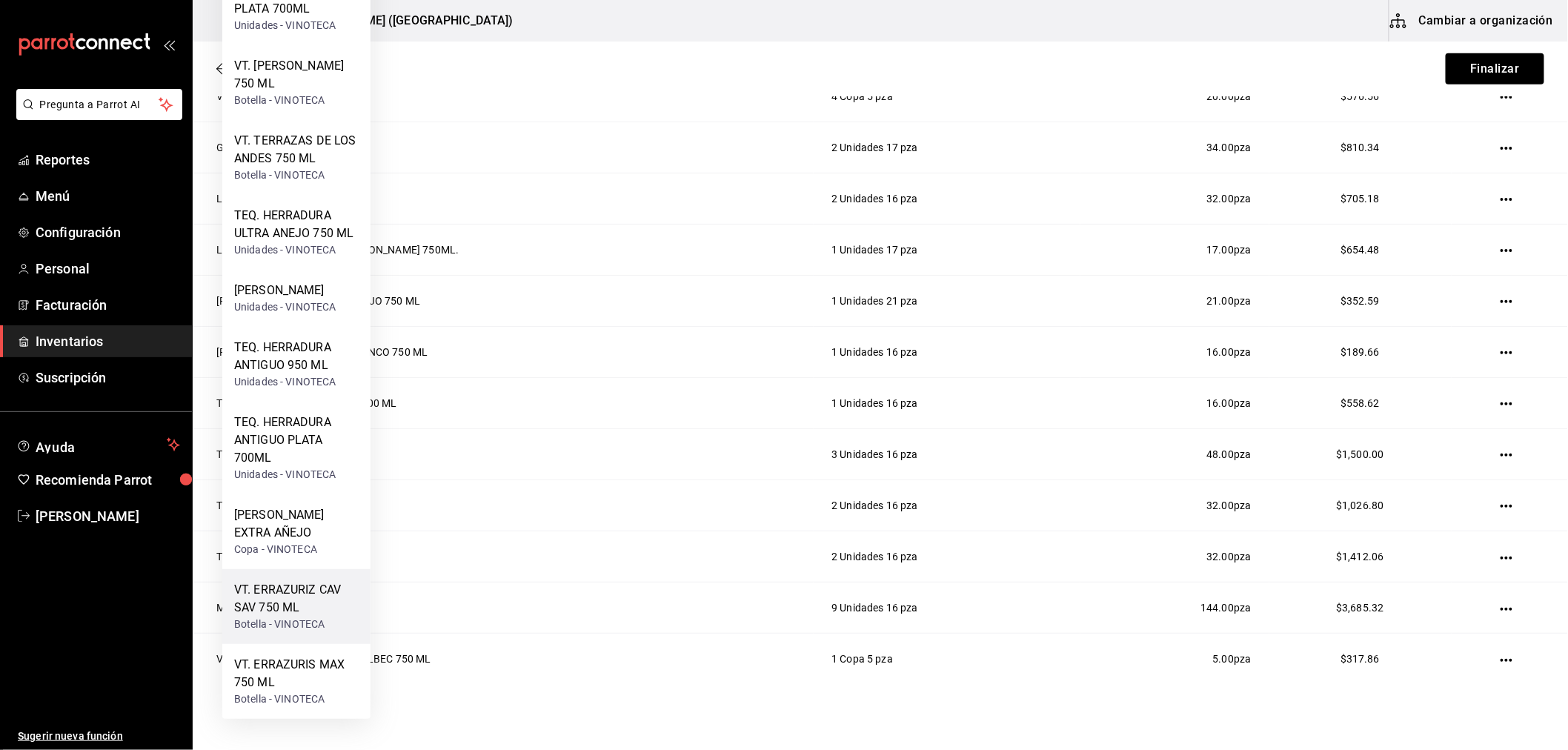
click at [306, 616] on div "VT. ERRAZURIZ CAV SAV 750 ML" at bounding box center [296, 598] width 124 height 36
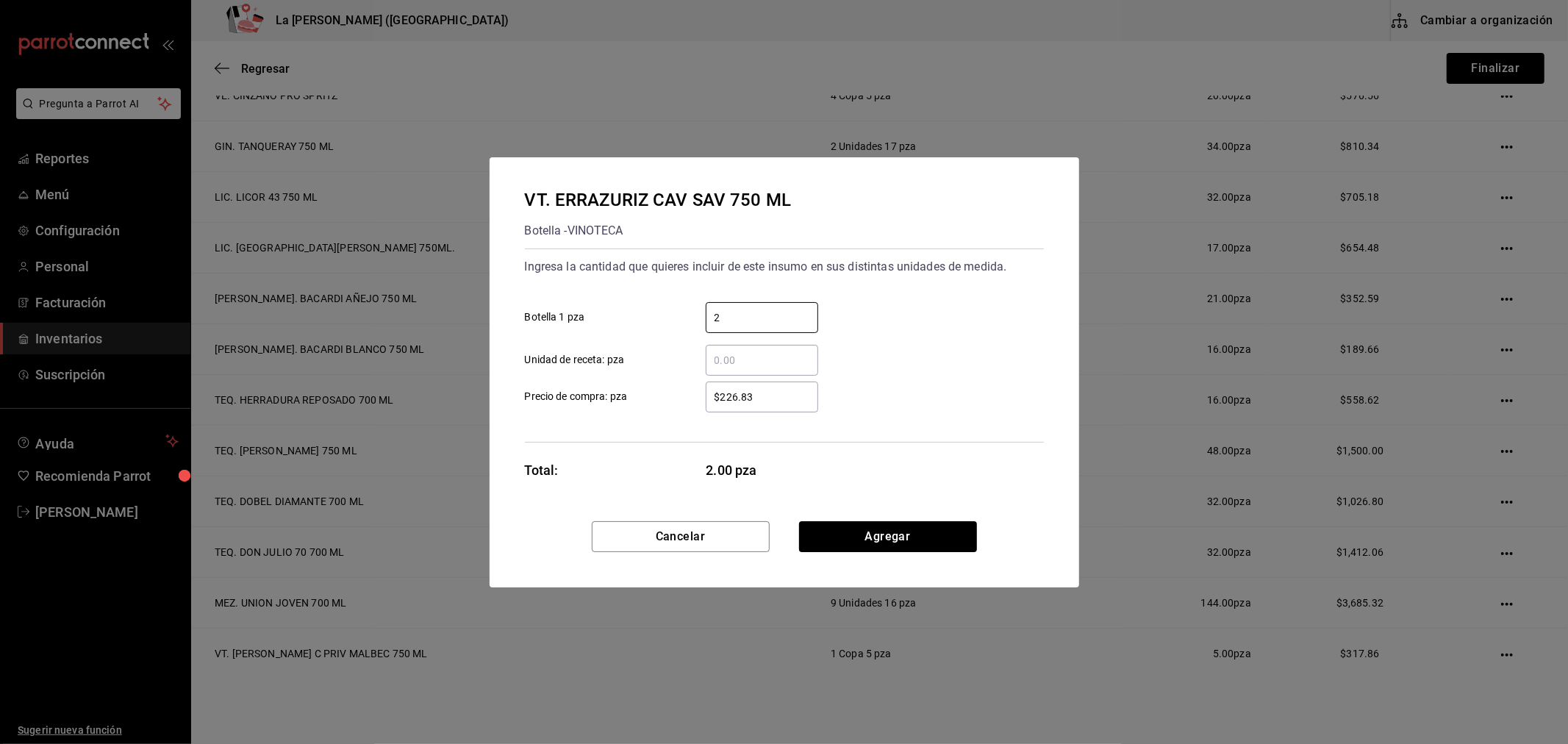
type input "2"
type input "$234.41"
click button "Agregar" at bounding box center [888, 536] width 178 height 31
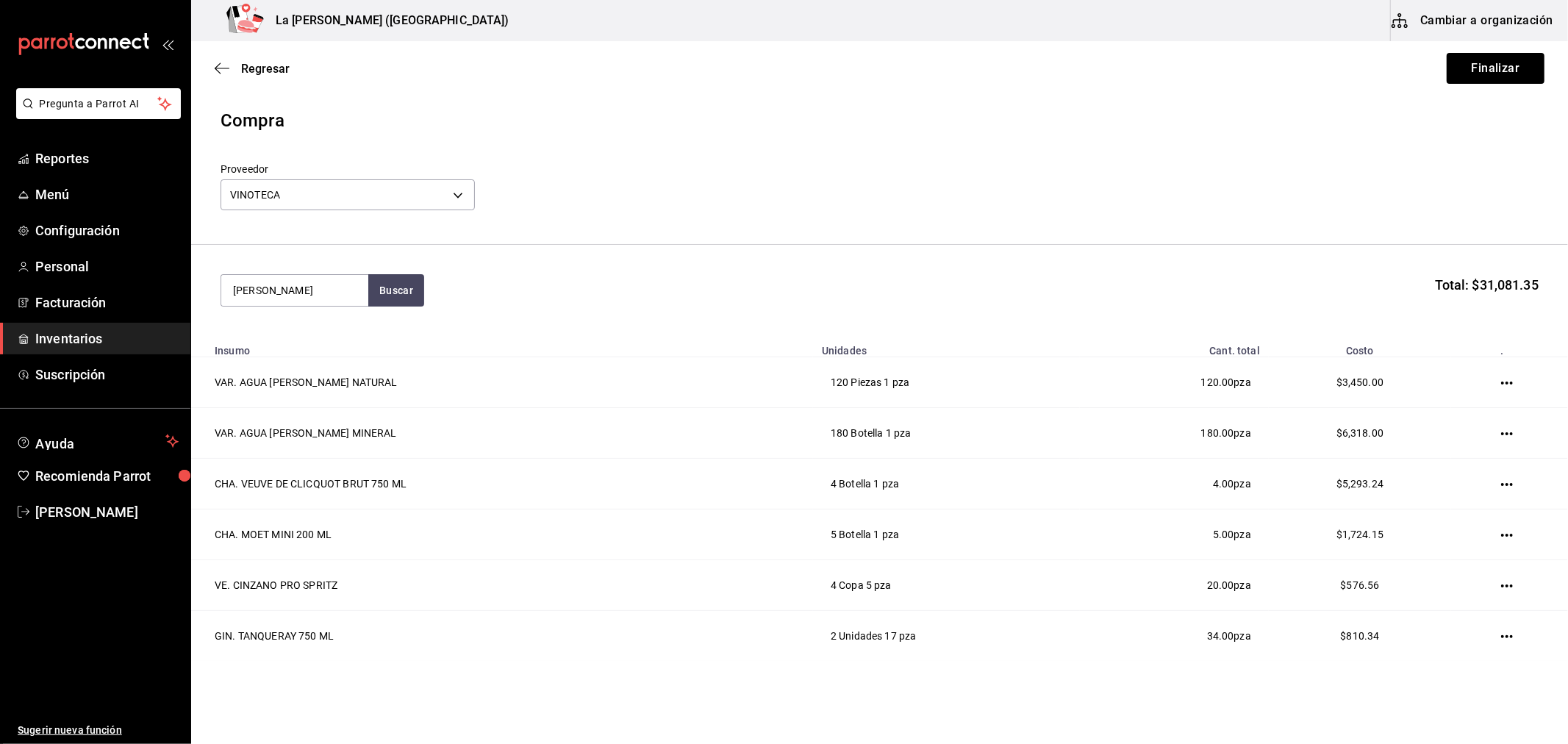
type input "[PERSON_NAME]"
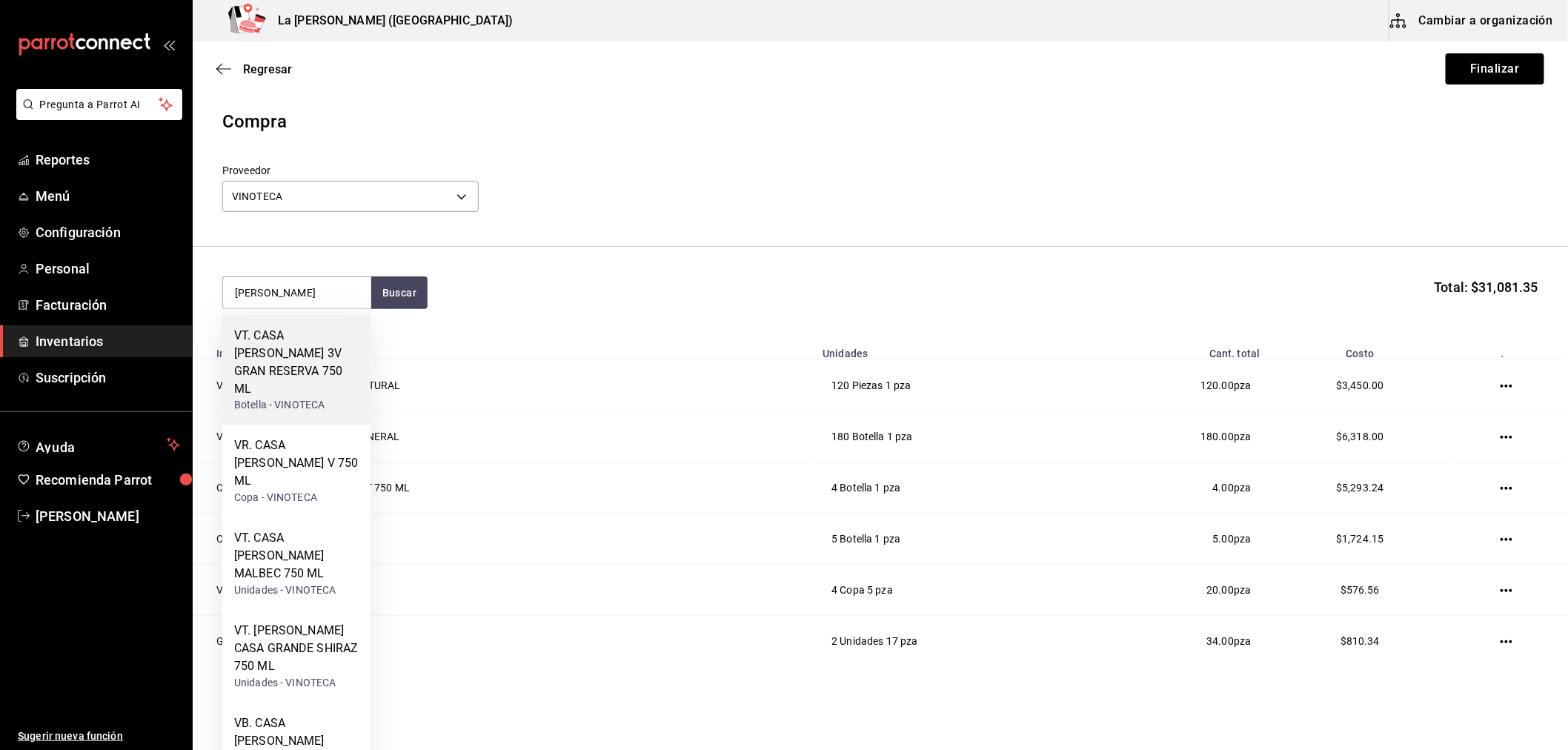
click at [331, 357] on div "VT. CASA [PERSON_NAME] 3V GRAN RESERVA 750 ML" at bounding box center [296, 362] width 124 height 72
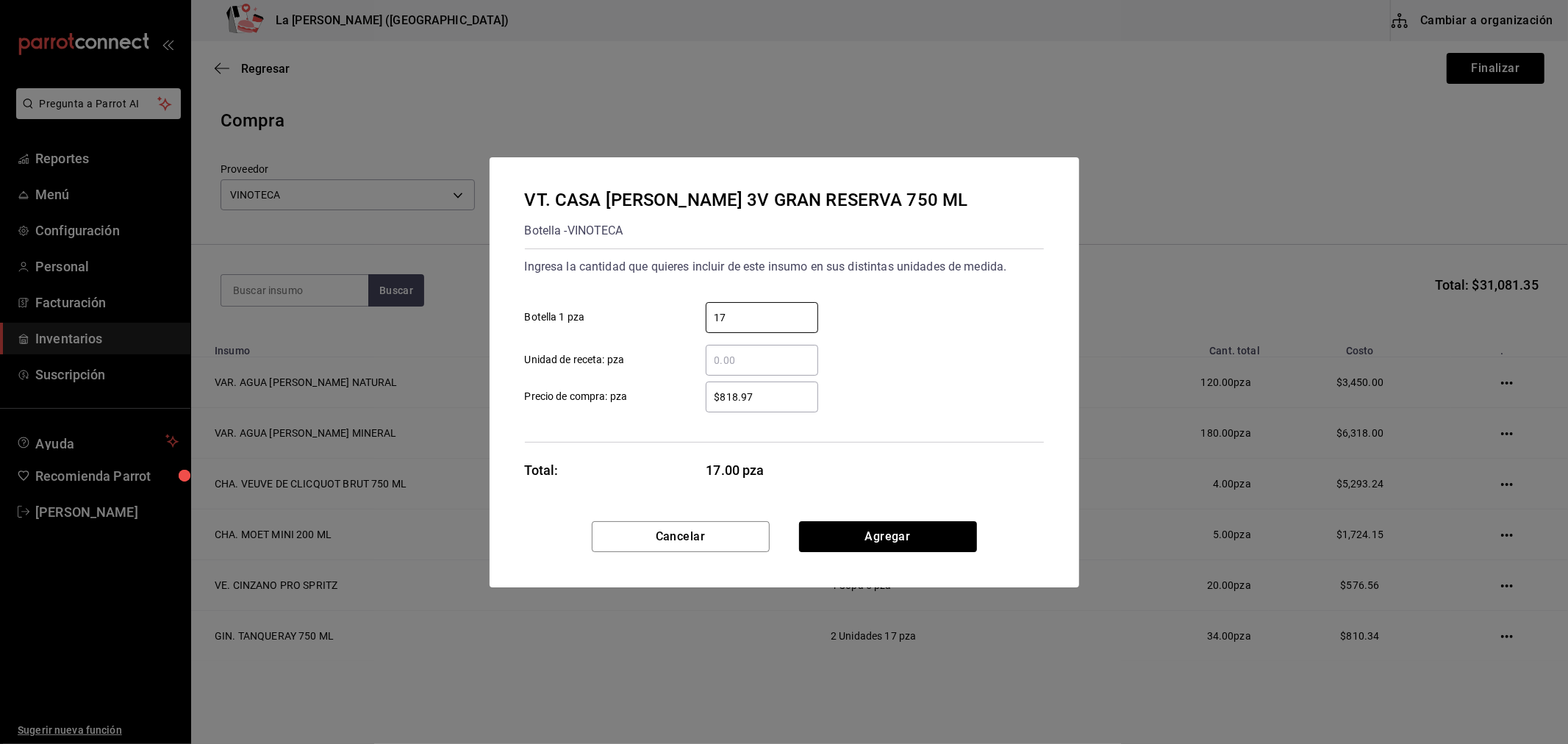
type input "17"
type input "$379.31"
click button "Agregar" at bounding box center [888, 536] width 178 height 31
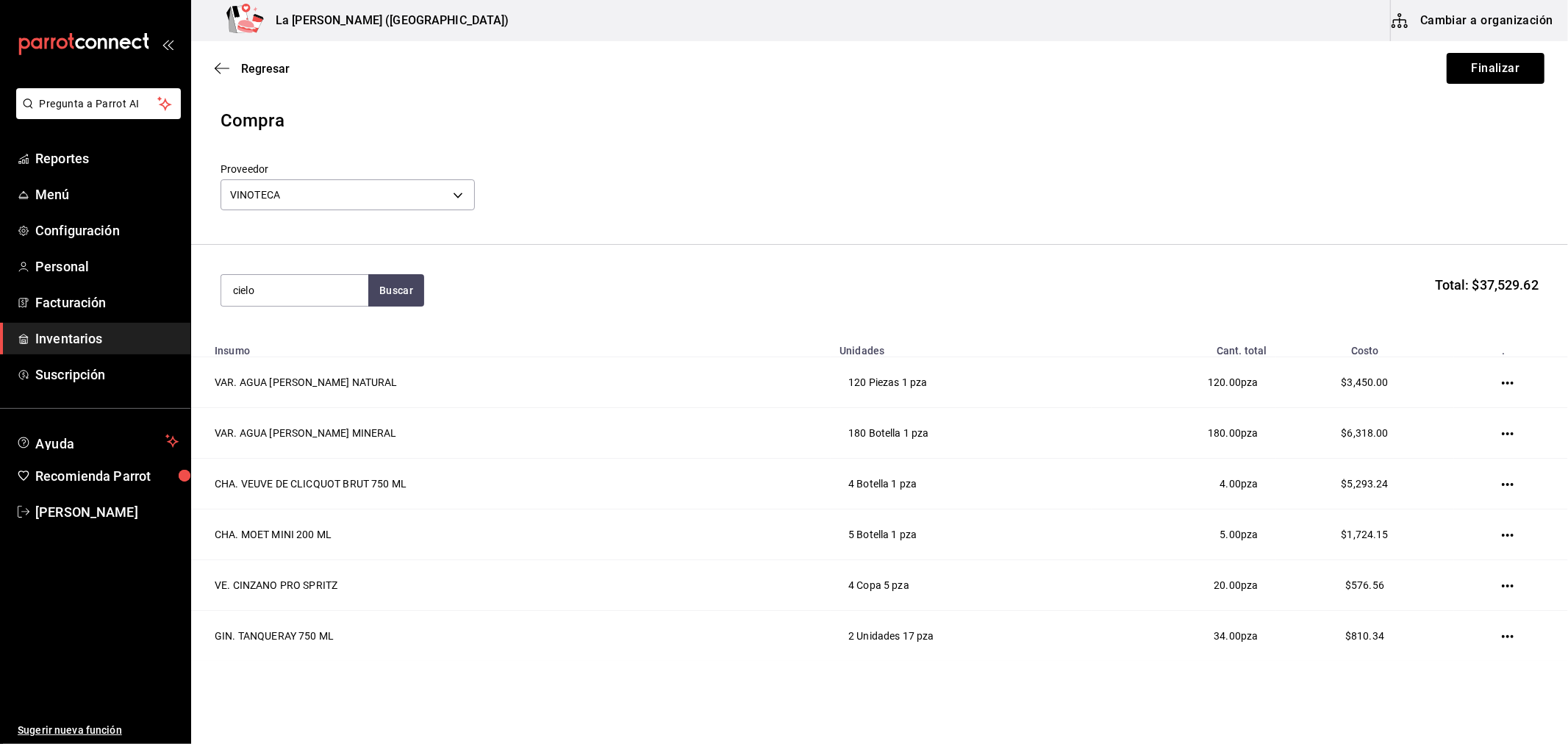
type input "cielo"
click at [327, 353] on div "Botella - VINOTECA" at bounding box center [281, 349] width 98 height 16
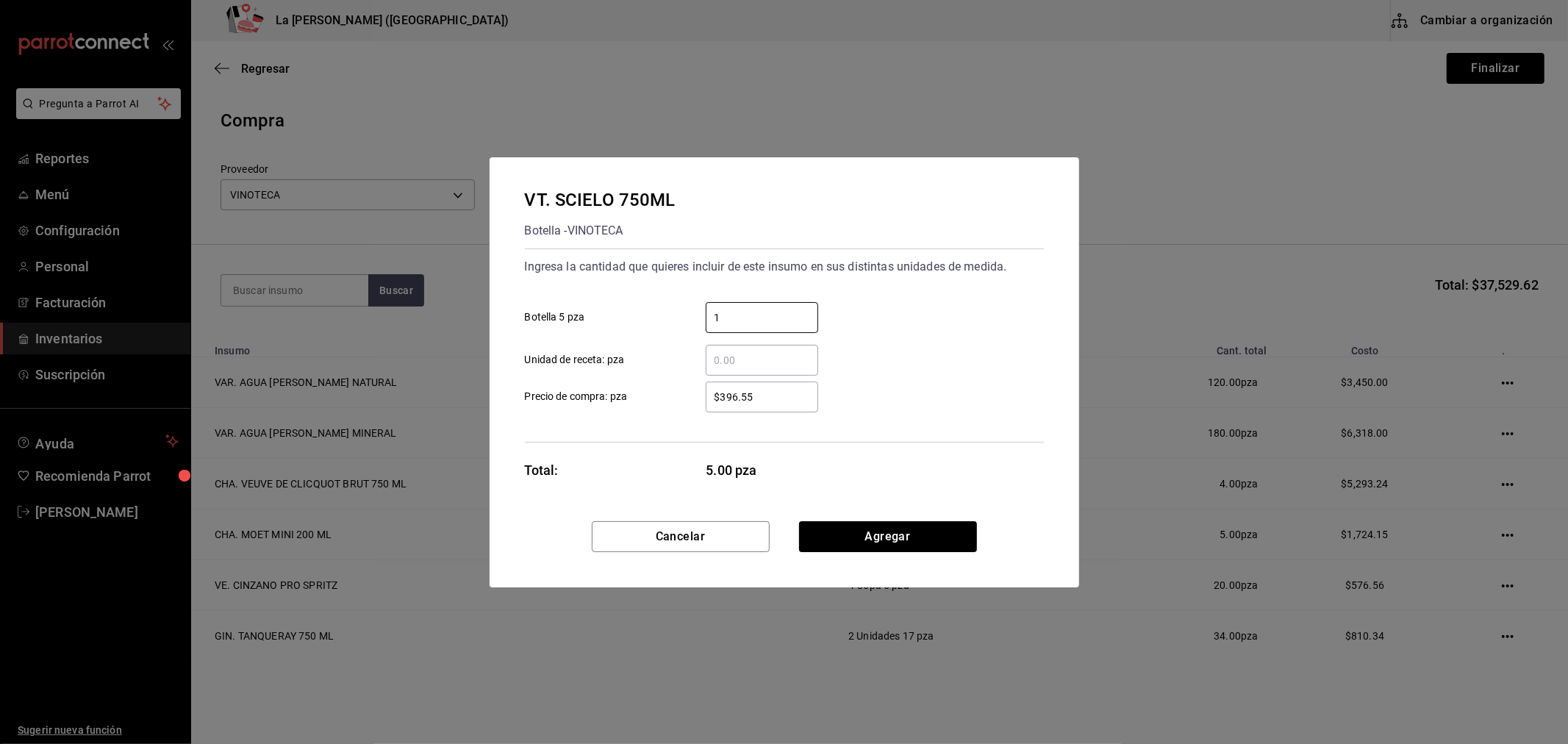
type input "1"
type input "$311.05"
click button "Agregar" at bounding box center [888, 536] width 178 height 31
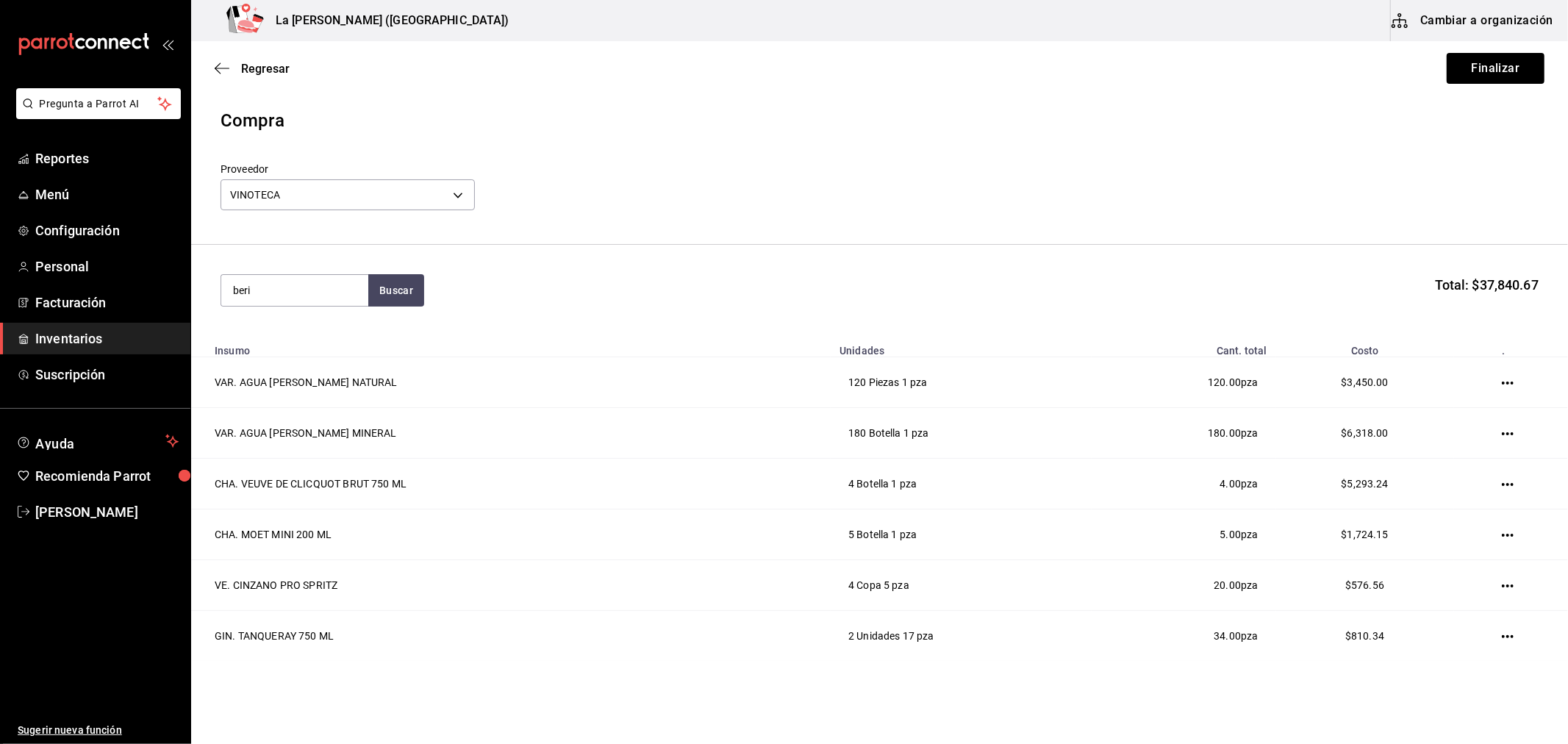
type input "beri"
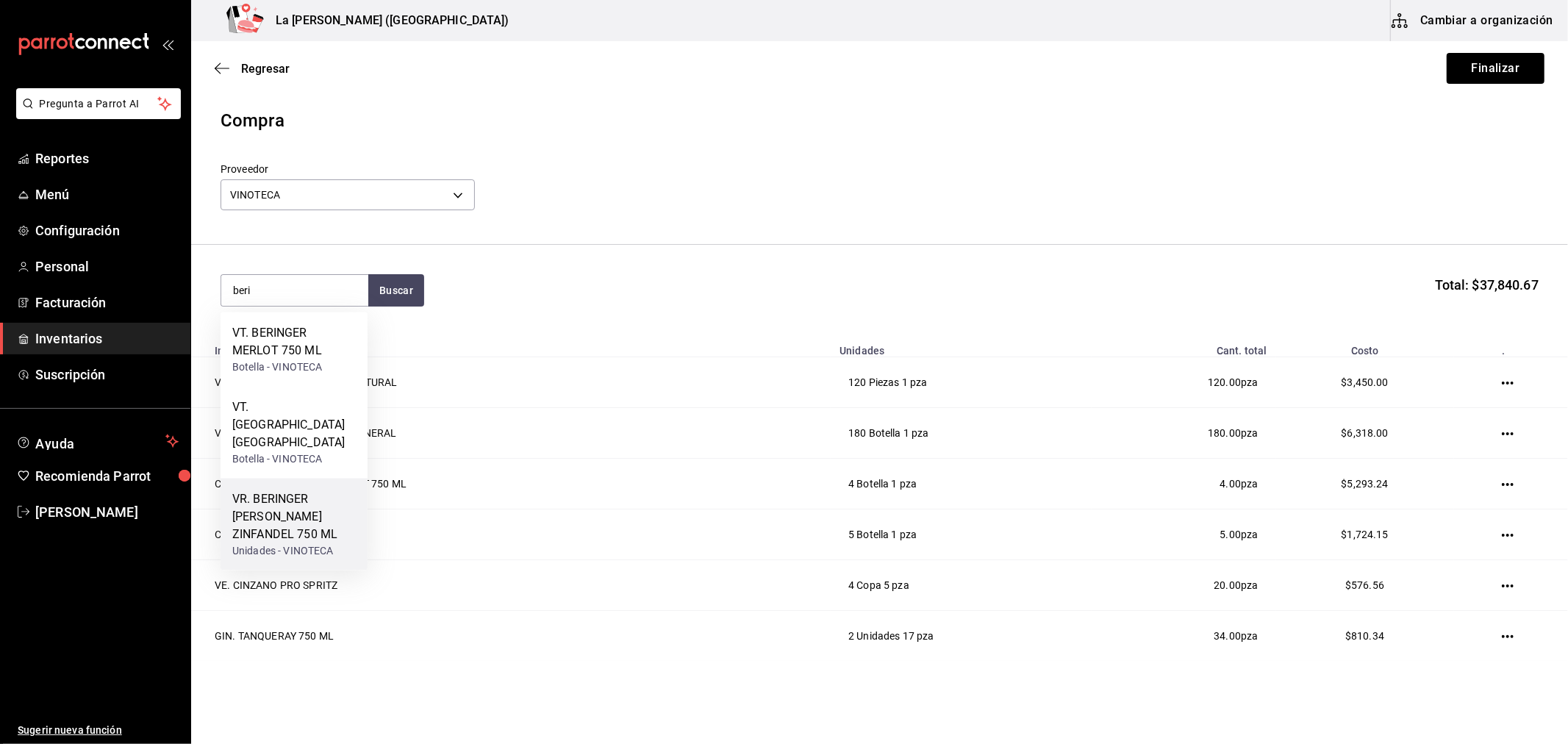
click at [327, 505] on div "VR. BERINGER [PERSON_NAME] ZINFANDEL 750 ML" at bounding box center [294, 516] width 123 height 53
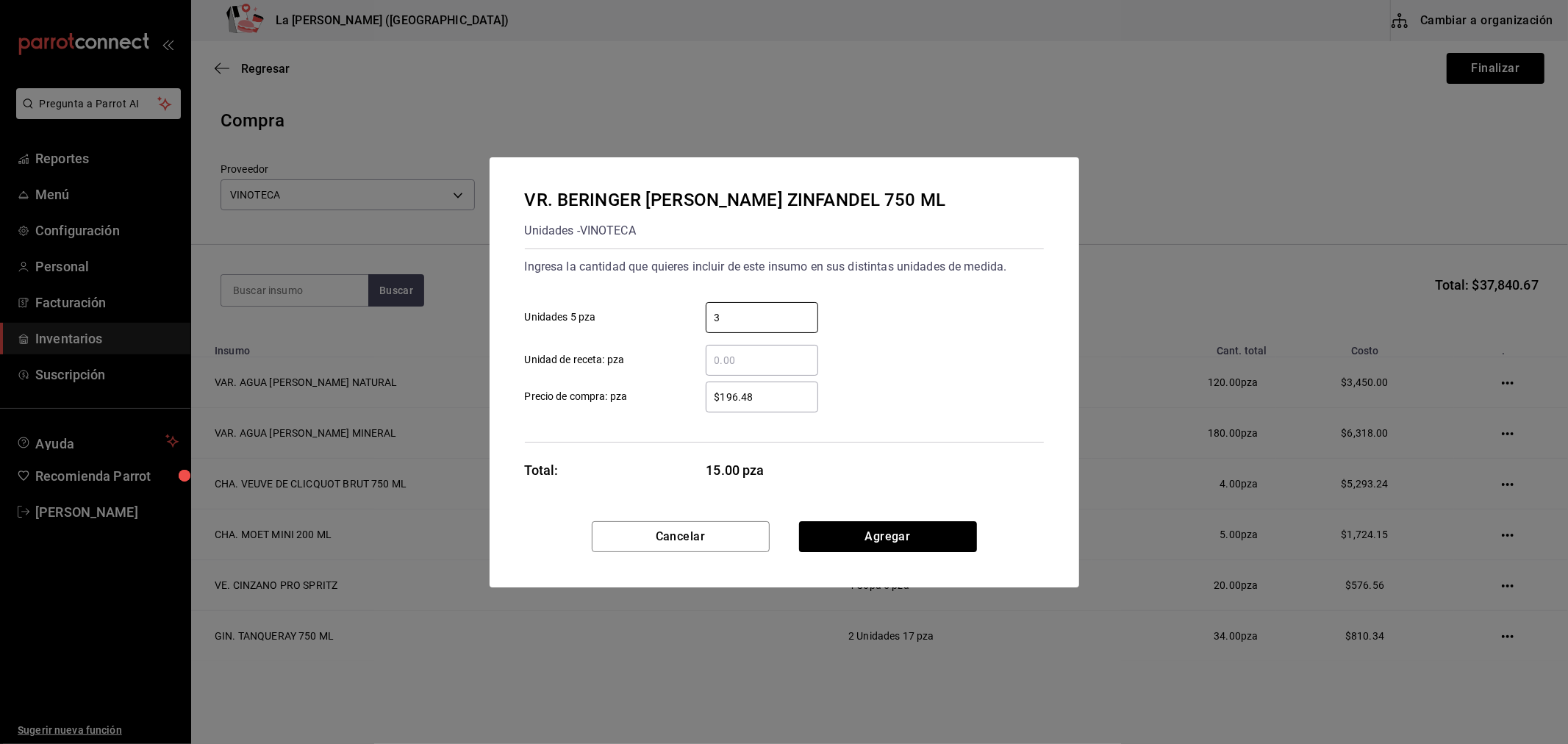
type input "3"
type input "$196.48"
click button "Agregar" at bounding box center [888, 536] width 178 height 31
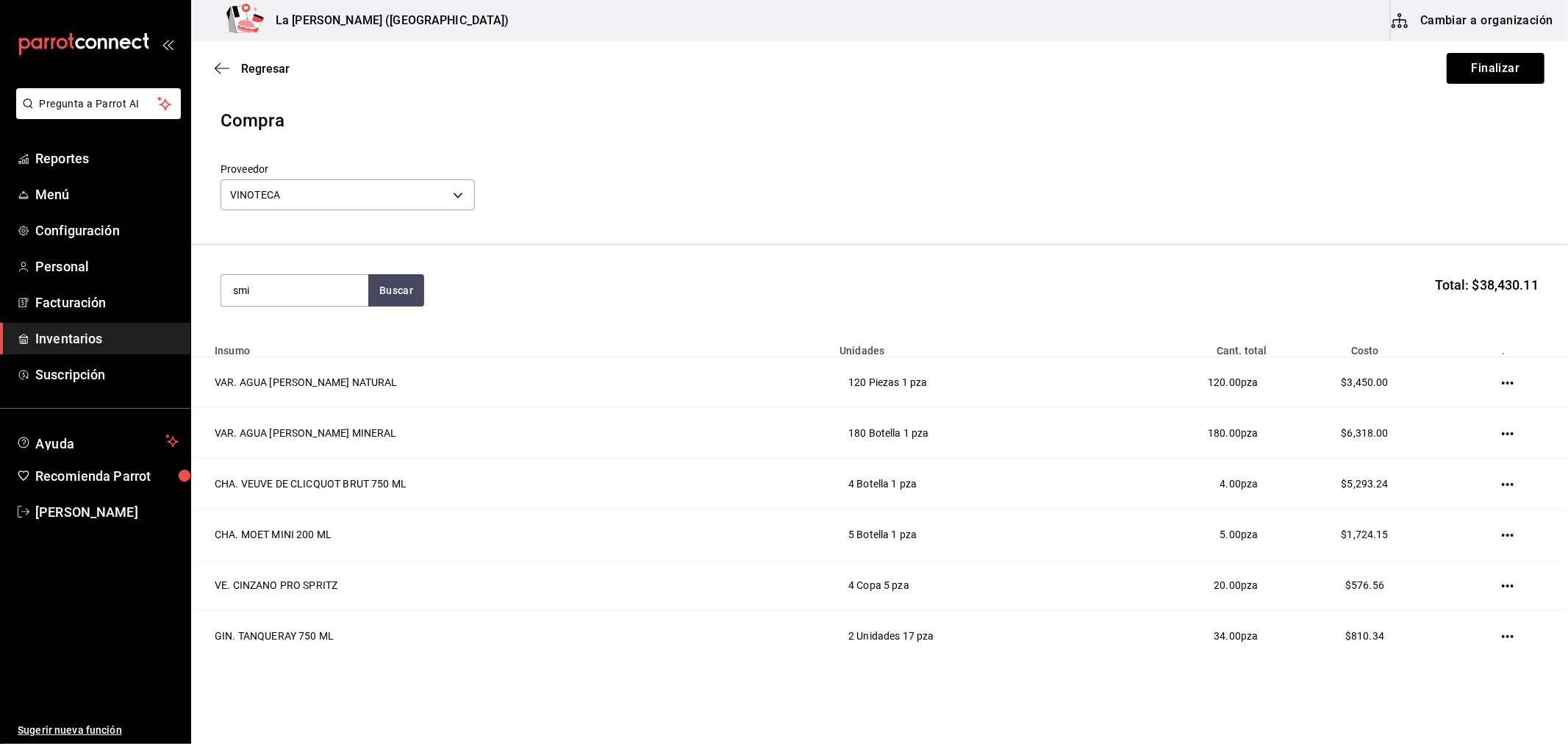
type input "smi"
click at [289, 324] on div "VOD. SMIRNOFF 750 ML" at bounding box center [294, 342] width 123 height 35
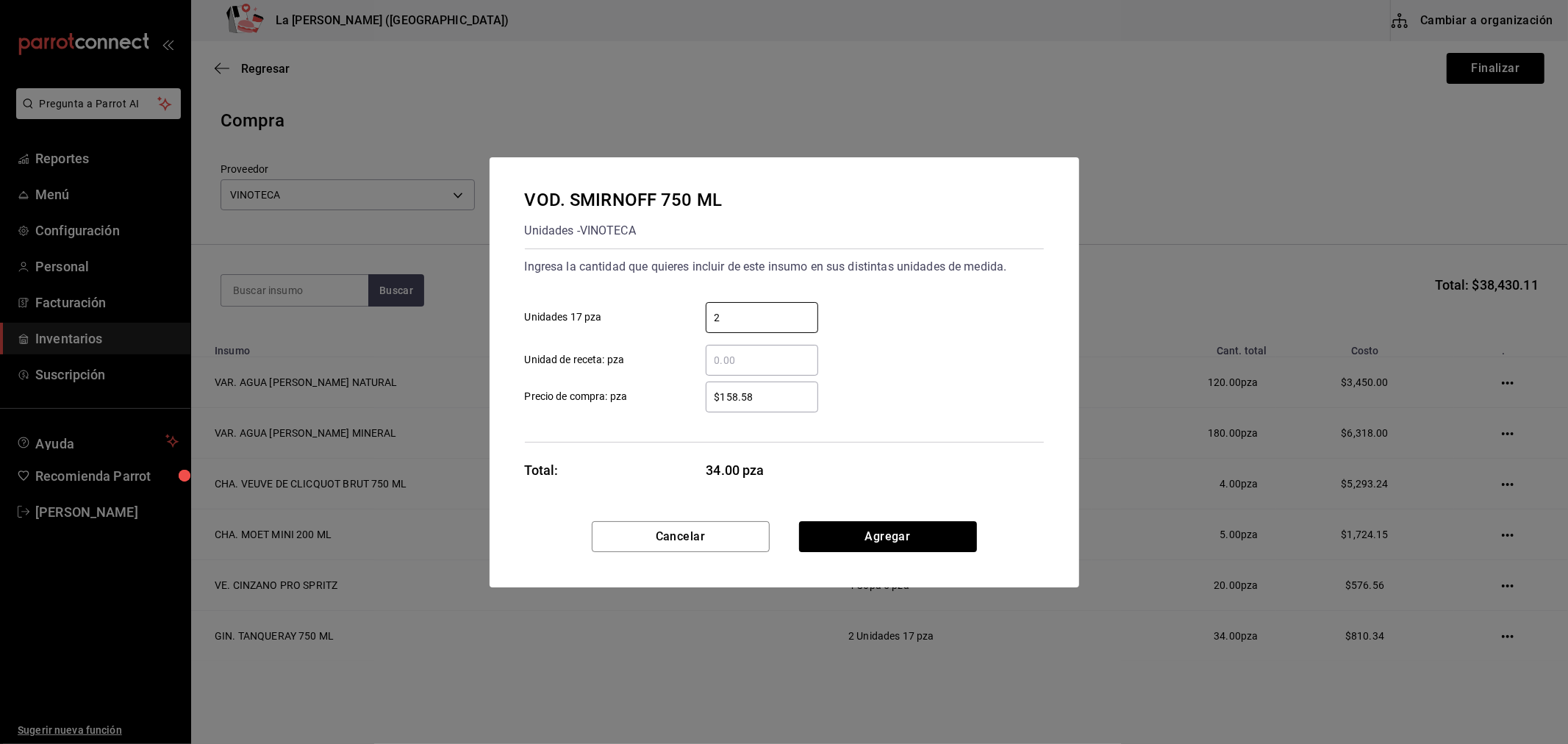
type input "2"
type input "$181.04"
click button "Agregar" at bounding box center [888, 536] width 178 height 31
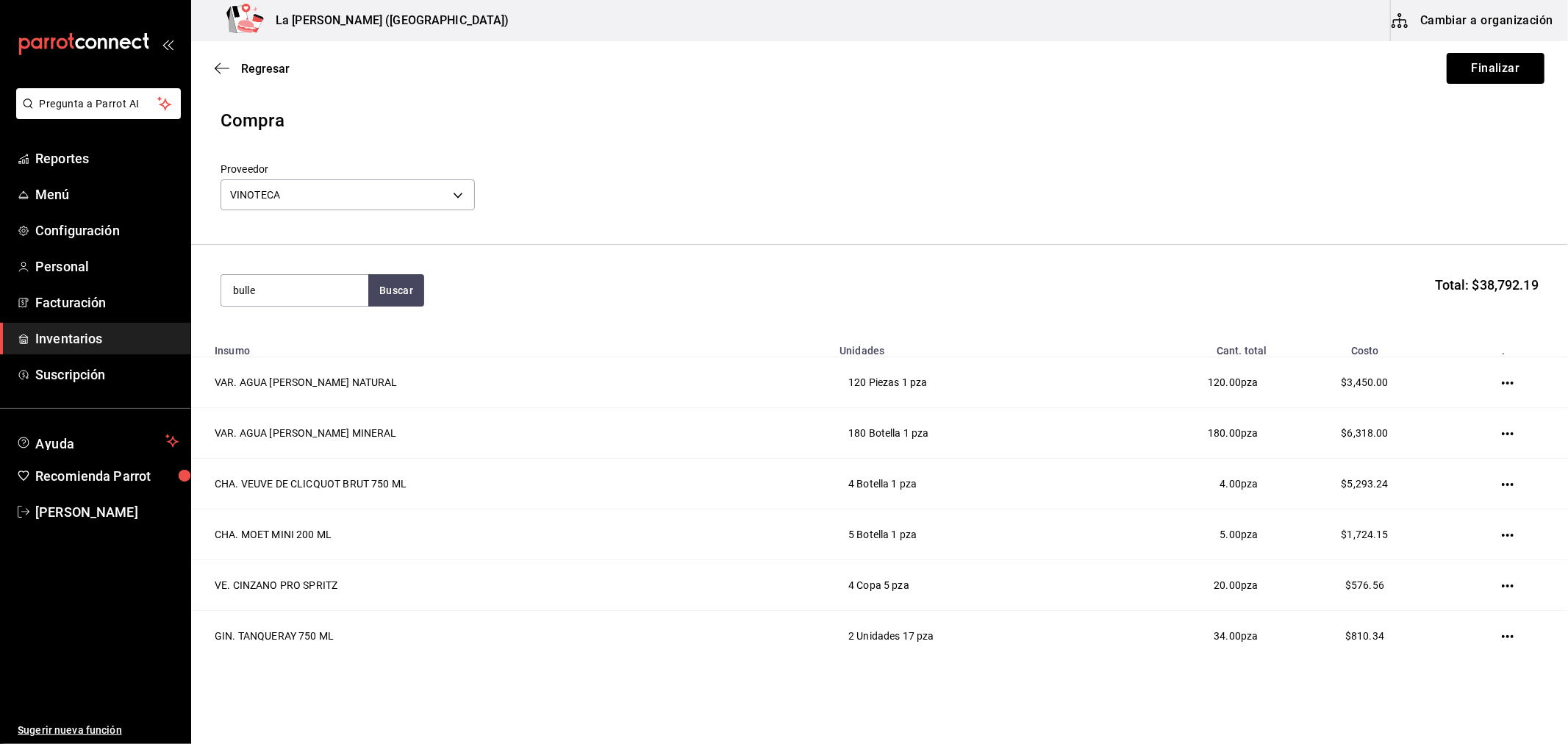
type input "bulle"
click at [300, 351] on div "WHY. BULLEIT BOURBON 750 ML" at bounding box center [294, 342] width 123 height 35
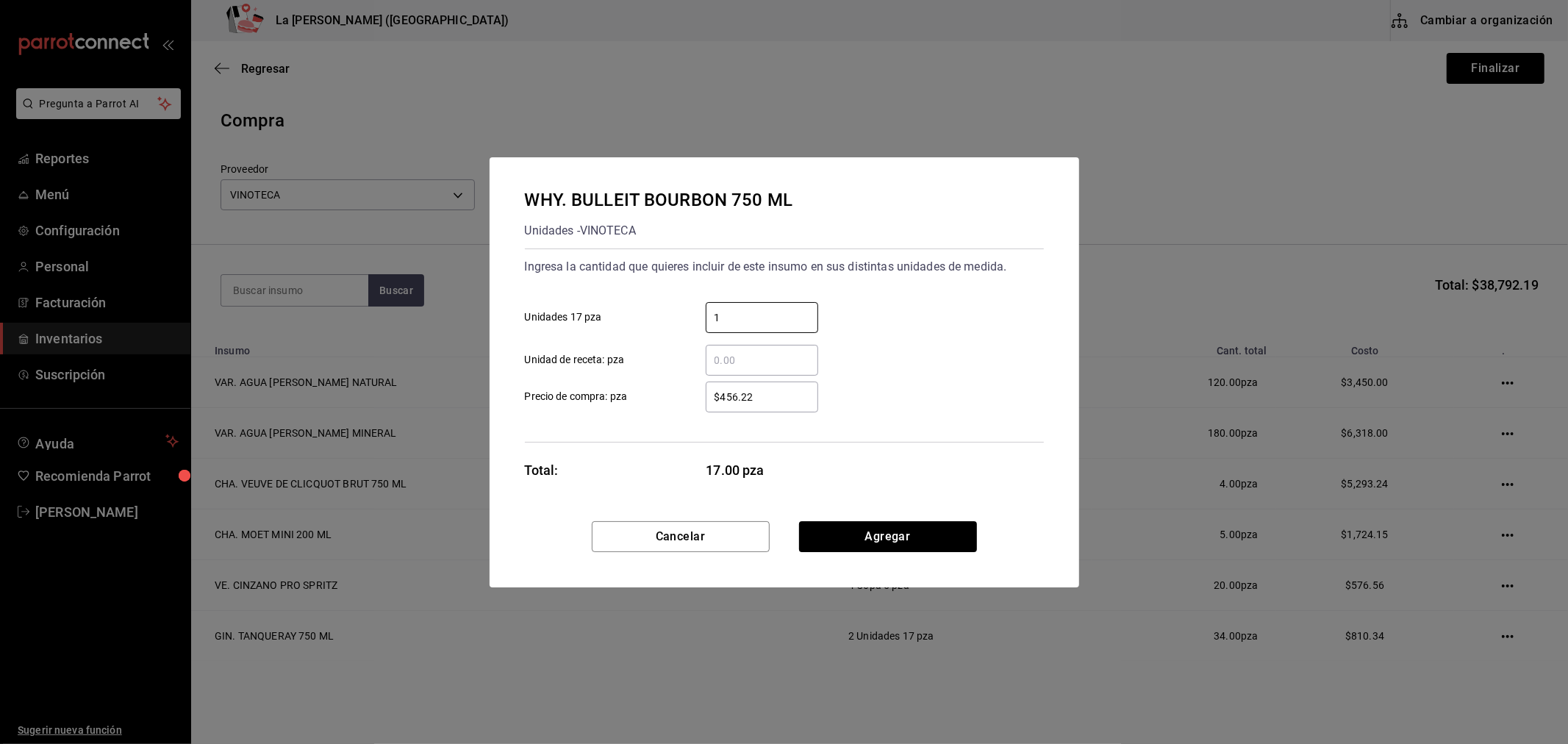
type input "1"
type input "$556.03"
click button "Agregar" at bounding box center [888, 536] width 178 height 31
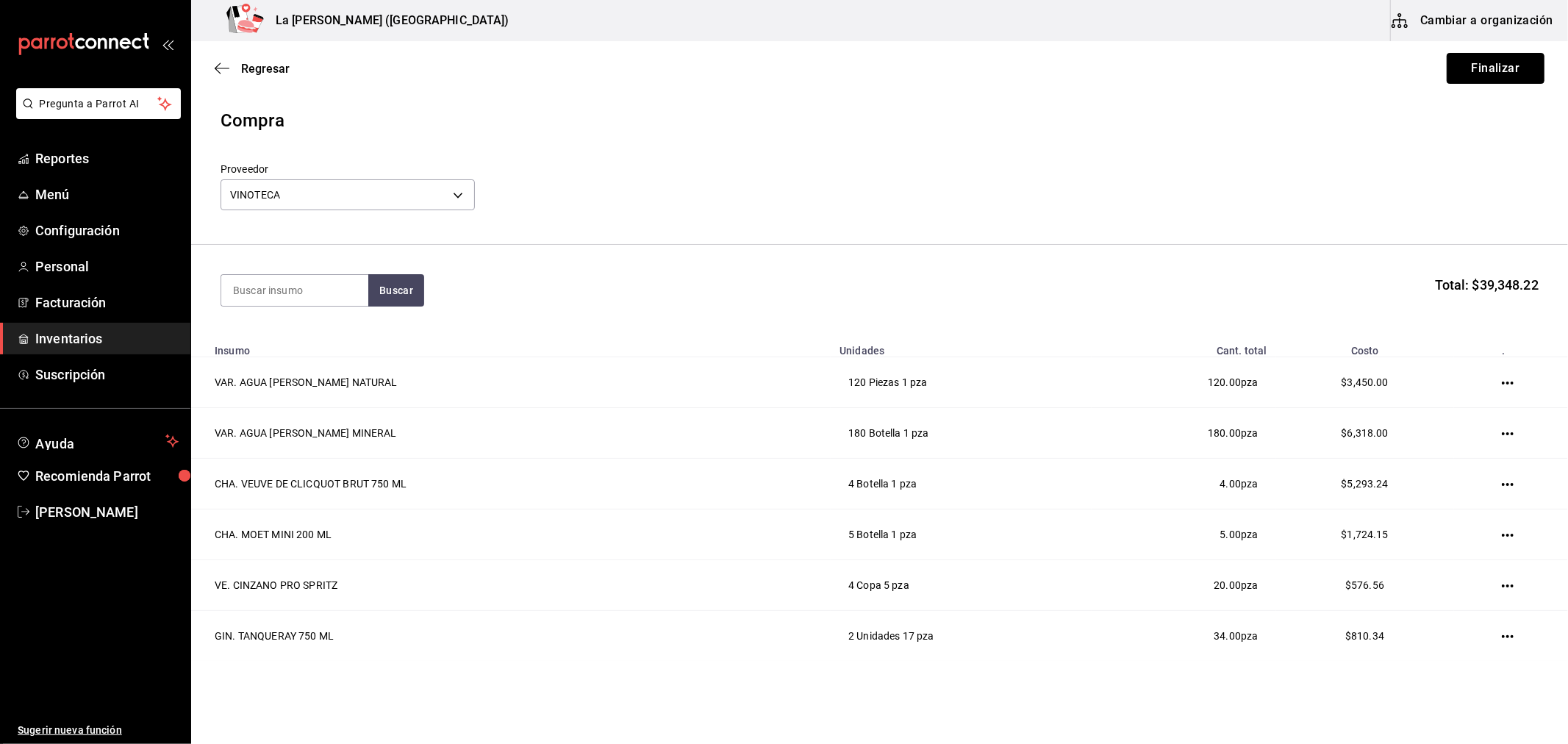
click at [1513, 77] on button "Finalizar" at bounding box center [1495, 68] width 98 height 31
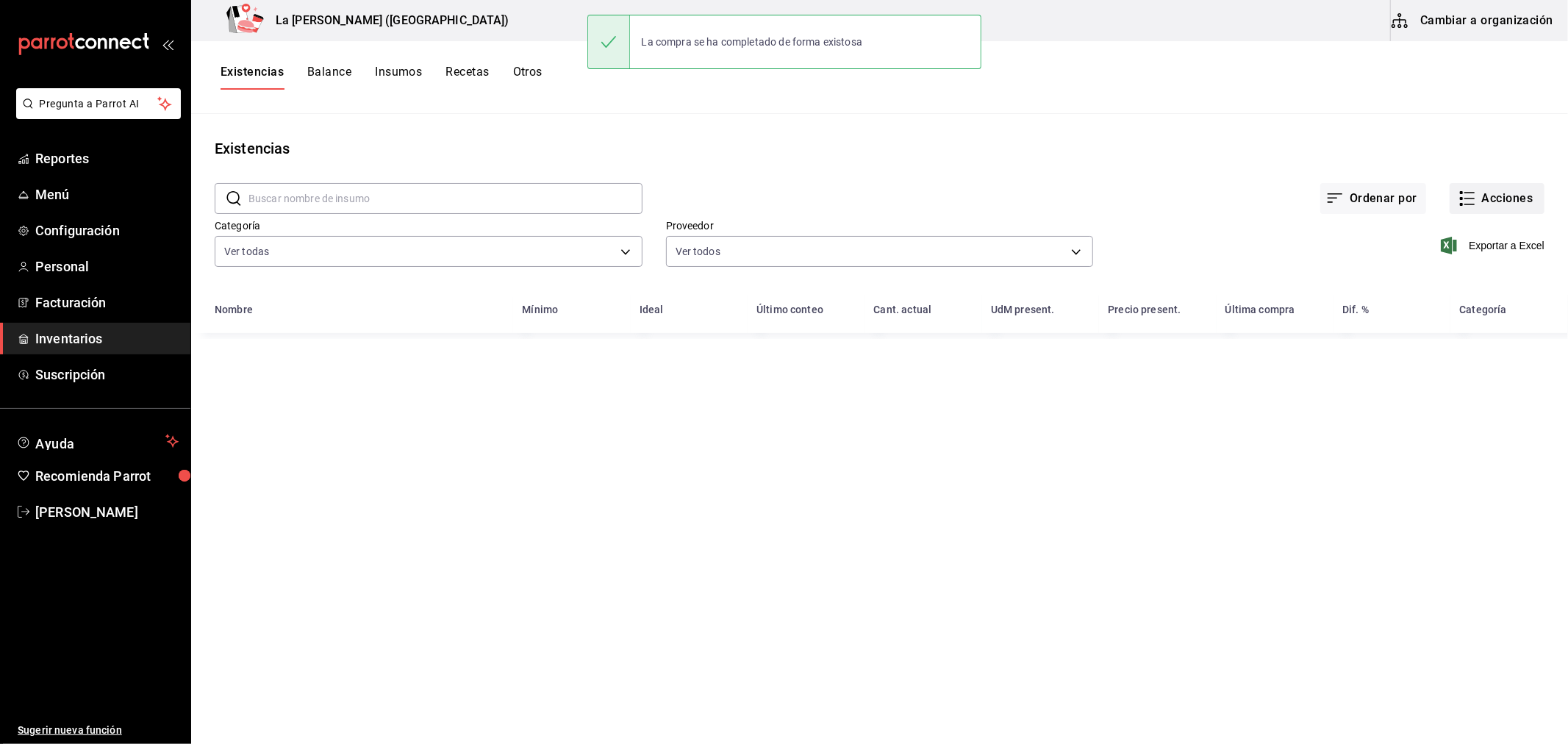
click at [1474, 199] on icon "button" at bounding box center [1467, 198] width 18 height 18
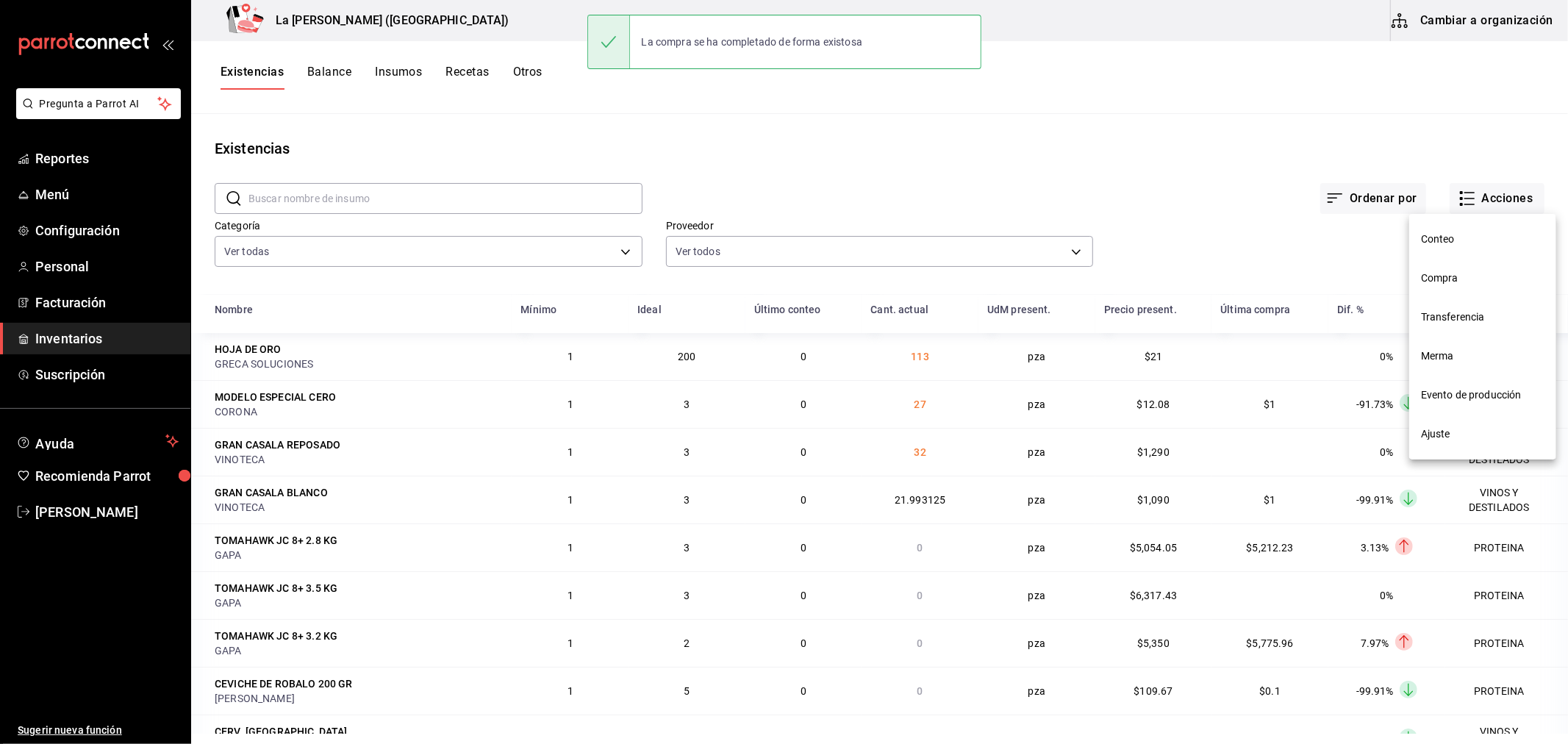
click at [1467, 276] on span "Compra" at bounding box center [1483, 278] width 123 height 16
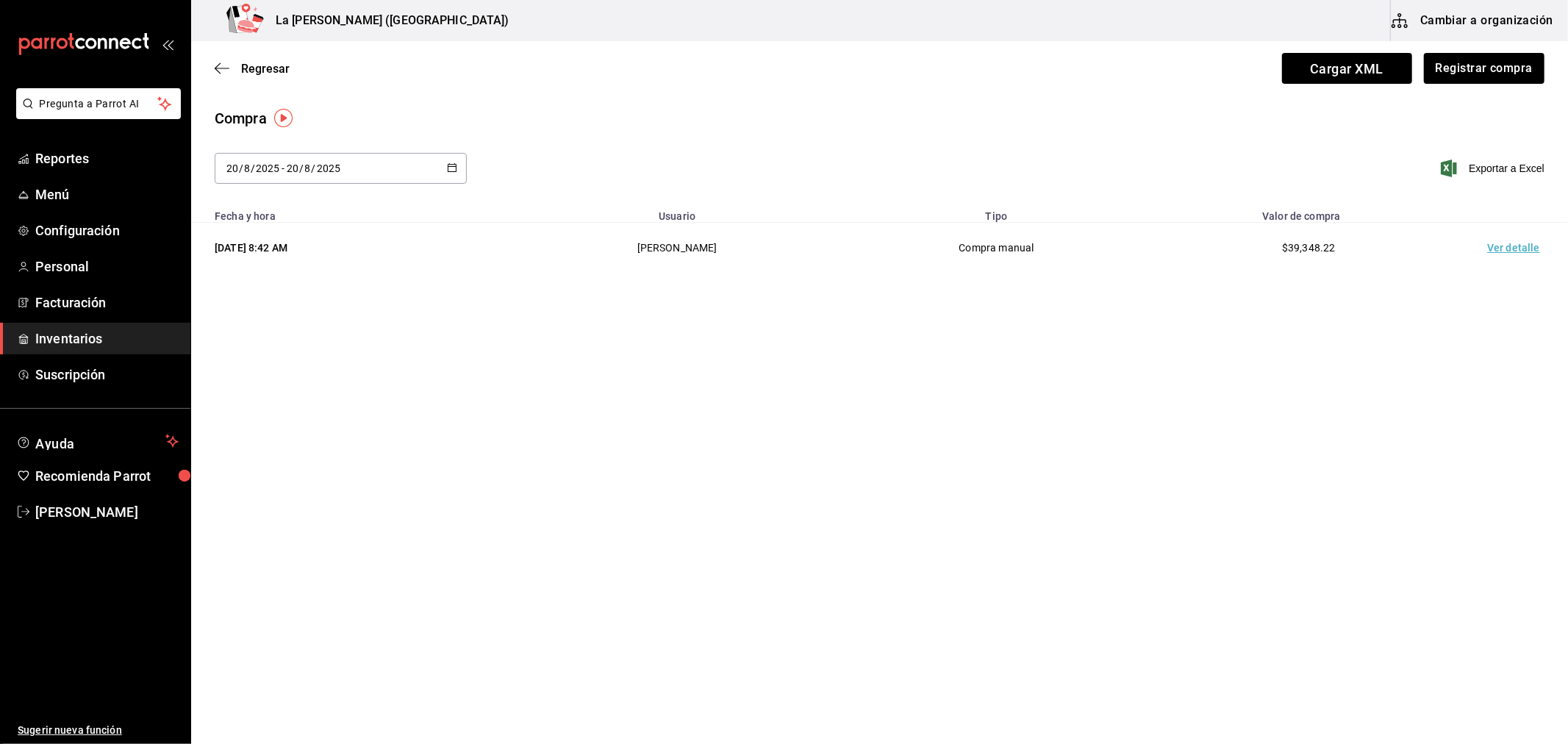
click at [1511, 244] on td "Ver detalle" at bounding box center [1517, 248] width 103 height 50
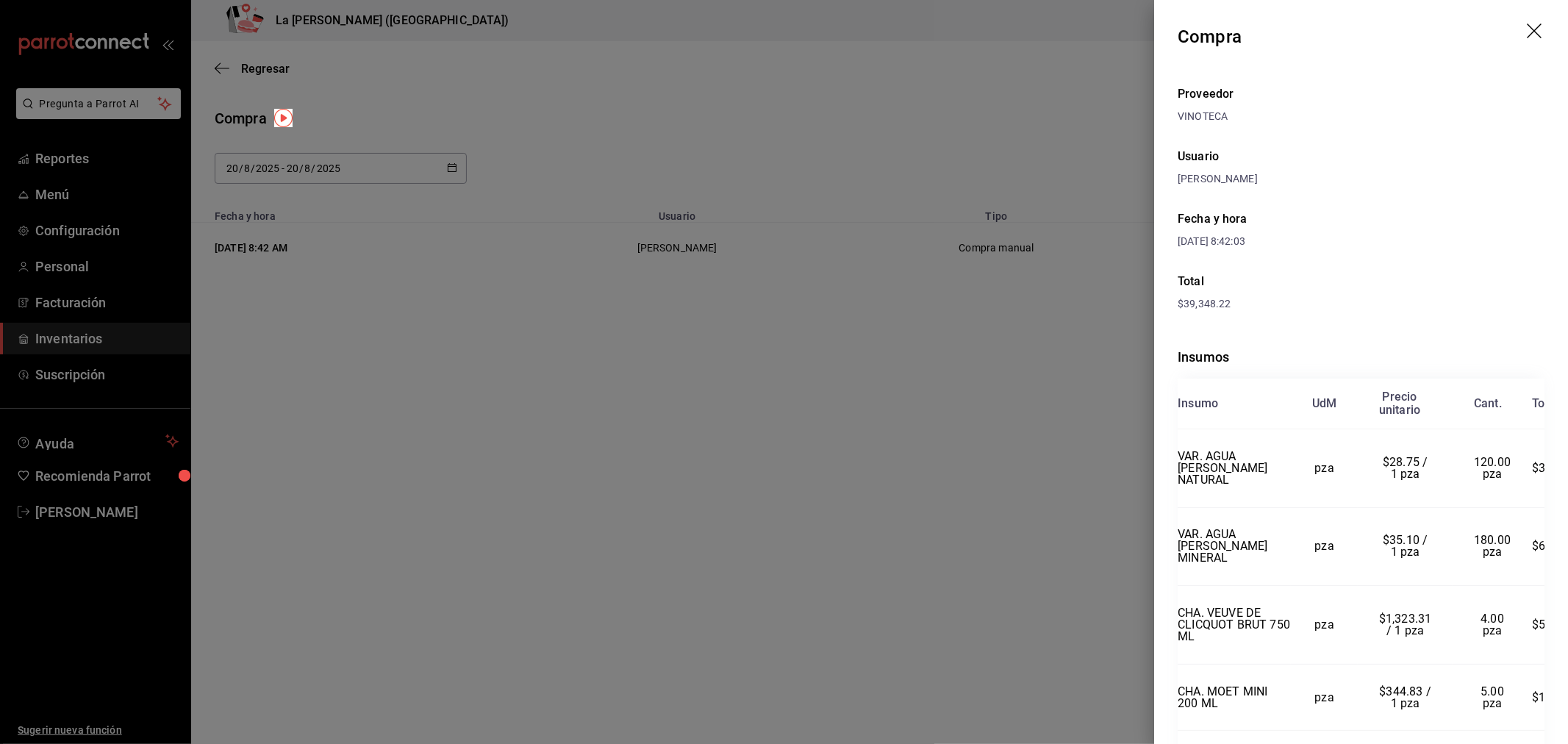
click at [1527, 32] on icon "drag" at bounding box center [1535, 32] width 18 height 18
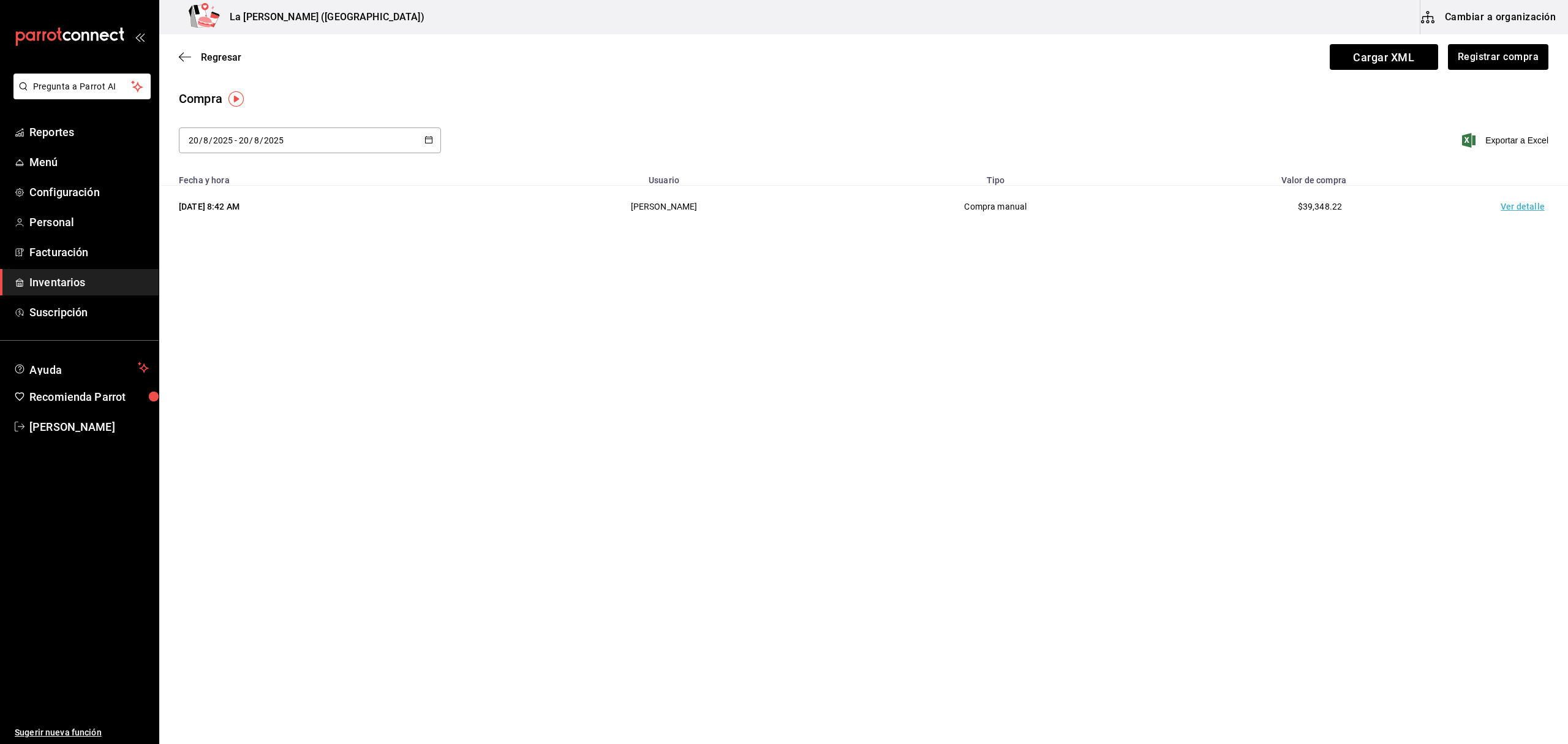
click at [1306, 205] on td "Ver detalle" at bounding box center [1525, 207] width 86 height 42
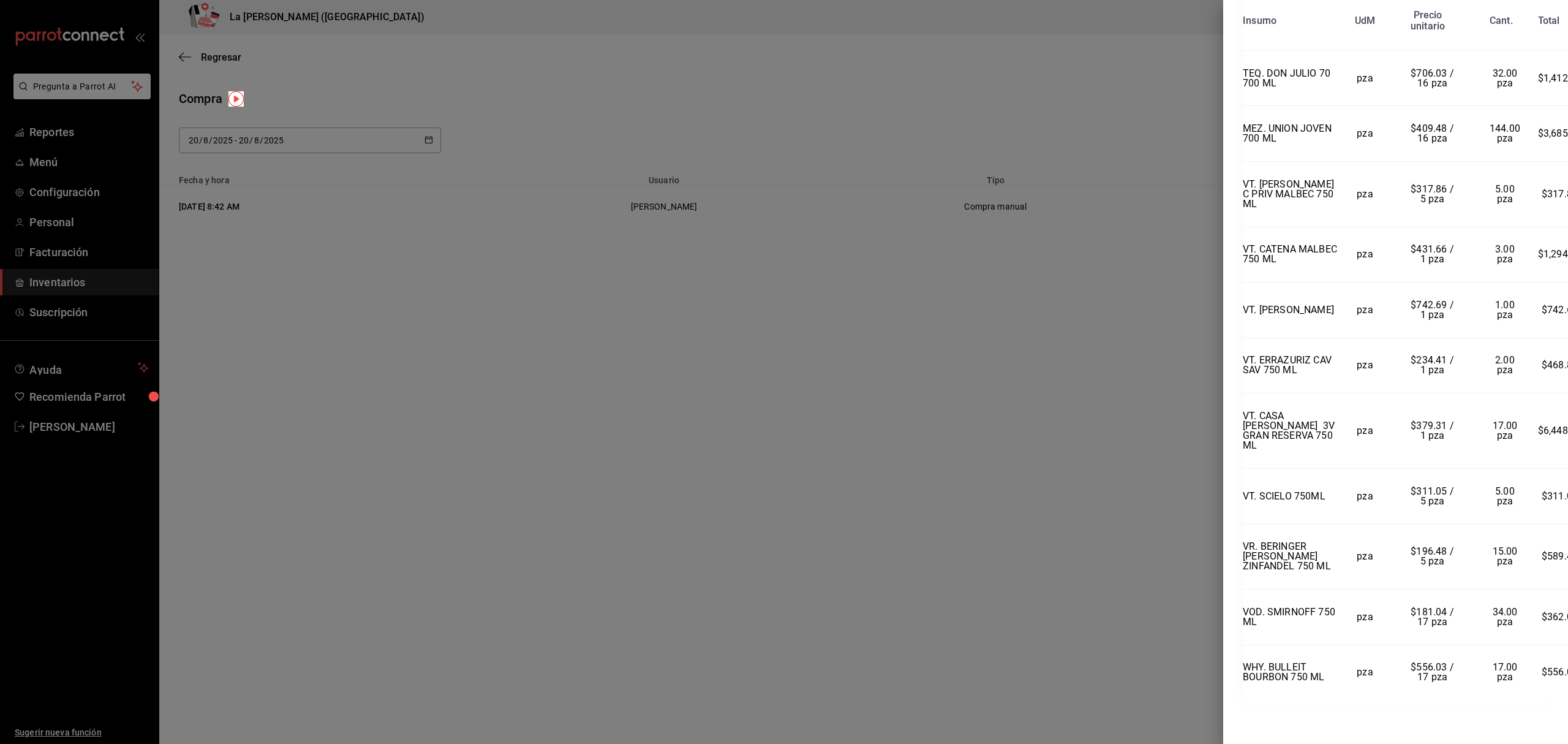
scroll to position [1356, 0]
click at [71, 278] on div at bounding box center [784, 372] width 1568 height 744
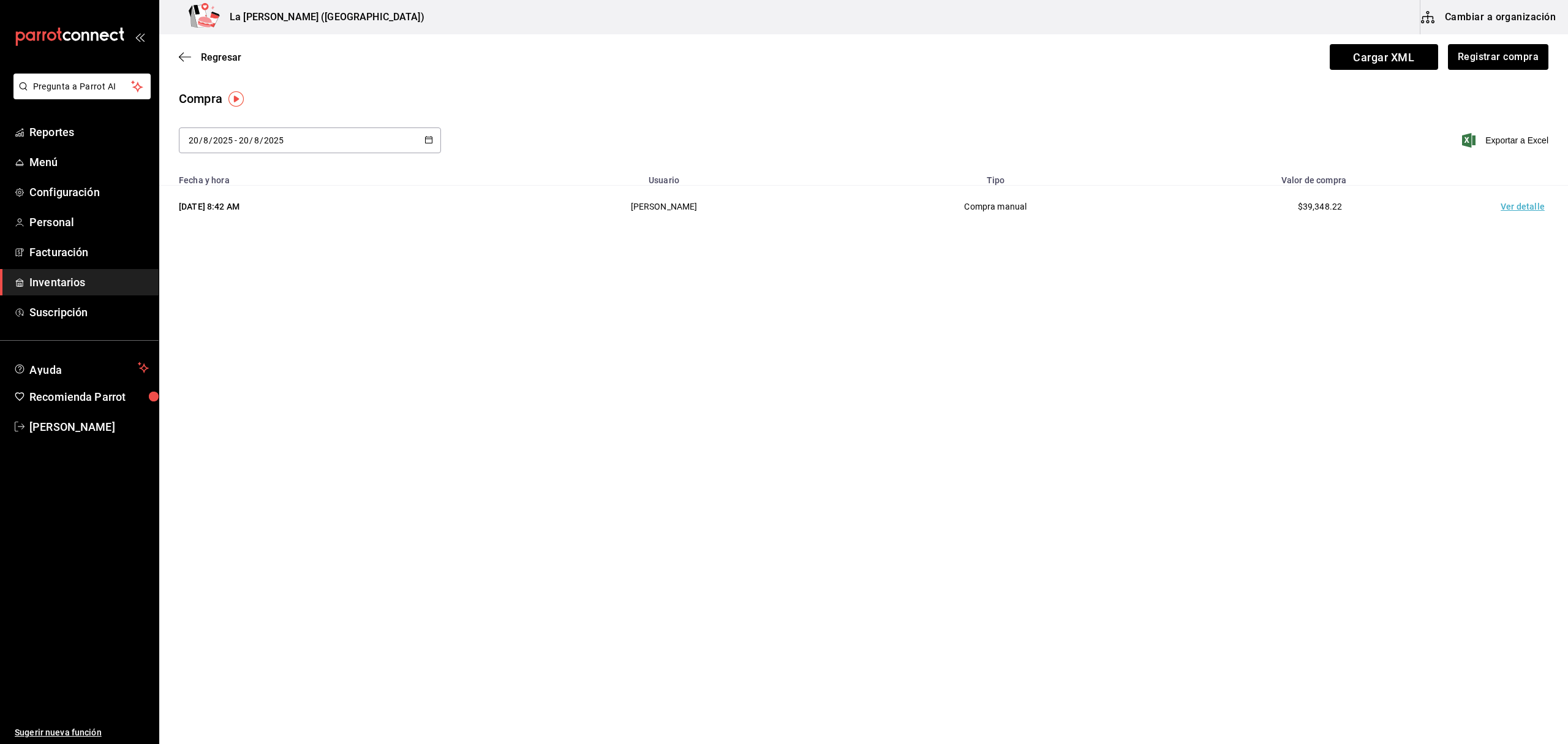
click at [71, 278] on span "Inventarios" at bounding box center [89, 282] width 120 height 16
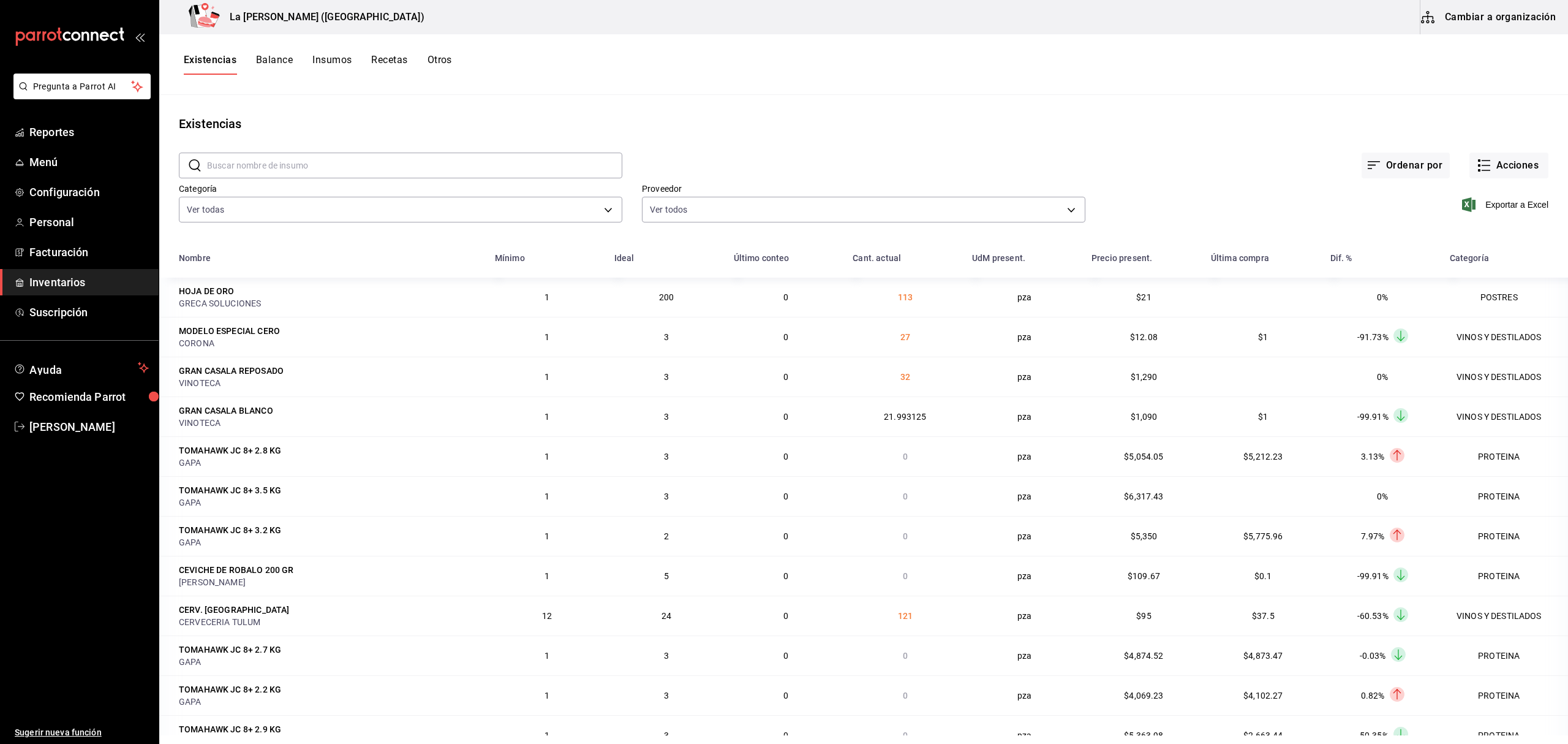
click at [216, 52] on div "Existencias Balance Insumos Recetas Otros" at bounding box center [864, 65] width 1409 height 61
click at [223, 58] on button "Existencias" at bounding box center [210, 64] width 53 height 21
click at [75, 278] on span "Inventarios" at bounding box center [89, 282] width 120 height 16
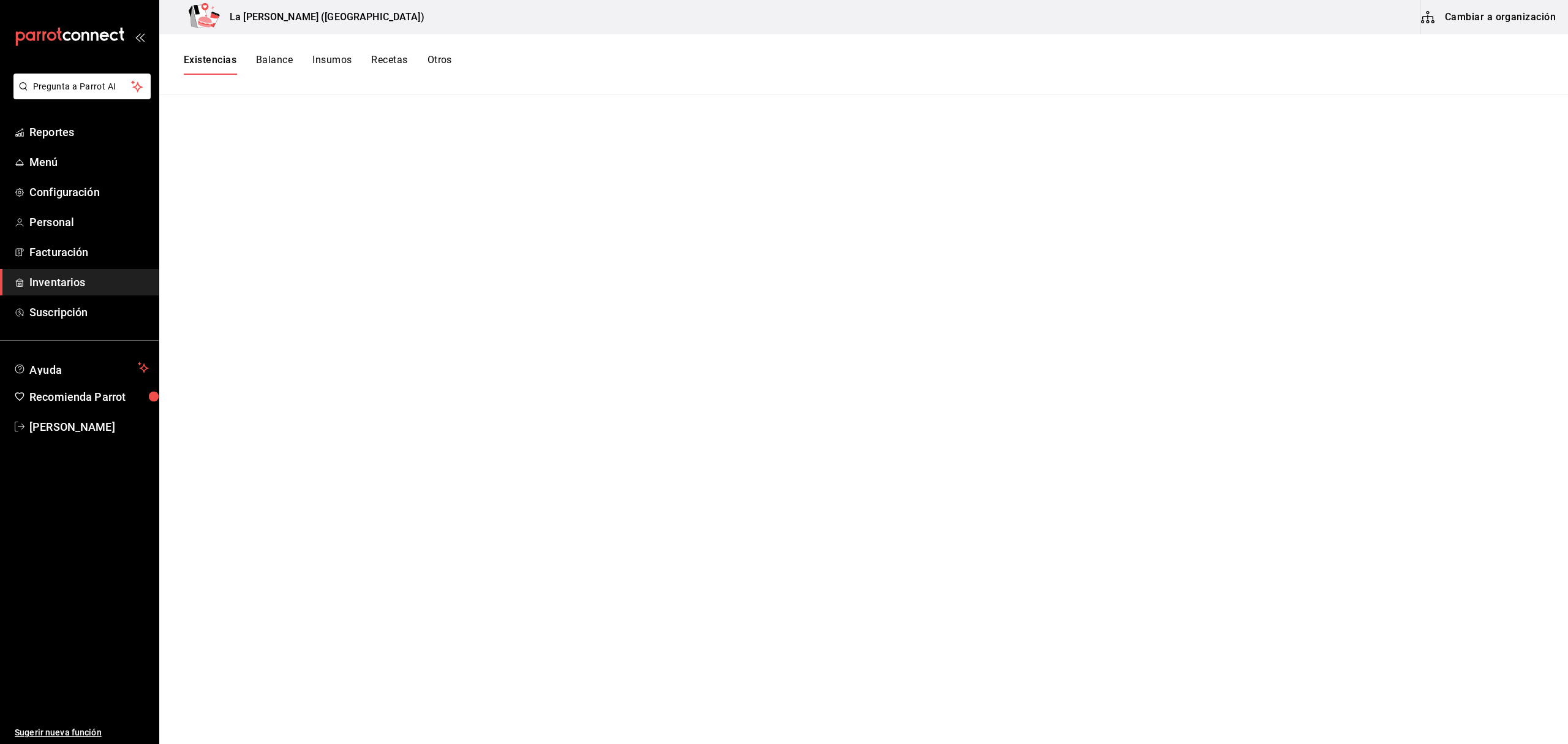
click at [75, 278] on span "Inventarios" at bounding box center [89, 282] width 120 height 16
click at [209, 58] on button "Existencias" at bounding box center [210, 64] width 53 height 21
